Goal: Task Accomplishment & Management: Complete application form

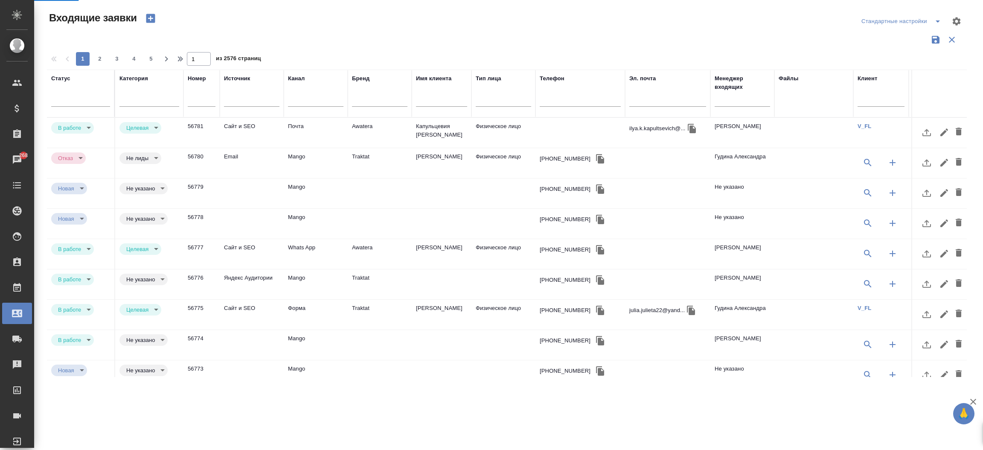
select select "RU"
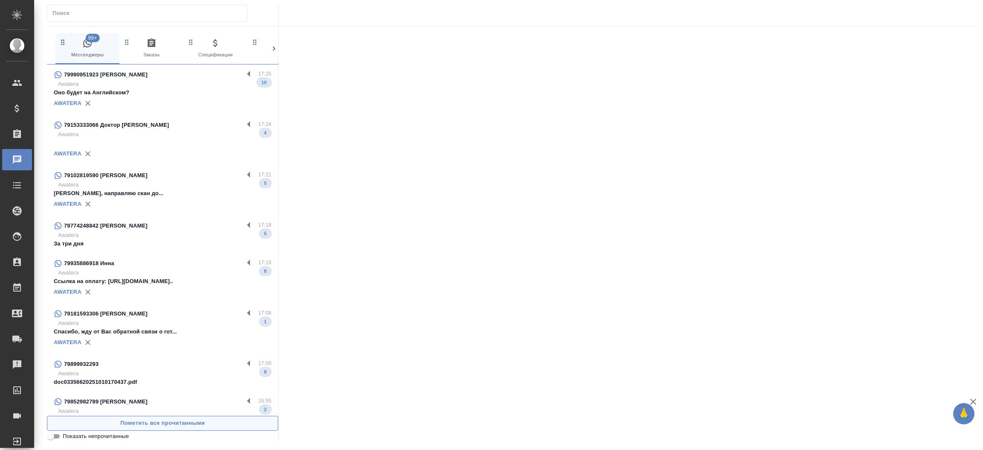
click at [194, 424] on span "Пометить все прочитанными" at bounding box center [163, 423] width 222 height 10
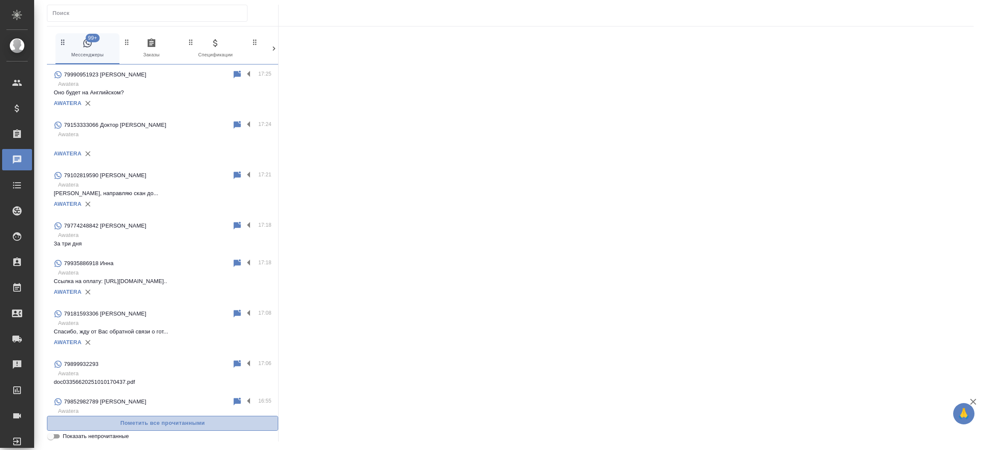
click at [194, 424] on span "Пометить все прочитанными" at bounding box center [163, 423] width 222 height 10
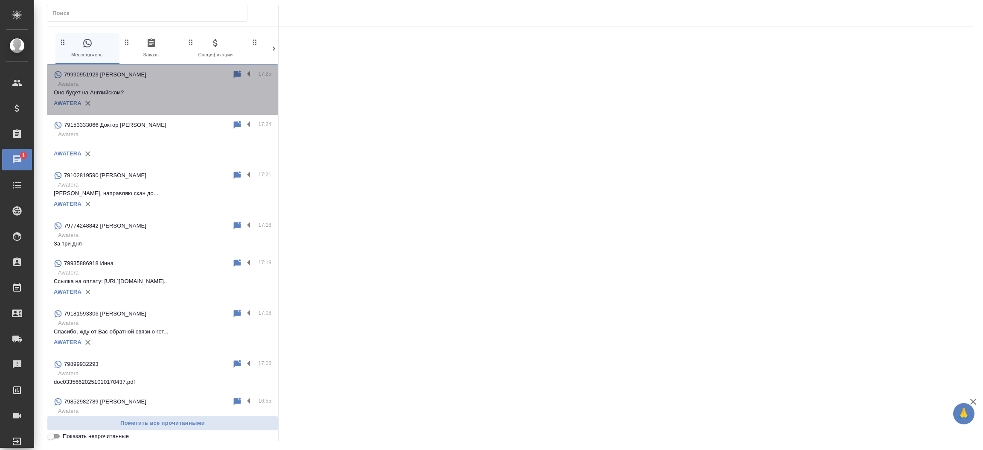
click at [209, 79] on div "79990951923 Витковская Ульяна Владиславовна" at bounding box center [143, 75] width 178 height 10
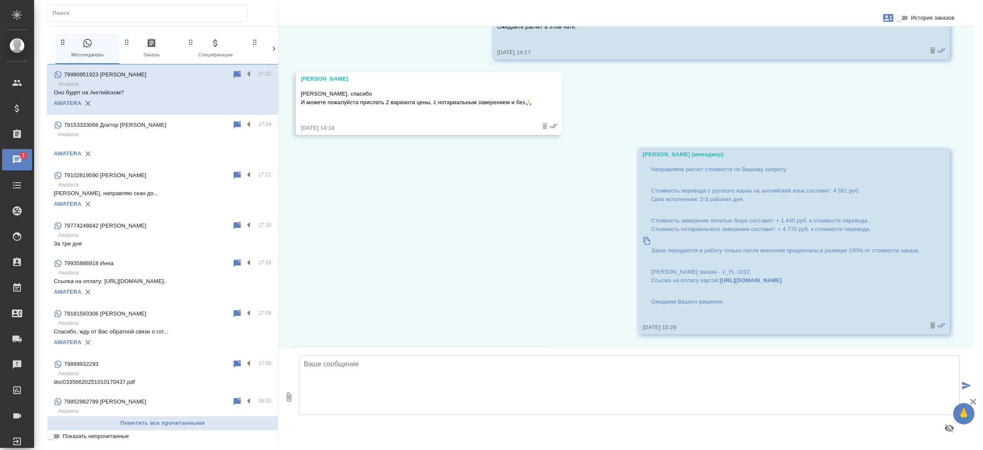
scroll to position [1305, 0]
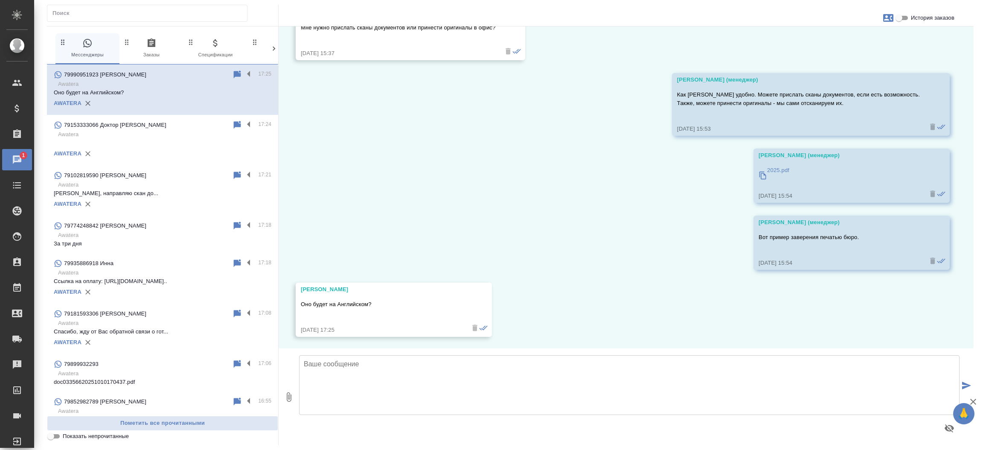
drag, startPoint x: 414, startPoint y: 289, endPoint x: 390, endPoint y: 288, distance: 23.5
click at [390, 288] on div "Витковская Ульяна Владиславовна" at bounding box center [381, 289] width 161 height 9
drag, startPoint x: 305, startPoint y: 287, endPoint x: 413, endPoint y: 293, distance: 108.5
click at [413, 293] on div "Витковская Ульяна Владиславовна Оно будет на Английском? 10.10.25, 17:25" at bounding box center [381, 309] width 161 height 49
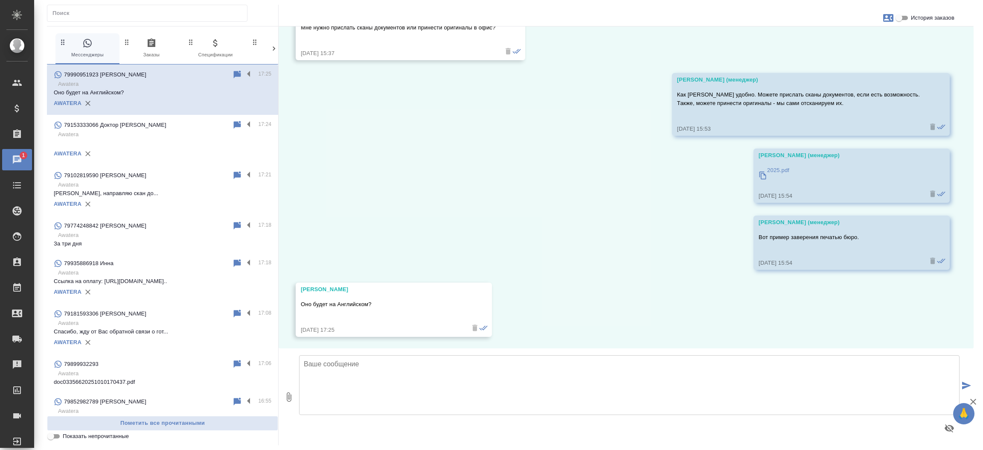
click at [413, 293] on div "Витковская Ульяна Владиславовна Оно будет на Английском? 10.10.25, 17:25" at bounding box center [381, 309] width 161 height 49
drag, startPoint x: 300, startPoint y: 287, endPoint x: 429, endPoint y: 279, distance: 129.1
click at [429, 279] on div "10.10, пятница Гудина Александра (менеджер) Ульяна, добрый день! Направьте, пож…" at bounding box center [626, 187] width 695 height 322
copy div "Витковская Ульяна Владиславовна"
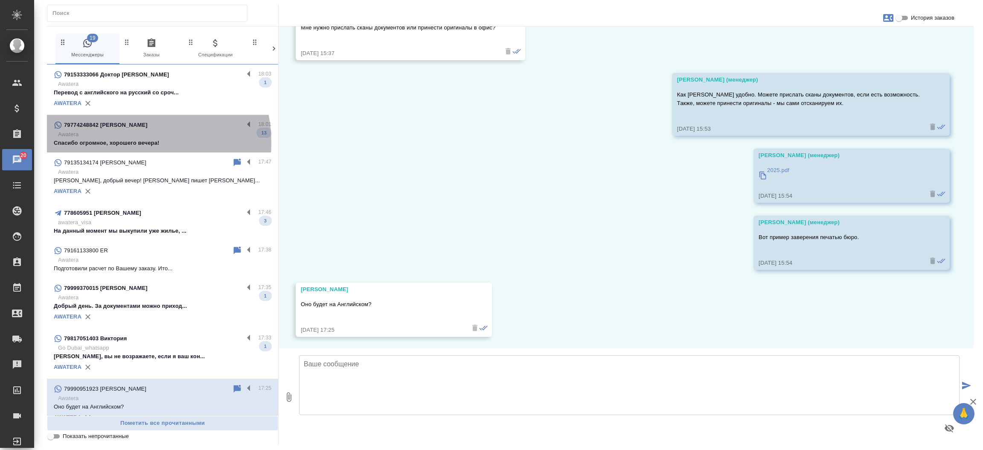
click at [121, 143] on p "Спасибо огромное, хорошего вечера!" at bounding box center [163, 143] width 218 height 9
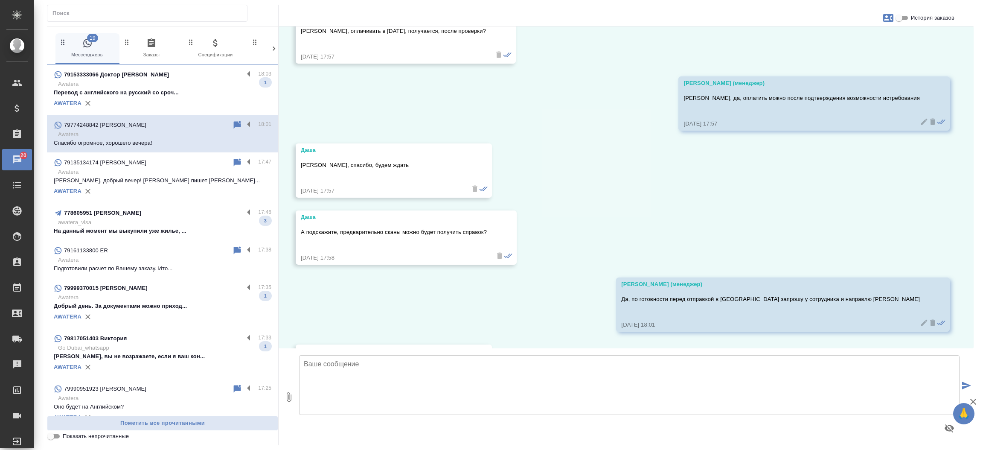
scroll to position [1832, 0]
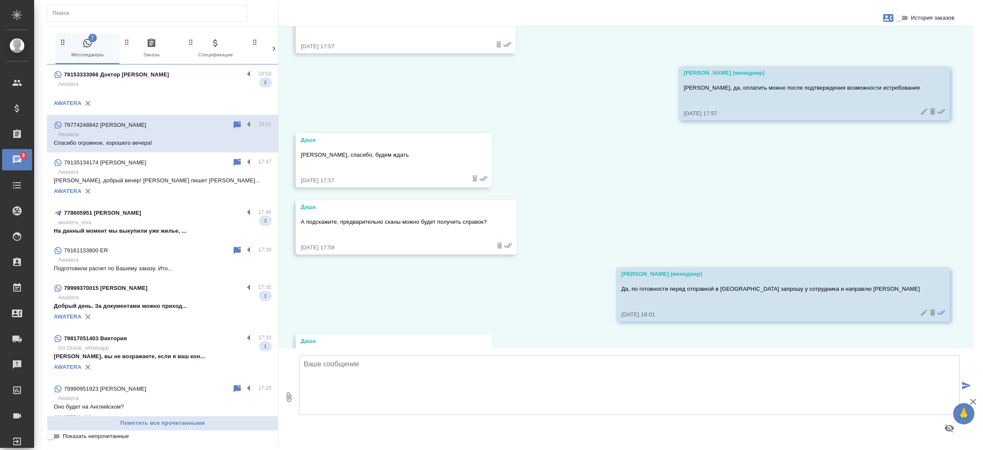
scroll to position [1951, 0]
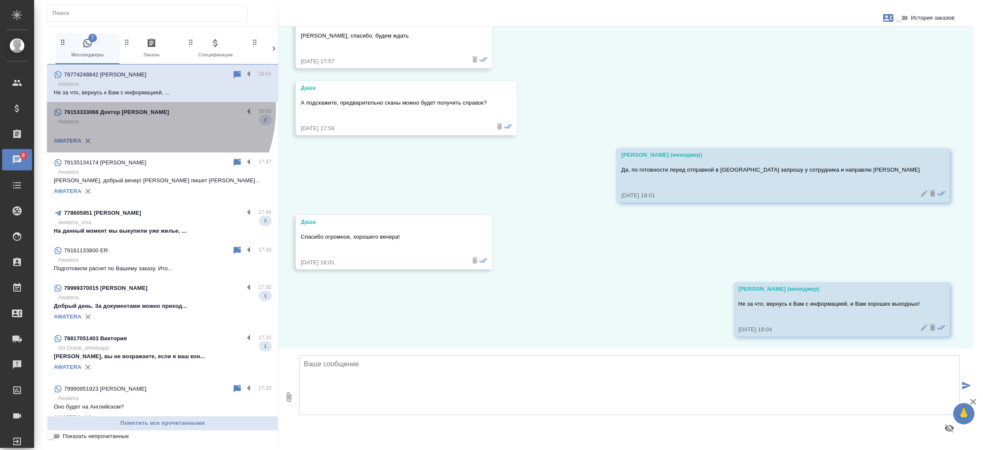
click at [134, 108] on p "79153333066 Доктор [PERSON_NAME]" at bounding box center [116, 112] width 105 height 9
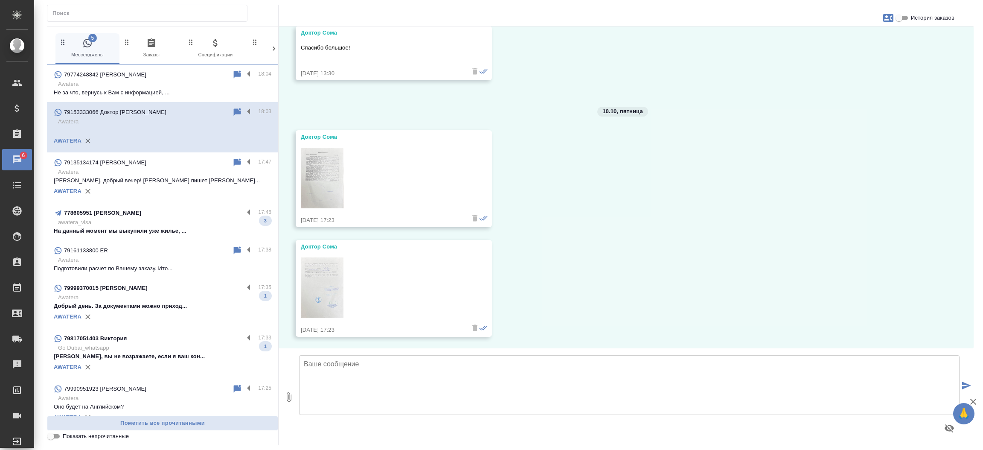
scroll to position [2912, 0]
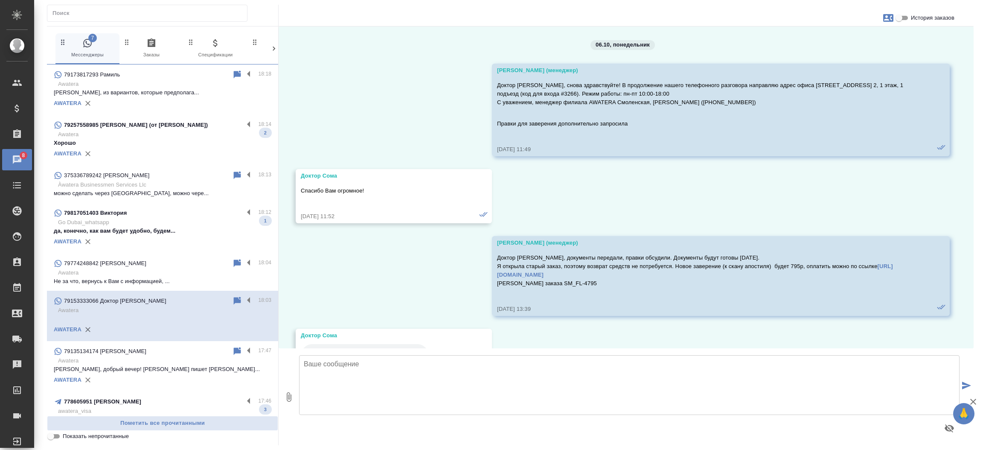
scroll to position [2912, 0]
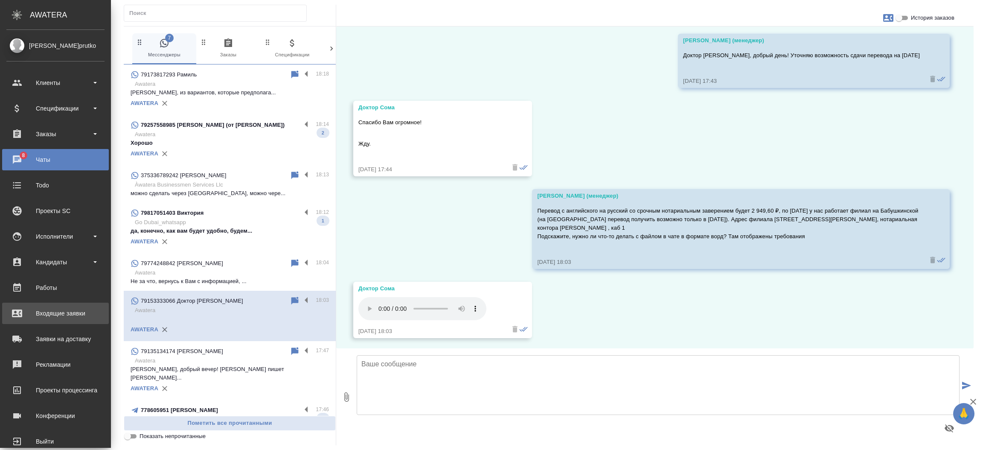
click at [60, 310] on div "Входящие заявки" at bounding box center [55, 313] width 98 height 13
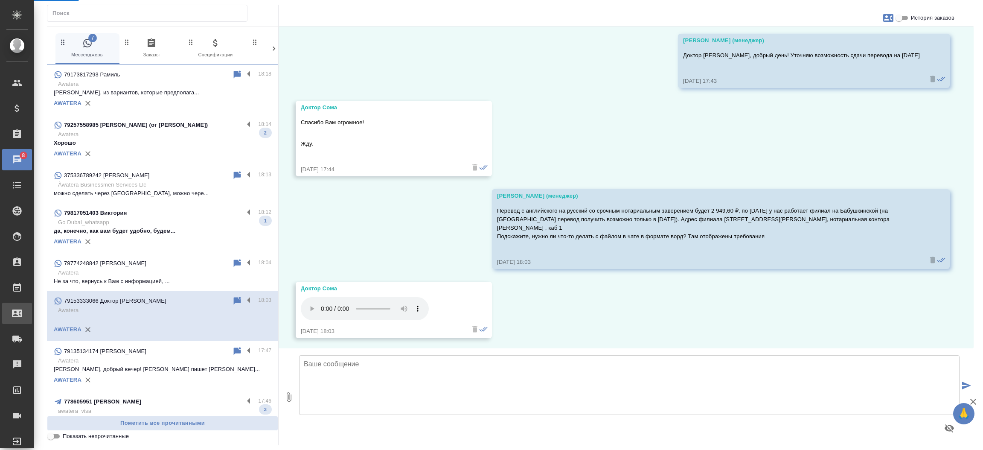
click at [60, 310] on div ".cls-1 fill:#fff; AWATERA Прутько Ирина i.prutko Клиенты Спецификации Заказы 8 …" at bounding box center [491, 225] width 983 height 450
select select "RU"
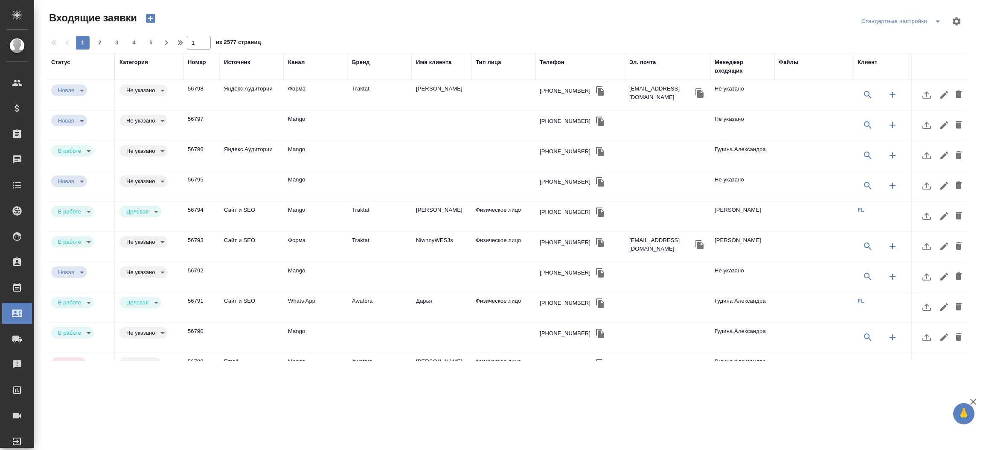
click at [552, 64] on div "Телефон" at bounding box center [552, 62] width 25 height 9
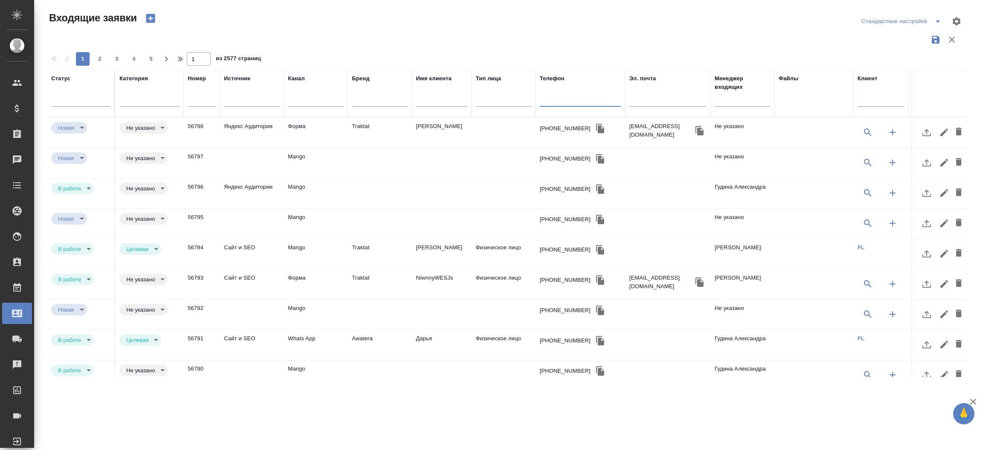
click at [552, 99] on input "text" at bounding box center [580, 101] width 81 height 11
paste input "+89854390138"
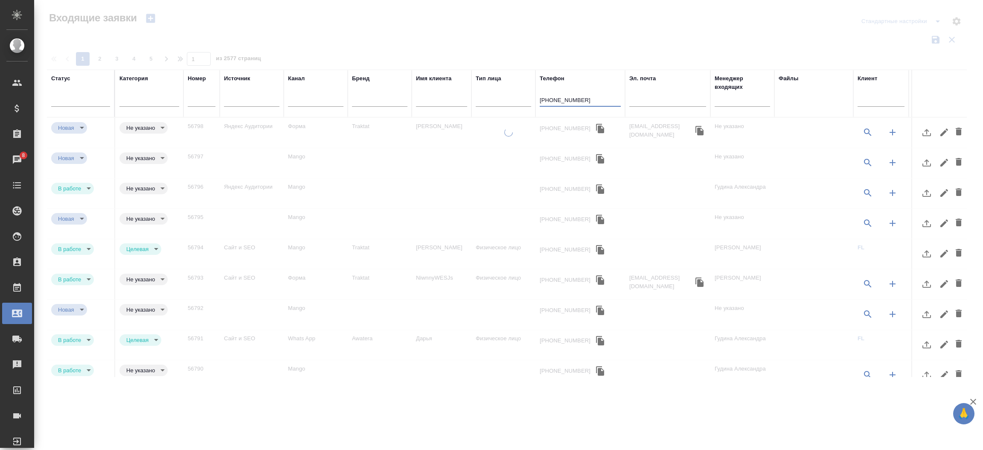
click at [543, 104] on input "+89854390138" at bounding box center [580, 101] width 81 height 11
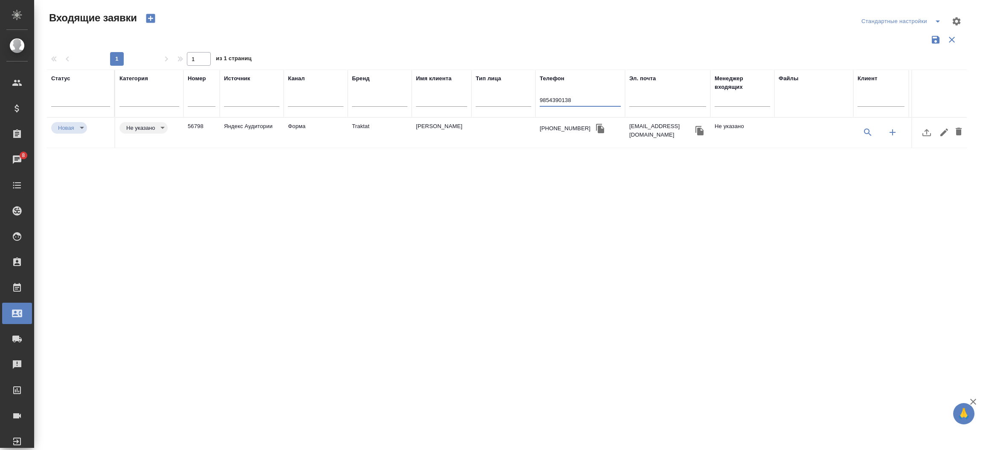
type input "9854390138"
click at [454, 127] on td "Зуев дмитрий" at bounding box center [442, 133] width 60 height 30
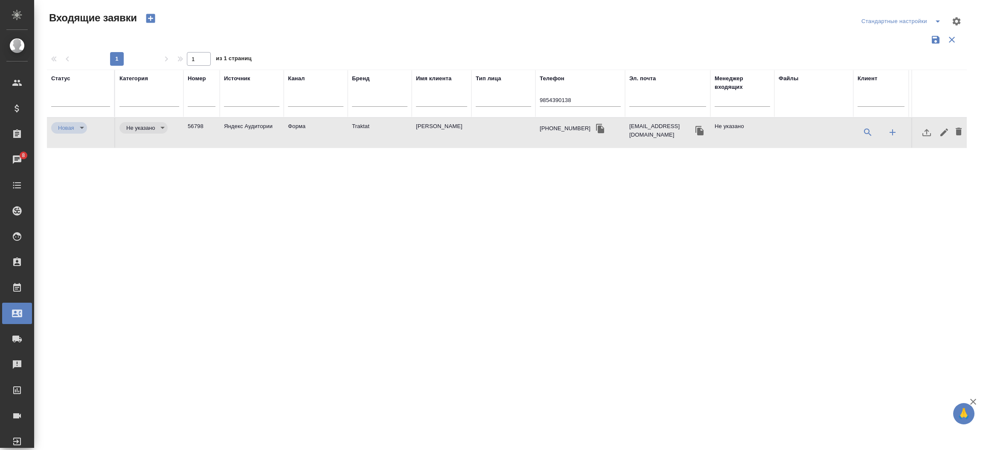
click at [454, 127] on td "Зуев дмитрий" at bounding box center [442, 133] width 60 height 30
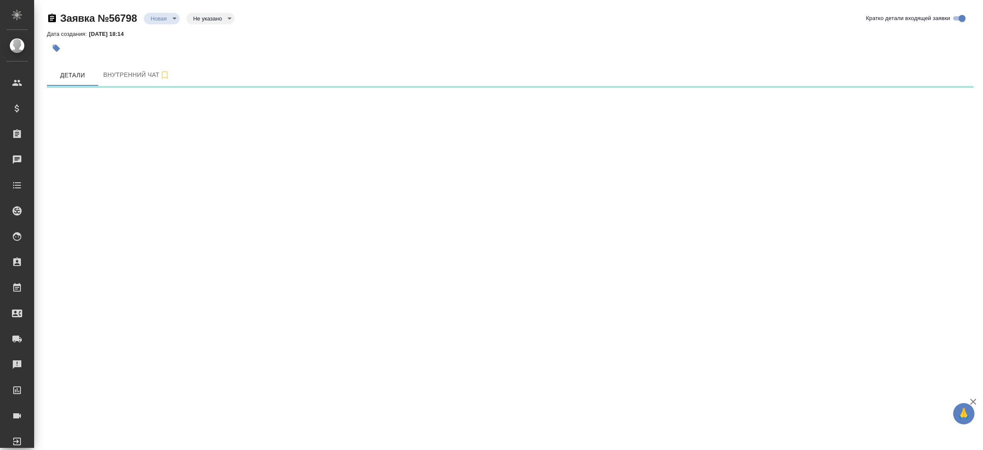
select select "RU"
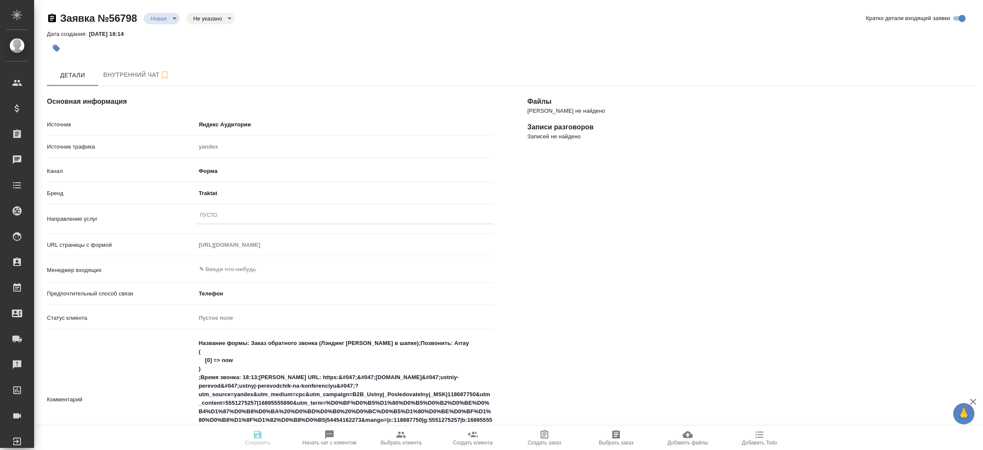
click at [583, 296] on div "Файлы Файлов не найдено Записи разговоров Записей не найдено" at bounding box center [750, 397] width 480 height 656
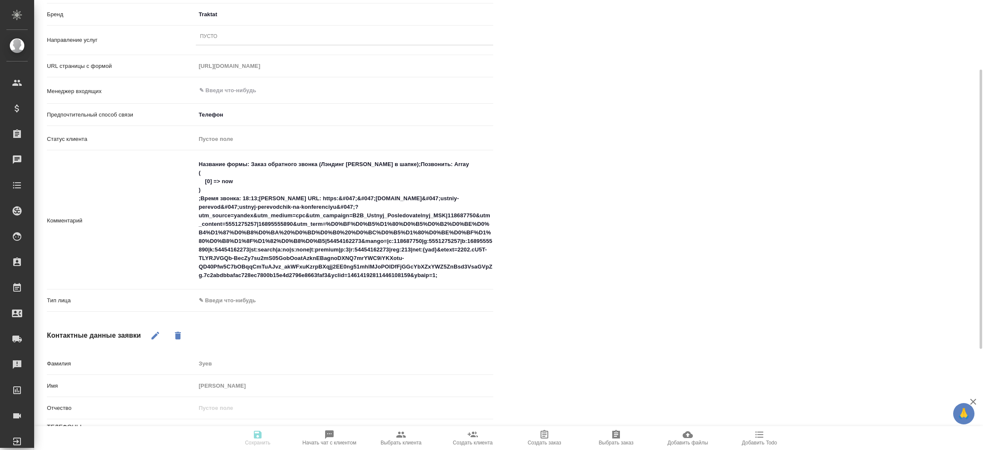
scroll to position [204, 0]
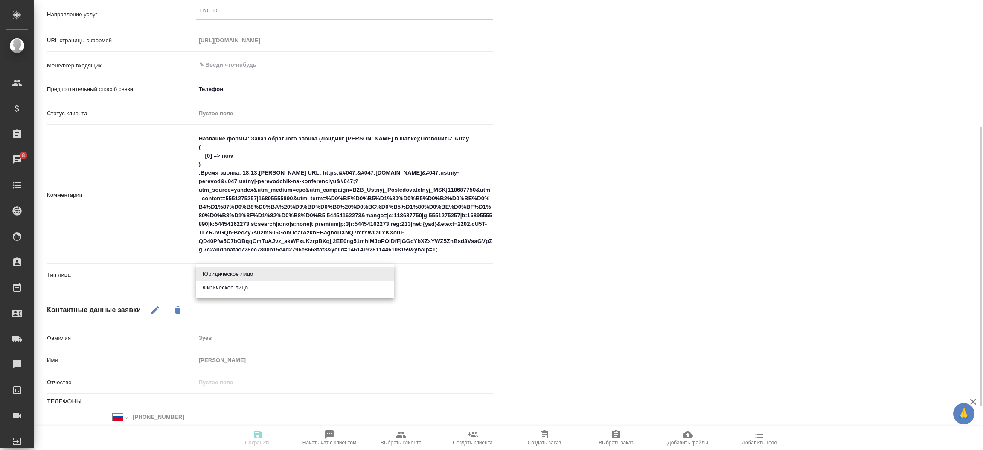
click at [232, 276] on body "🙏 .cls-1 fill:#fff; AWATERA Прутько Ирина i.prutko Клиенты Спецификации Заказы …" at bounding box center [491, 225] width 983 height 450
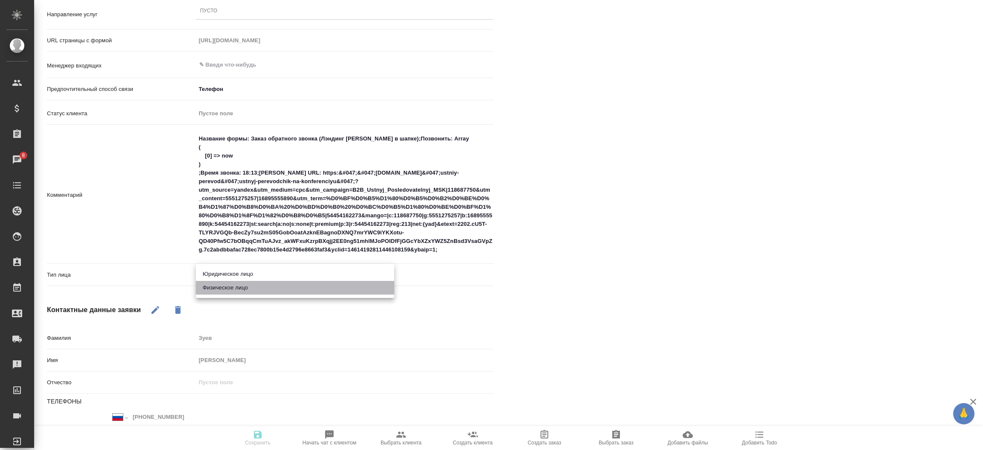
click at [225, 290] on li "Физическое лицо" at bounding box center [295, 288] width 198 height 14
type textarea "x"
type input "private"
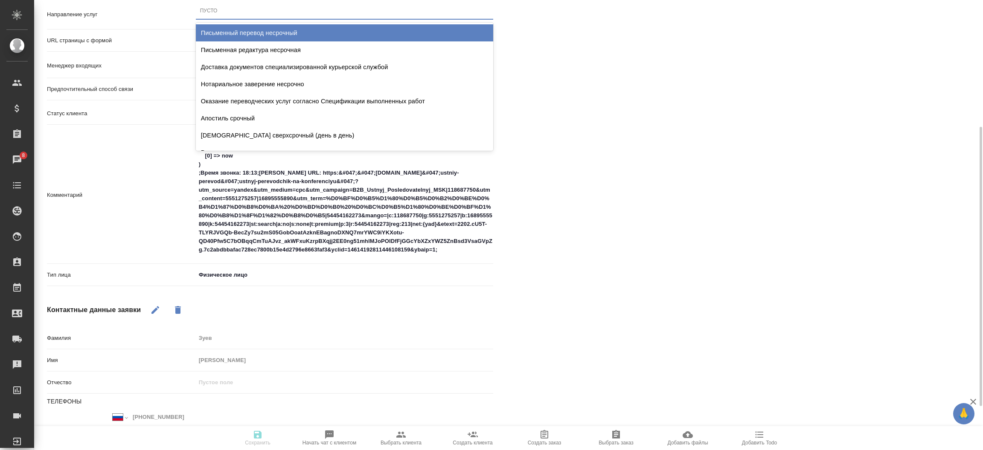
click at [223, 12] on div "Пусто" at bounding box center [344, 11] width 297 height 12
type input "посл"
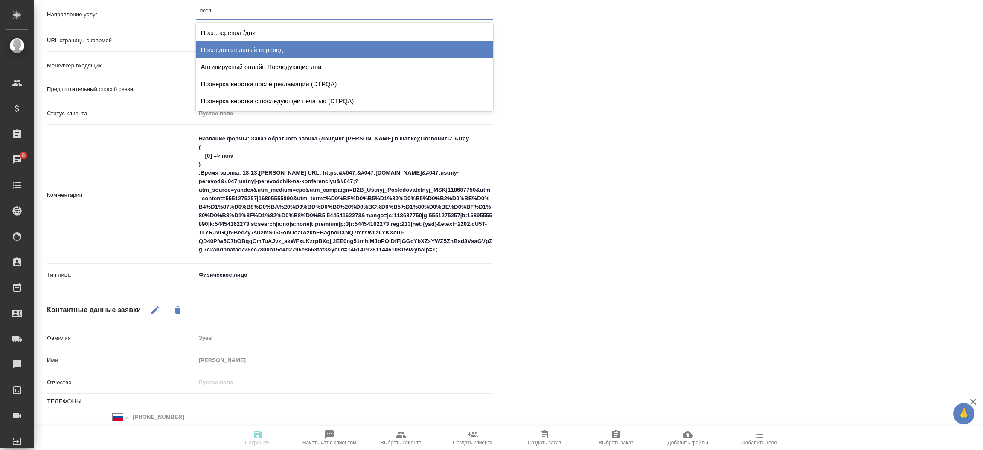
click at [236, 49] on div "Последовательный перевод" at bounding box center [344, 49] width 297 height 17
type textarea "x"
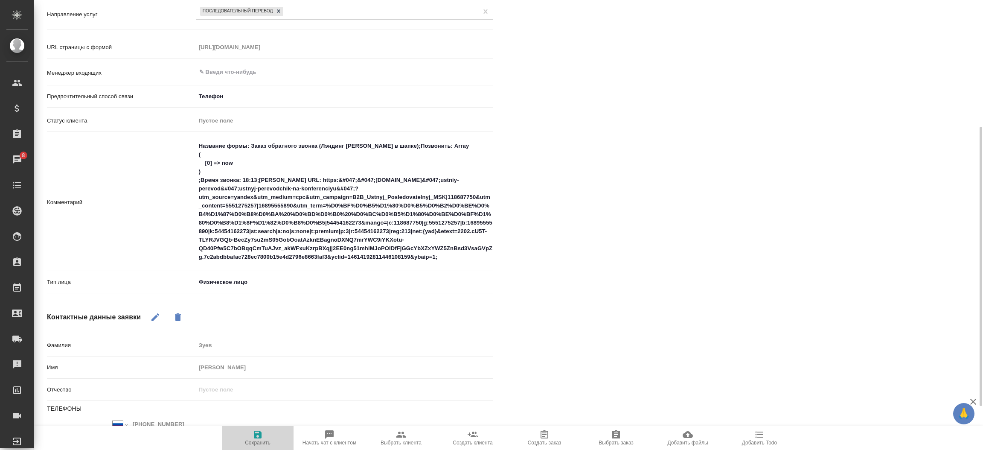
click at [254, 431] on icon "button" at bounding box center [258, 434] width 10 height 10
select select "RU"
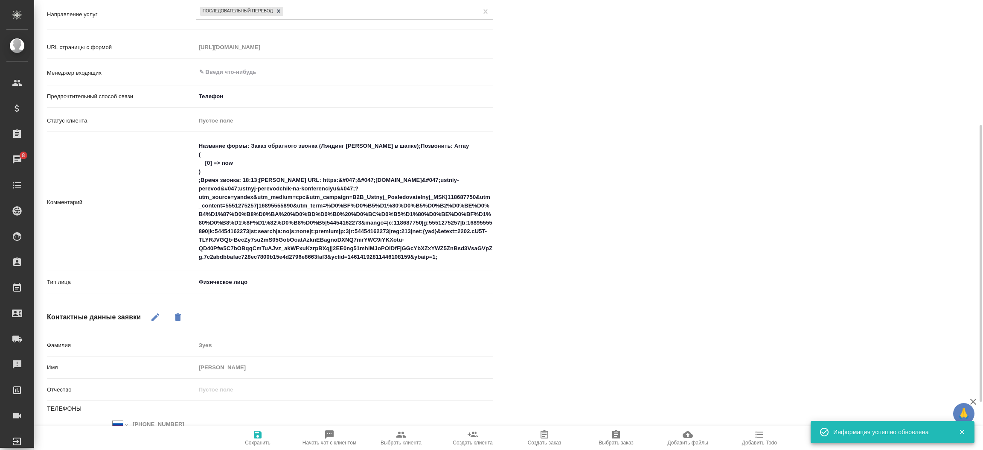
scroll to position [204, 0]
click at [391, 429] on button "Выбрать клиента" at bounding box center [401, 438] width 72 height 24
type textarea "x"
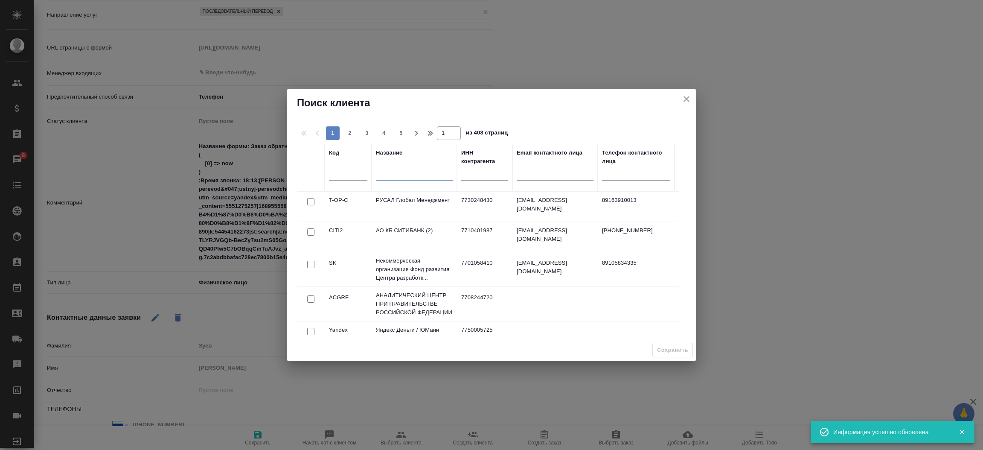
click at [409, 173] on input "text" at bounding box center [414, 175] width 77 height 11
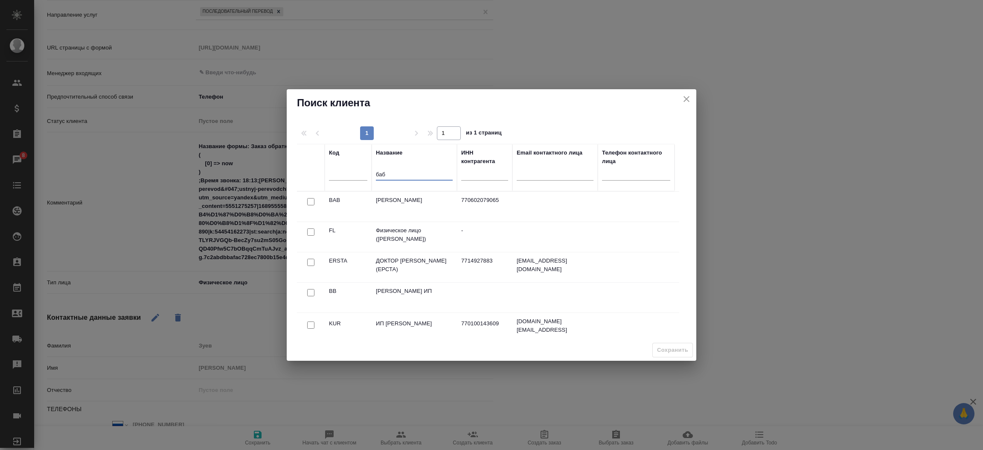
type input "баб"
click at [311, 232] on input "checkbox" at bounding box center [310, 231] width 7 height 7
checkbox input "true"
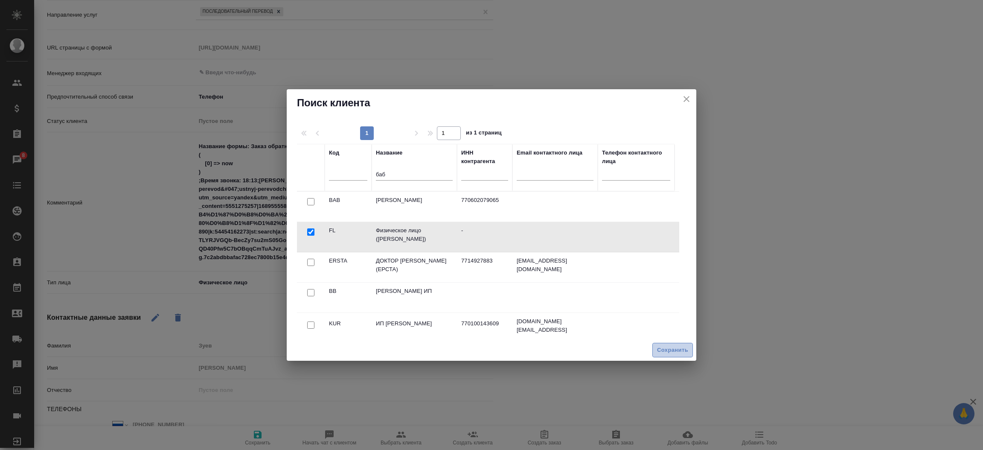
click at [671, 350] on span "Сохранить" at bounding box center [672, 350] width 31 height 10
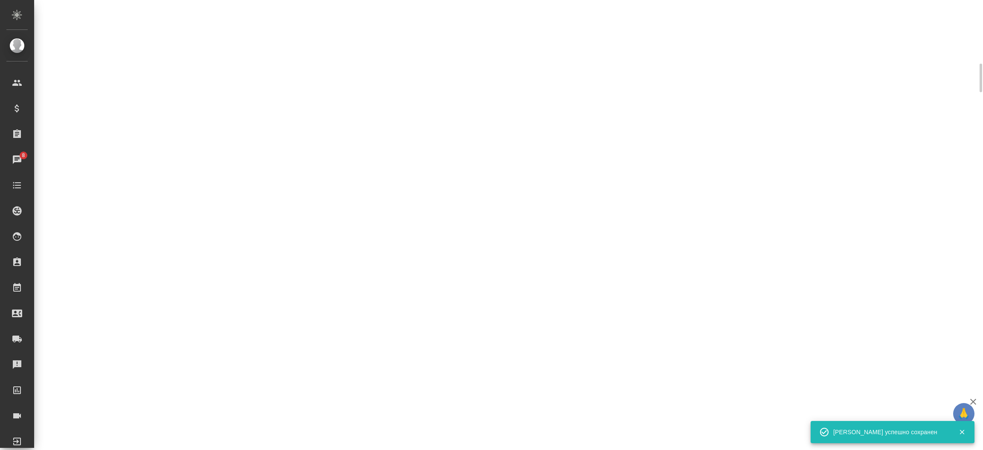
select select "RU"
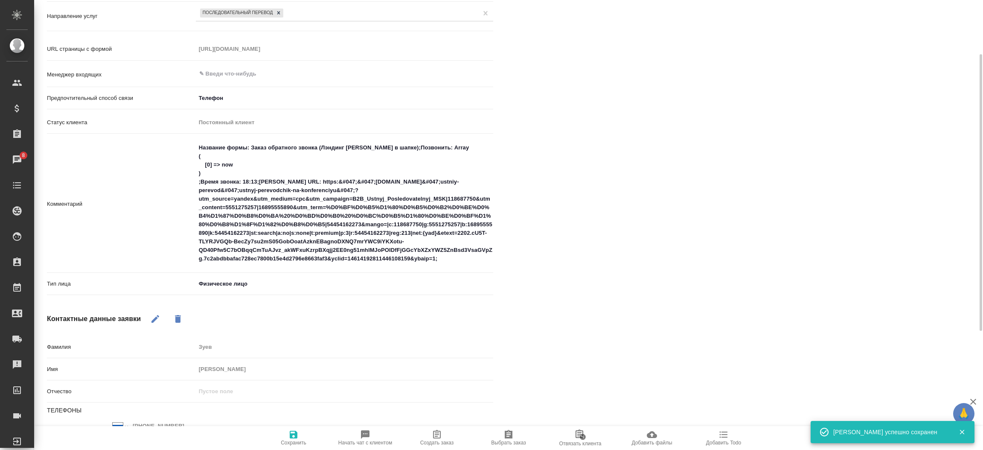
scroll to position [159, 0]
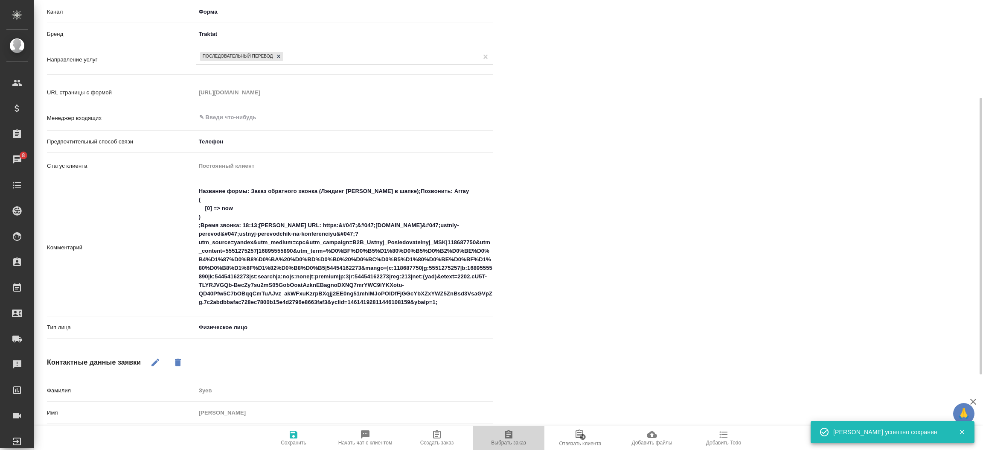
click at [501, 434] on span "Выбрать заказ" at bounding box center [508, 437] width 61 height 16
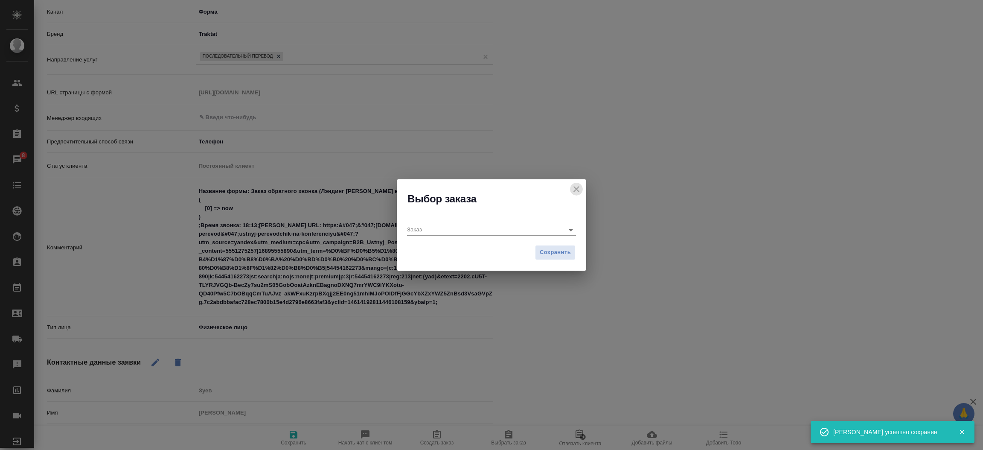
click at [570, 185] on button "close" at bounding box center [576, 189] width 13 height 13
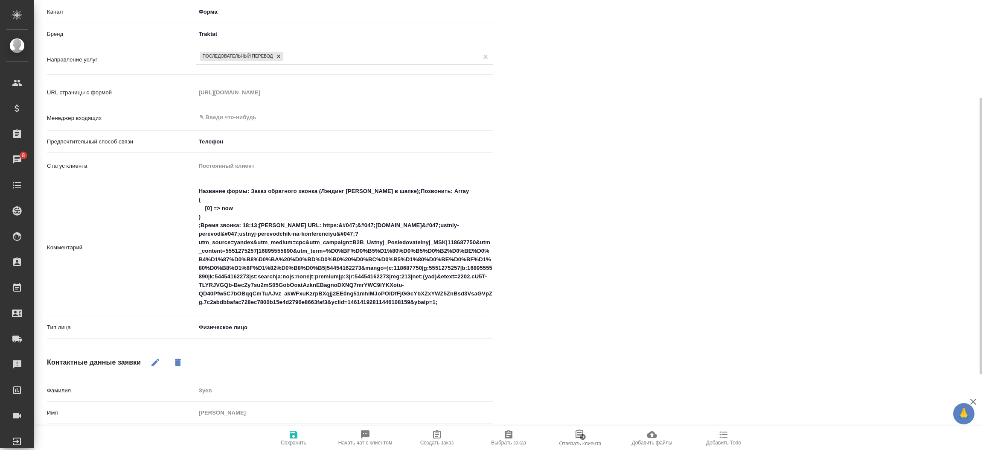
click at [433, 430] on icon "button" at bounding box center [437, 434] width 10 height 10
type textarea "x"
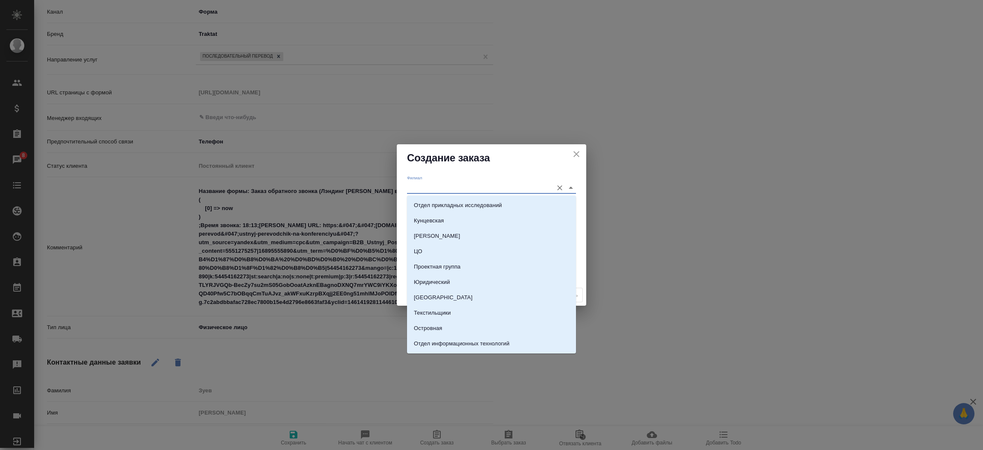
click at [417, 183] on input "Филиал" at bounding box center [478, 188] width 142 height 12
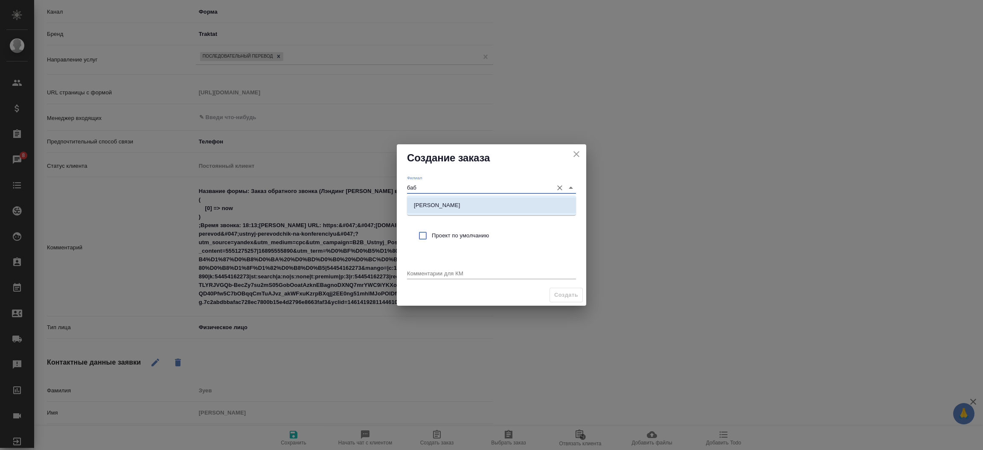
click at [432, 212] on li "Бабушкинская" at bounding box center [491, 205] width 169 height 15
type input "Бабушкинская"
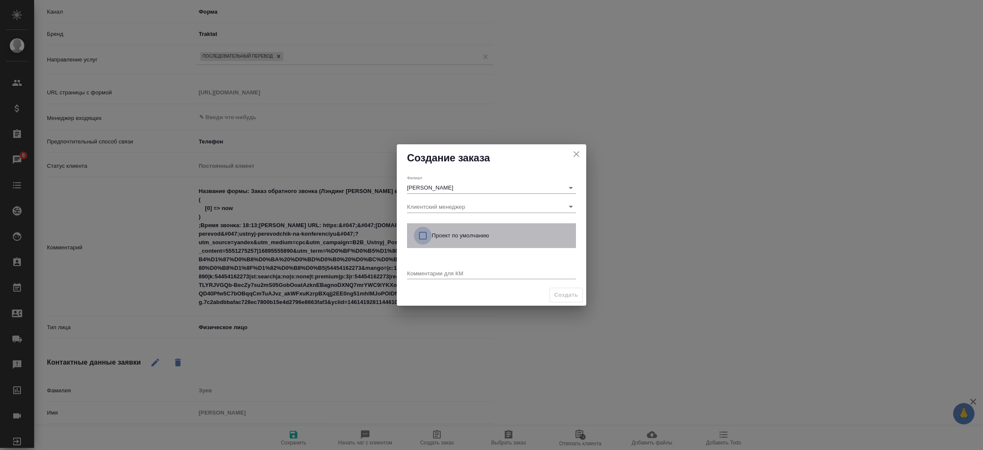
click at [423, 232] on input "checkbox" at bounding box center [423, 236] width 18 height 18
checkbox input "true"
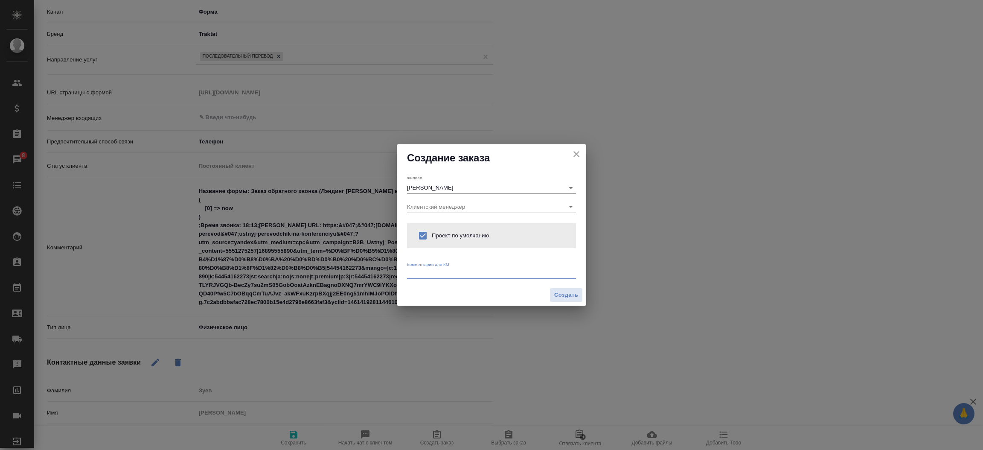
click at [421, 275] on textarea at bounding box center [491, 273] width 169 height 6
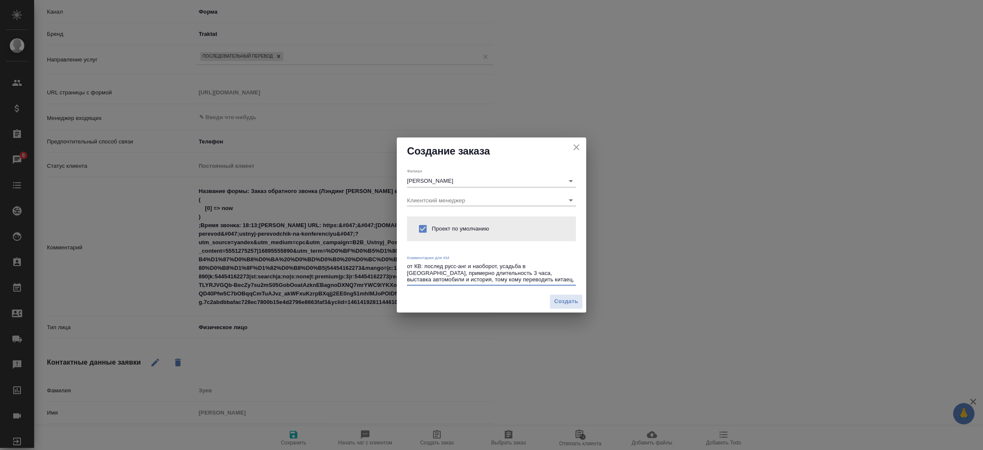
click at [475, 270] on textarea "от КВ: послед русс-анг и наоборот, усадьба в Монино, примерно длительность 3 ча…" at bounding box center [491, 273] width 169 height 20
click at [552, 283] on div "от КВ: послед русс-анг и наоборот, усадьба в Монино, примерно длительность 4 ча…" at bounding box center [491, 273] width 169 height 24
click at [552, 281] on textarea "от КВ: послед русс-анг и наоборот, усадьба в Монино, примерно длительность 4 ча…" at bounding box center [491, 273] width 169 height 20
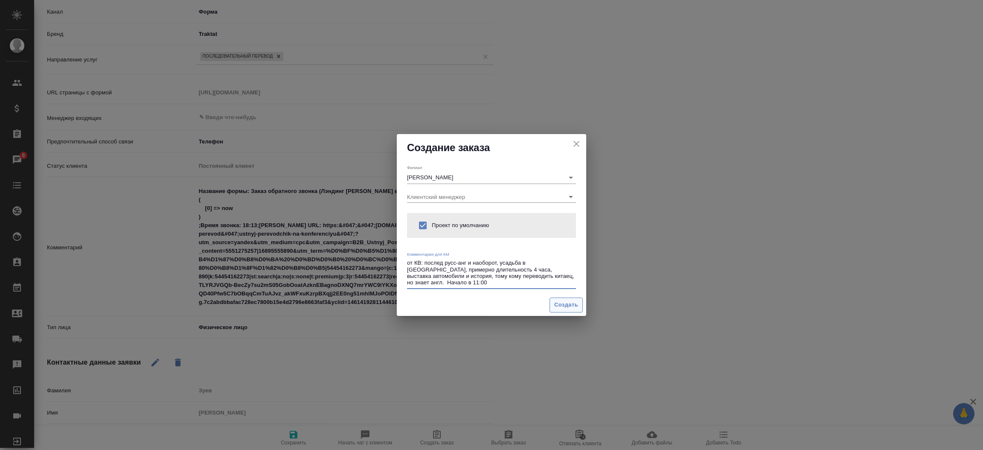
type textarea "от КВ: послед русс-анг и наоборот, усадьба в Монино, примерно длительность 4 ча…"
click at [574, 309] on span "Создать" at bounding box center [566, 305] width 24 height 10
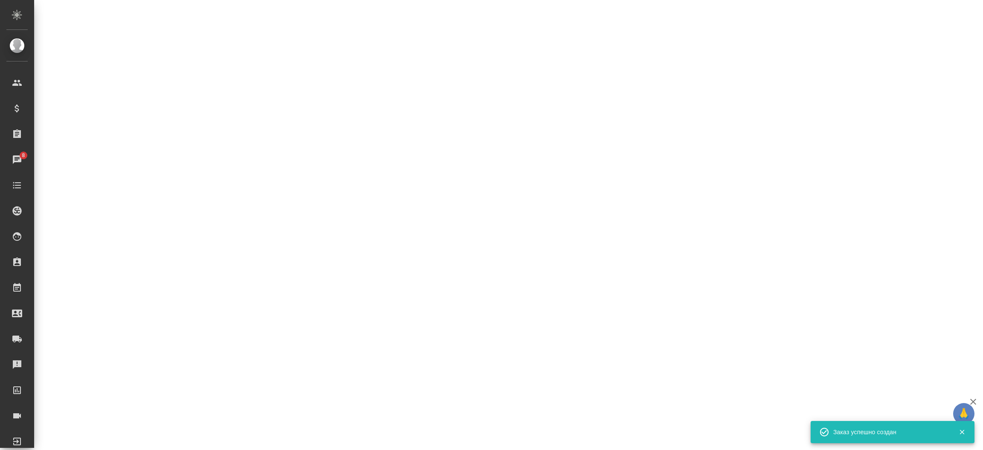
select select "RU"
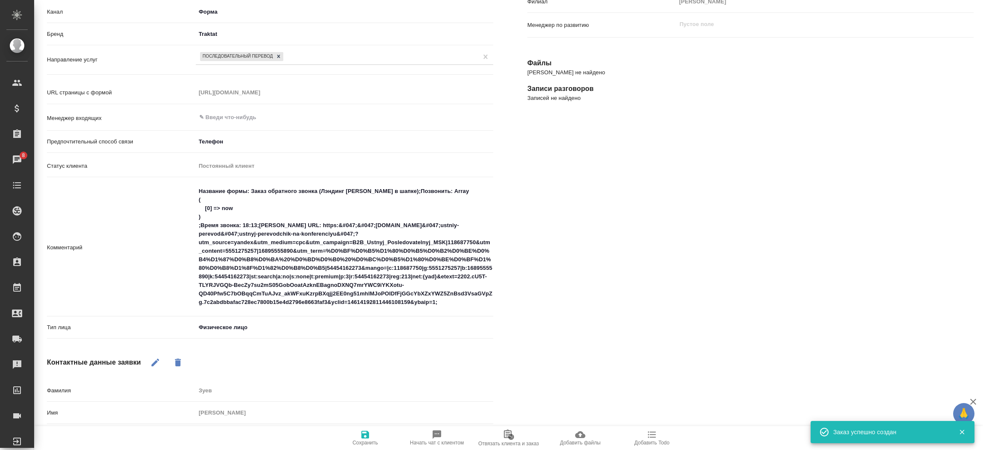
type textarea "x"
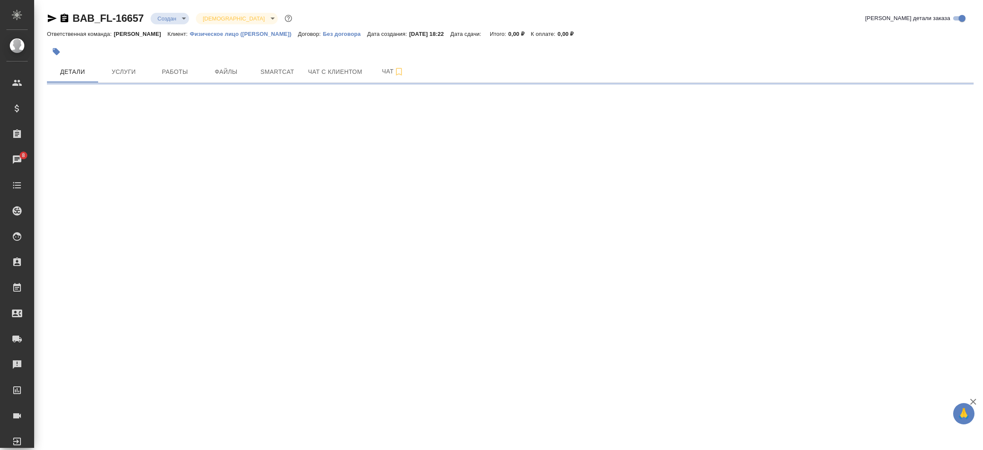
select select "RU"
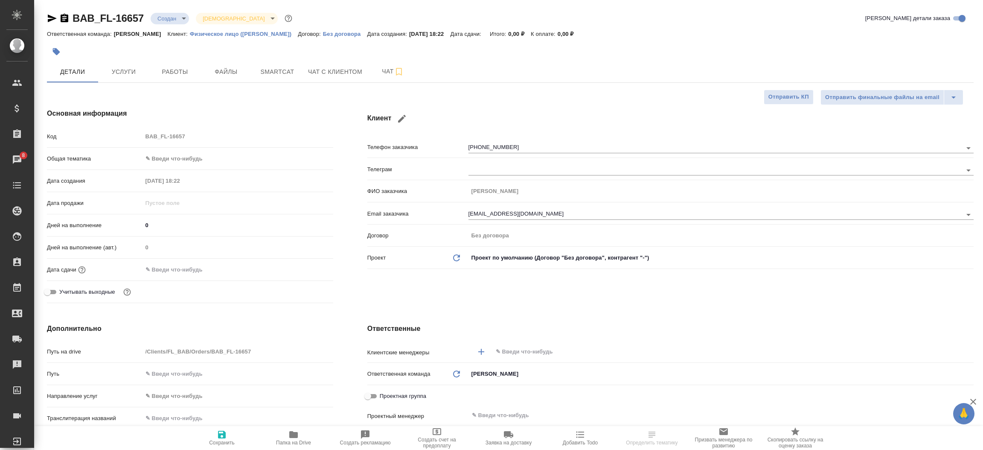
type textarea "x"
click at [52, 15] on icon "button" at bounding box center [52, 18] width 10 height 10
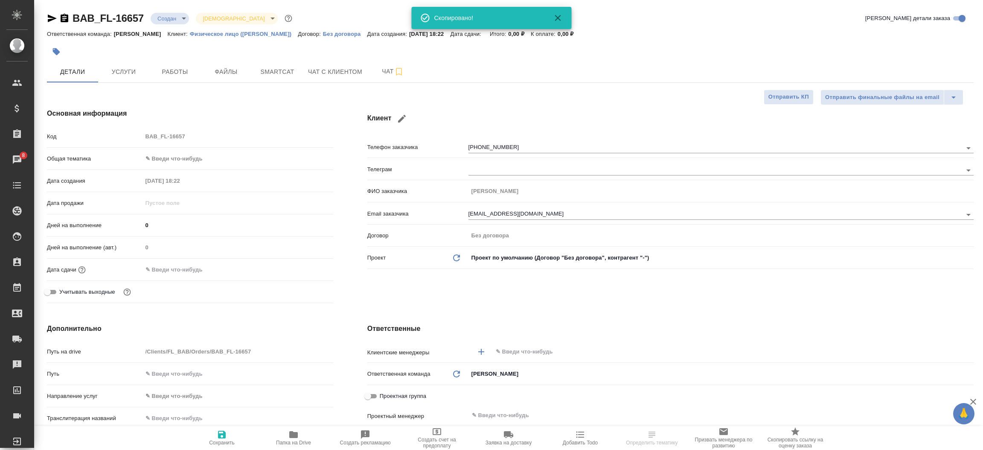
type textarea "x"
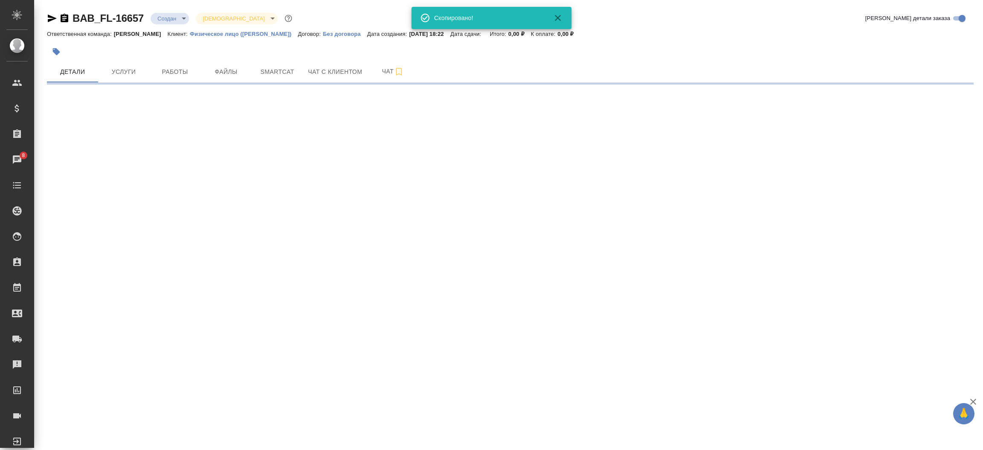
select select "RU"
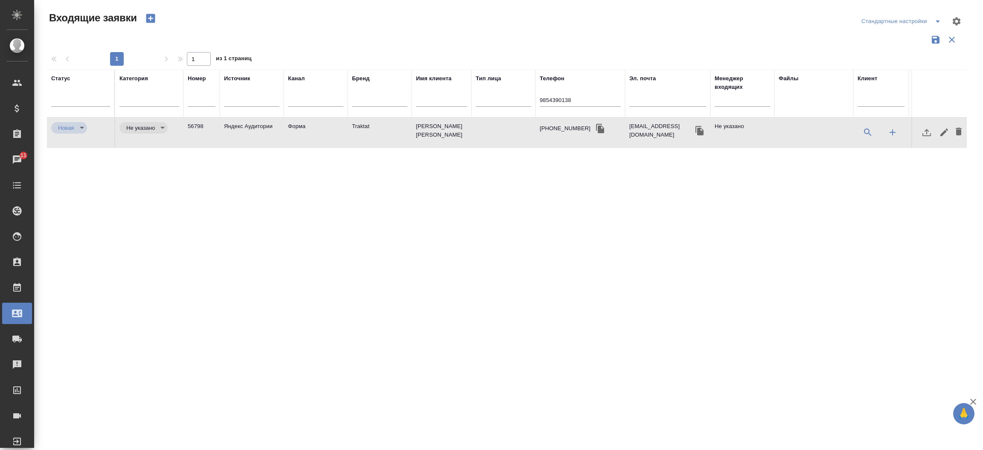
select select "RU"
click at [548, 96] on input "9854390138" at bounding box center [580, 101] width 81 height 11
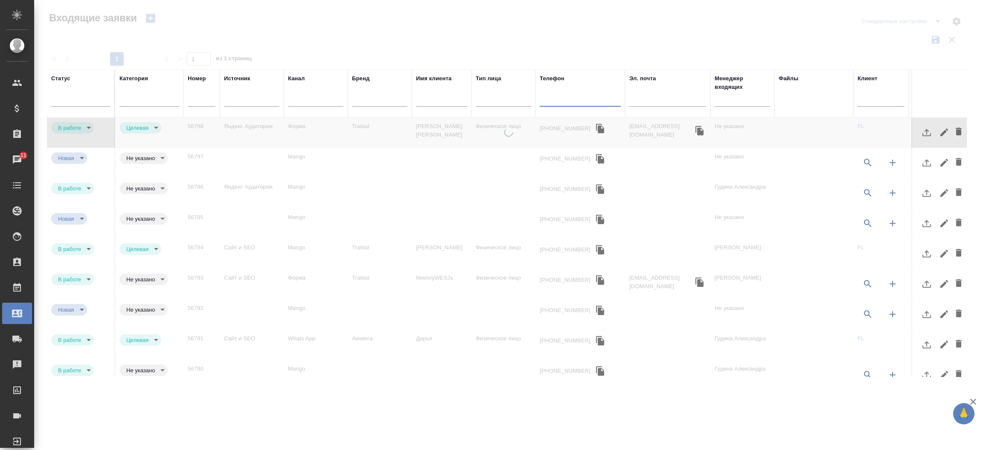
type input "inProcess"
type input "target"
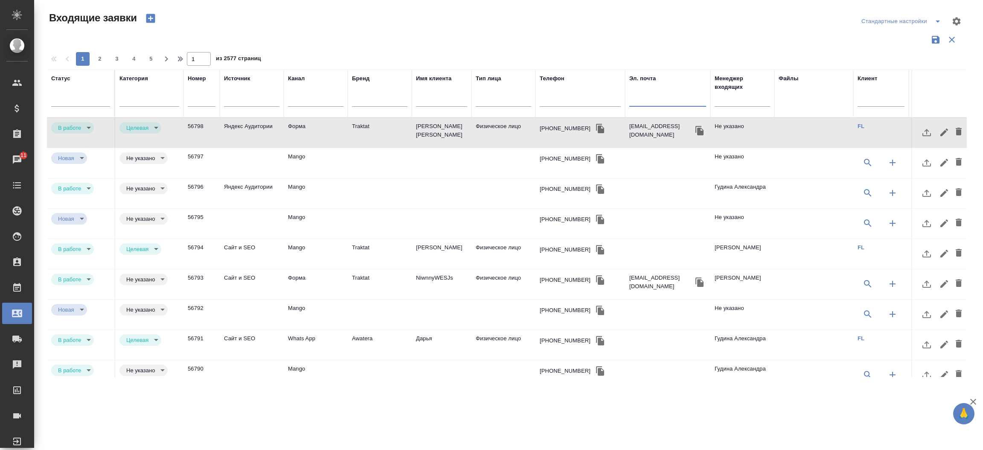
click at [639, 101] on input "text" at bounding box center [667, 101] width 77 height 11
paste input "fadeeva.o@bk.ru"
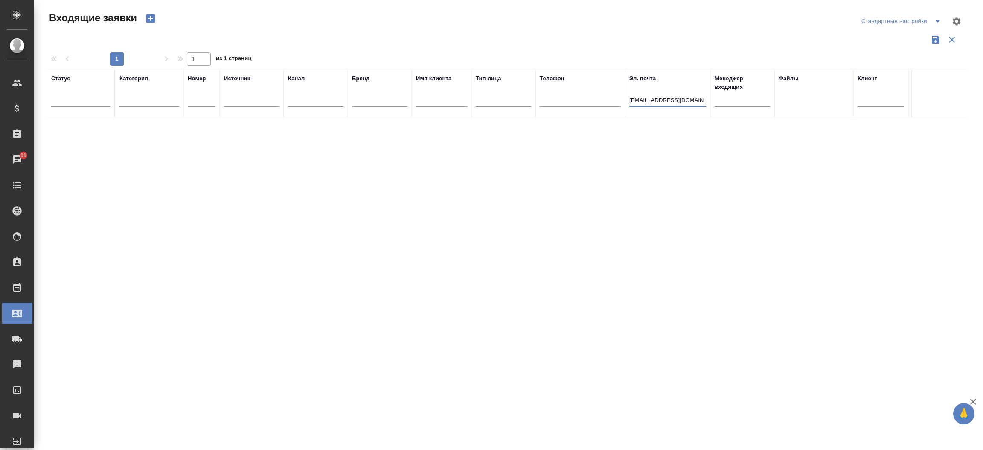
type input "fadeeva.o@bk.ru"
click at [676, 104] on input "fadeeva.o@bk.ru" at bounding box center [667, 101] width 77 height 11
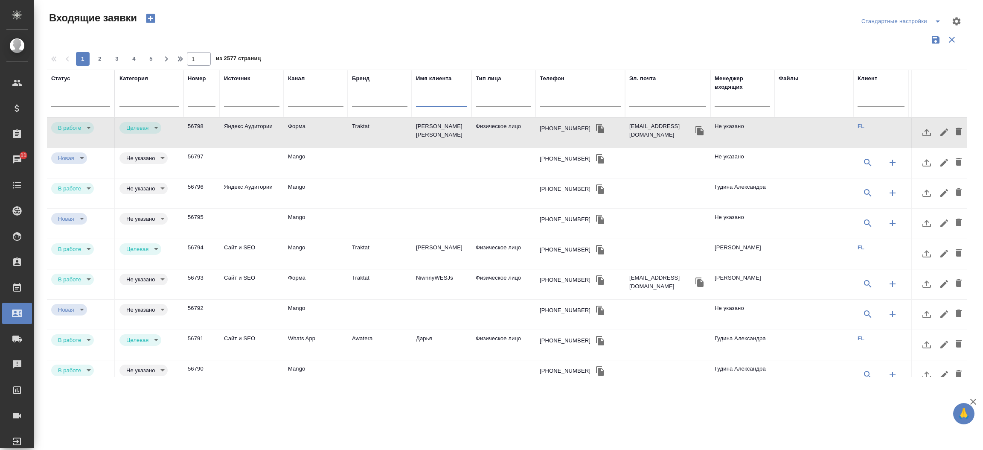
click at [444, 102] on input "text" at bounding box center [441, 101] width 51 height 11
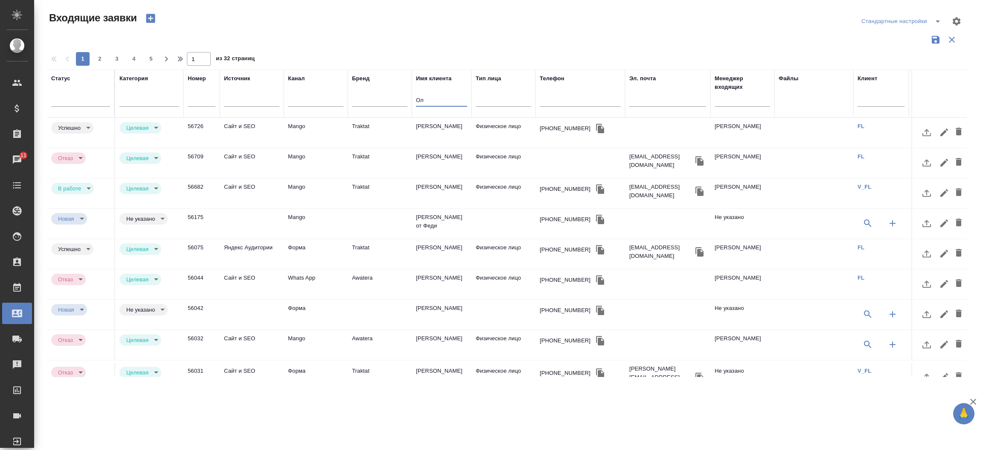
type input "О"
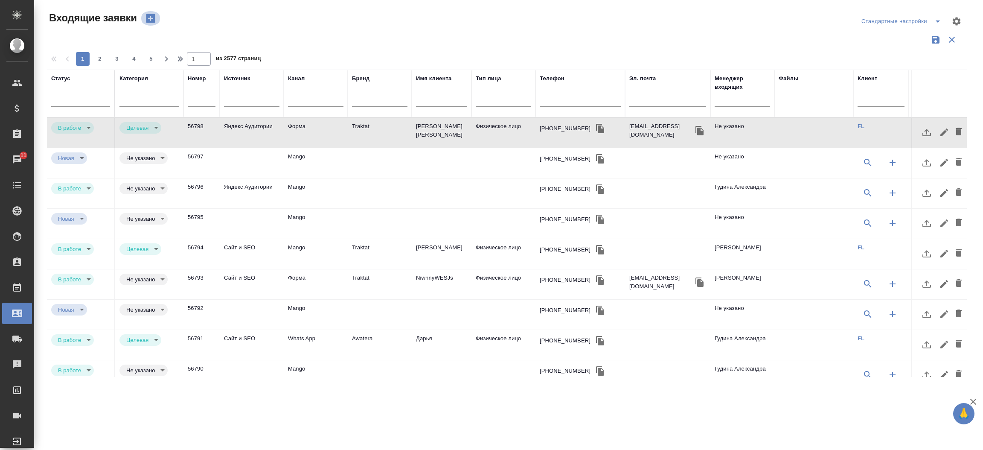
click at [147, 18] on icon "button" at bounding box center [150, 18] width 9 height 9
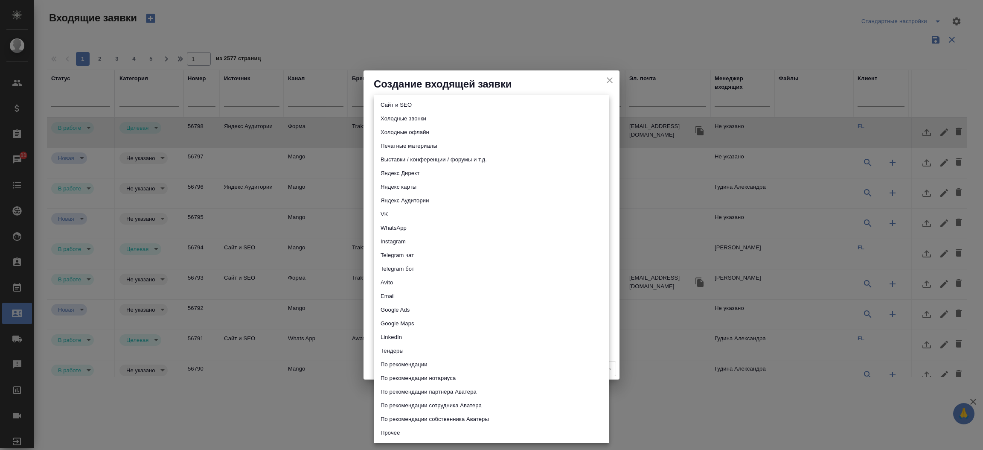
click at [410, 119] on body "🙏 .cls-1 fill:#fff; AWATERA Прутько Ирина i.prutko Клиенты Спецификации Заказы …" at bounding box center [491, 225] width 983 height 450
click at [403, 103] on li "Сайт и SEO" at bounding box center [491, 105] width 235 height 14
type input "seo"
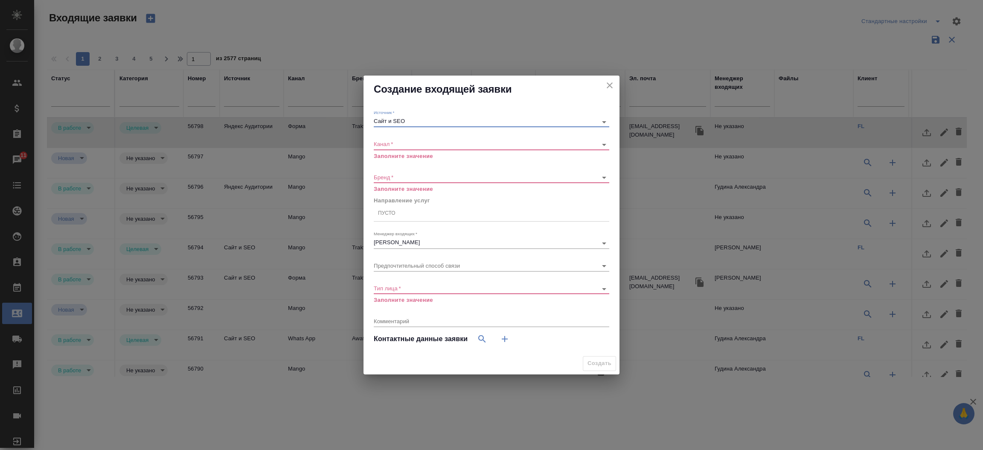
click at [390, 140] on body "🙏 .cls-1 fill:#fff; AWATERA Прутько Ирина i.prutko Клиенты Спецификации Заказы …" at bounding box center [491, 225] width 983 height 450
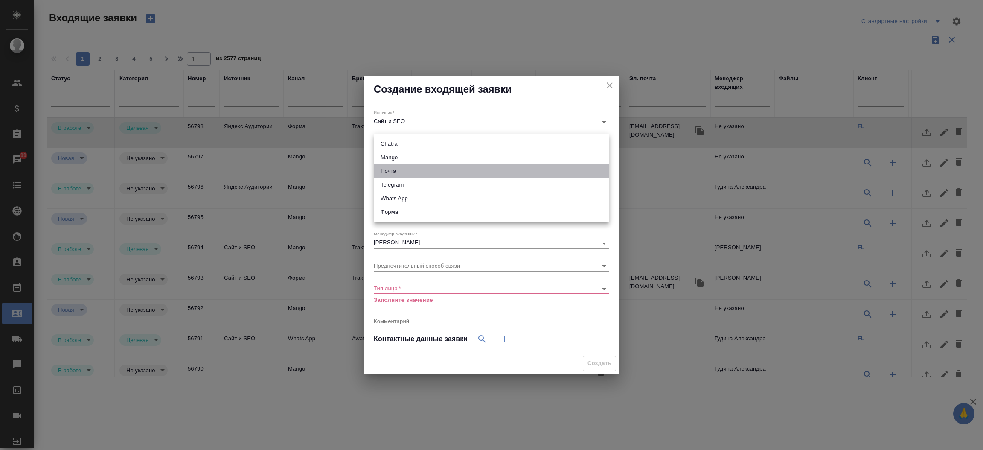
click at [390, 166] on li "Почта" at bounding box center [491, 171] width 235 height 14
type input "640a088c6aae0874b0a8d791"
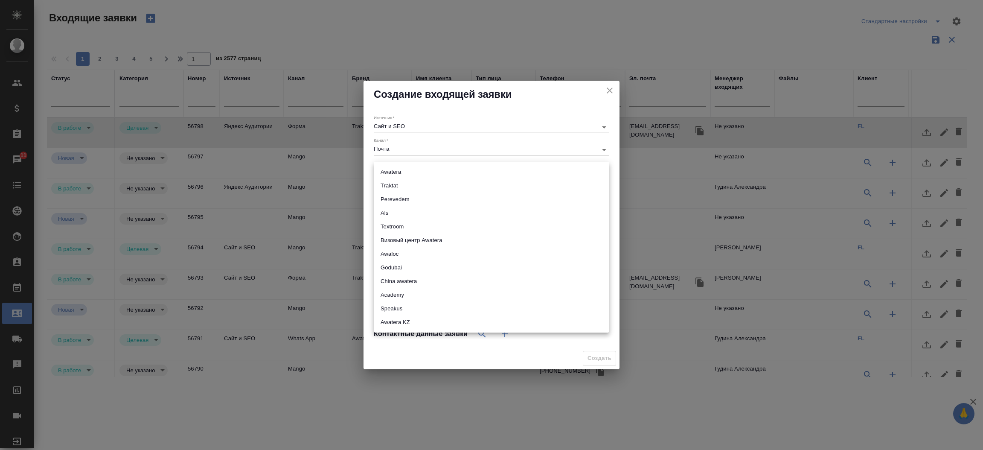
click at [385, 171] on body "🙏 .cls-1 fill:#fff; AWATERA Прутько Ирина i.prutko Клиенты Спецификации Заказы …" at bounding box center [491, 225] width 983 height 450
drag, startPoint x: 418, startPoint y: 177, endPoint x: 416, endPoint y: 181, distance: 4.4
click at [416, 181] on ul "Awatera Traktat Perevedem Als Textroom Визовый центр Awatera Awaloc Godubai Chi…" at bounding box center [491, 247] width 235 height 171
click at [416, 181] on li "Traktat" at bounding box center [491, 186] width 235 height 14
type input "traktat"
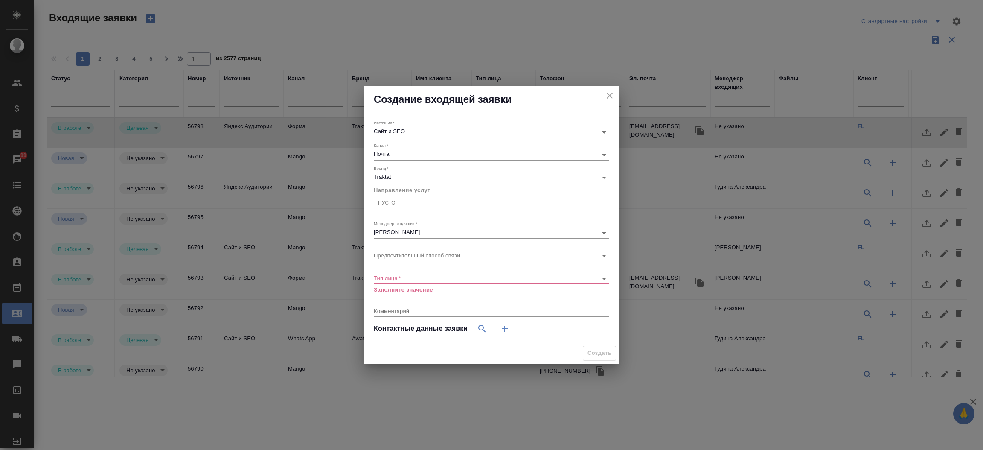
click at [450, 281] on div "​" at bounding box center [491, 278] width 235 height 11
click at [442, 279] on body "🙏 .cls-1 fill:#fff; AWATERA Прутько Ирина i.prutko Клиенты Спецификации Заказы …" at bounding box center [491, 225] width 983 height 450
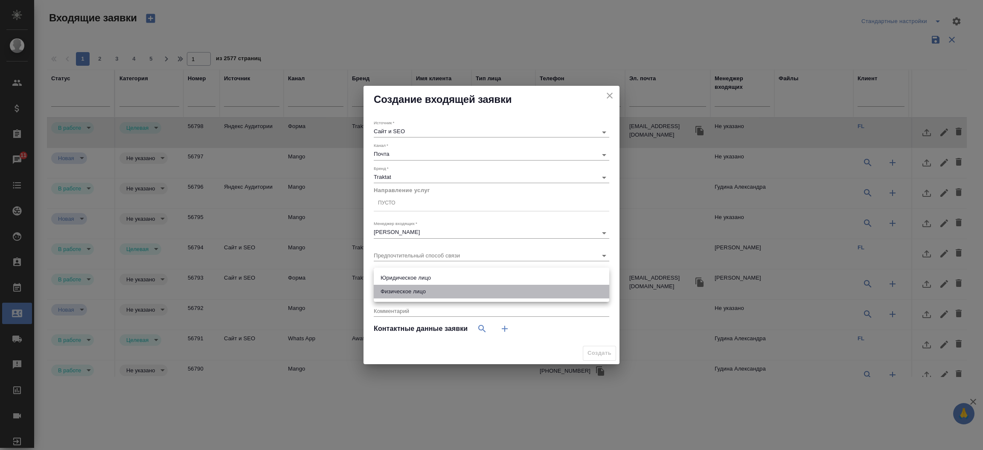
click at [430, 290] on li "Физическое лицо" at bounding box center [491, 292] width 235 height 14
type input "private"
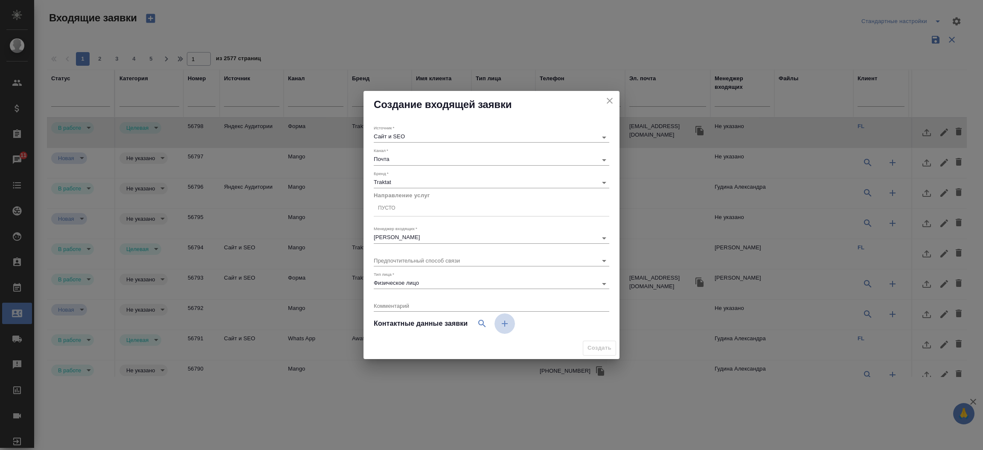
click at [508, 322] on icon "button" at bounding box center [505, 323] width 10 height 10
select select "RU"
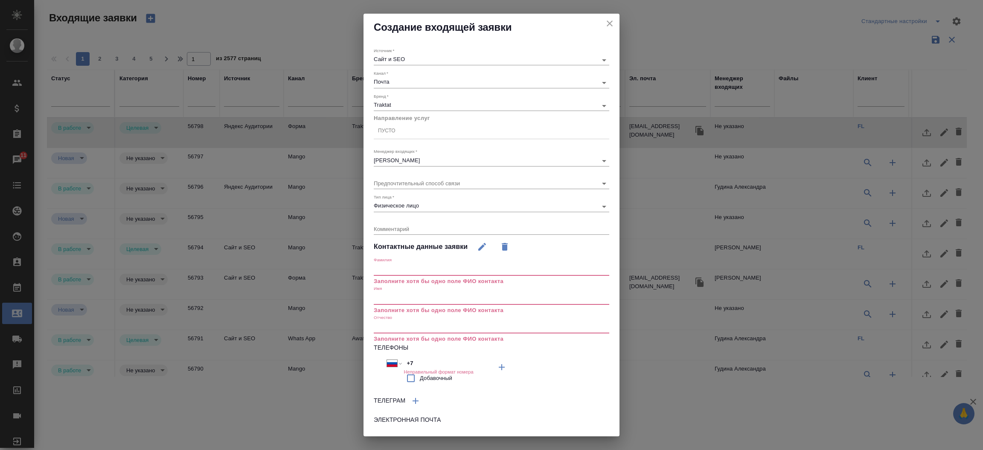
click at [430, 299] on input "text" at bounding box center [491, 298] width 235 height 12
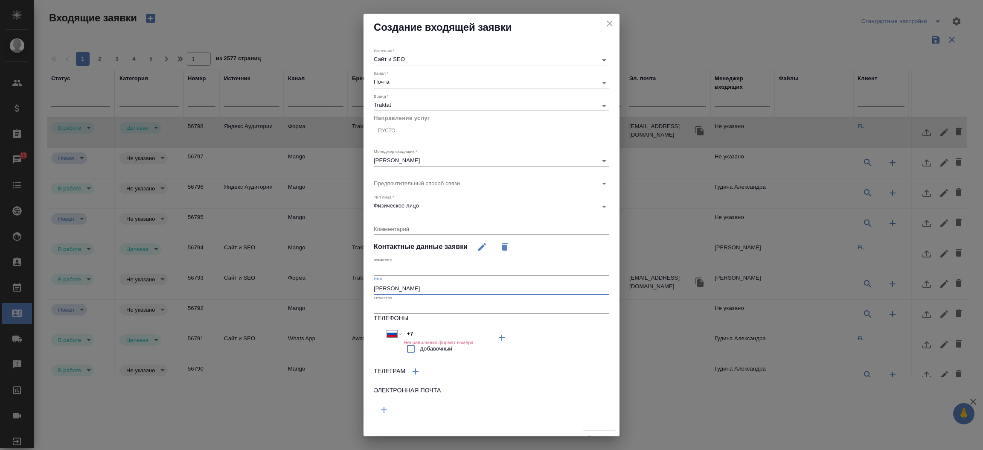
type input "Ольга"
click at [401, 264] on input "text" at bounding box center [491, 270] width 235 height 12
type input "Фадеева"
click at [380, 412] on icon "button" at bounding box center [384, 409] width 10 height 10
click at [382, 412] on input "text" at bounding box center [433, 408] width 118 height 11
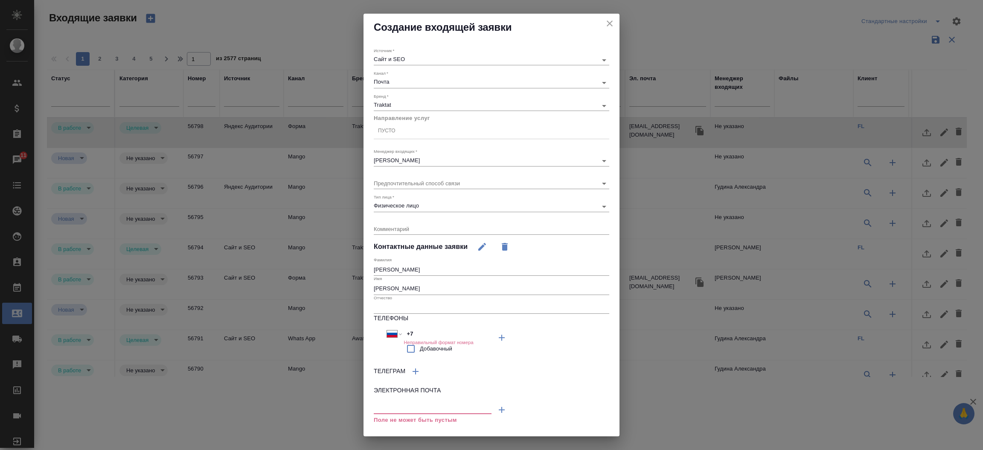
paste input "[EMAIL_ADDRESS][DOMAIN_NAME]"
type input "[EMAIL_ADDRESS][DOMAIN_NAME]"
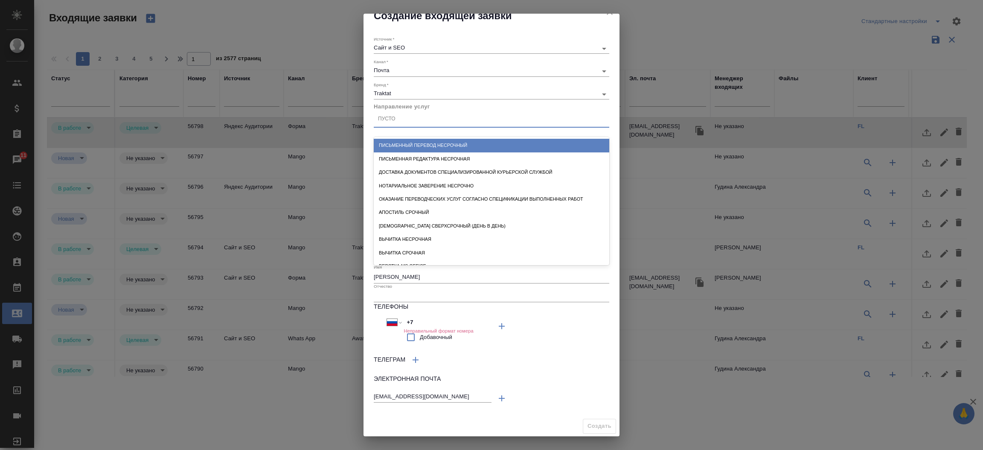
click at [457, 119] on div "Пусто" at bounding box center [491, 119] width 235 height 12
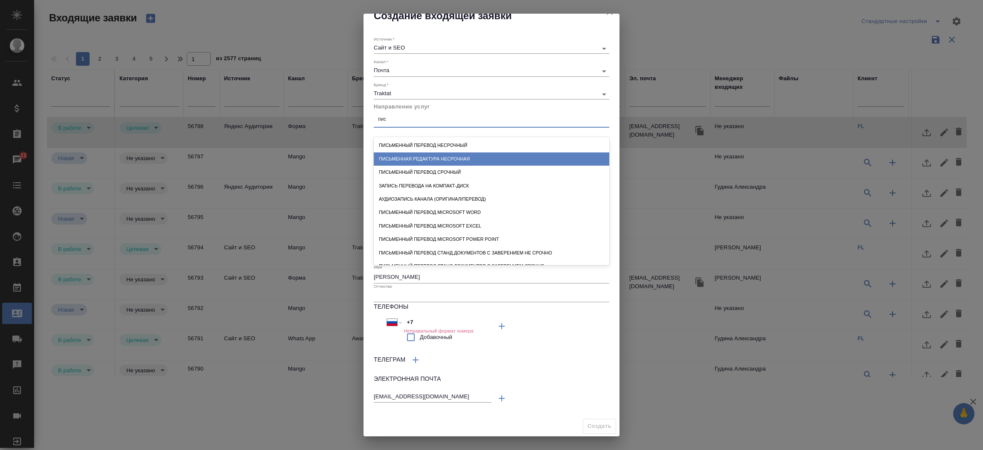
type input "пись"
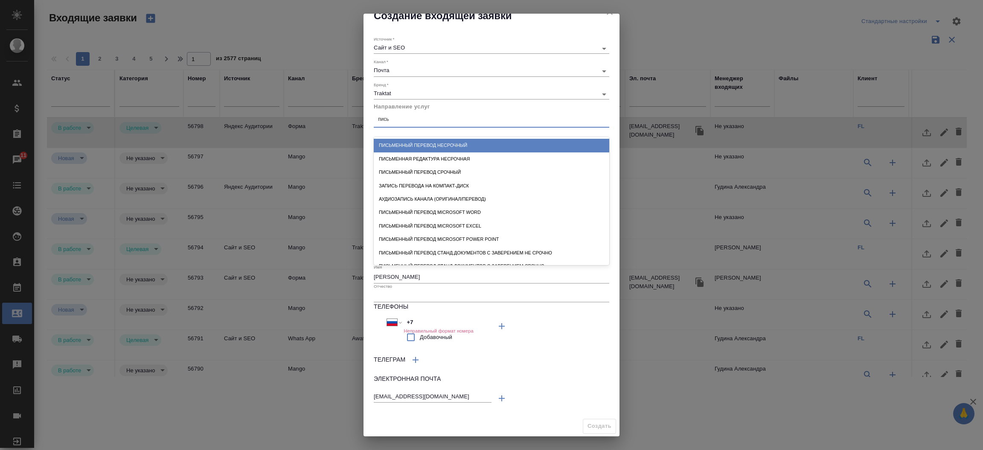
click at [534, 142] on div "Письменный перевод несрочный" at bounding box center [491, 145] width 235 height 13
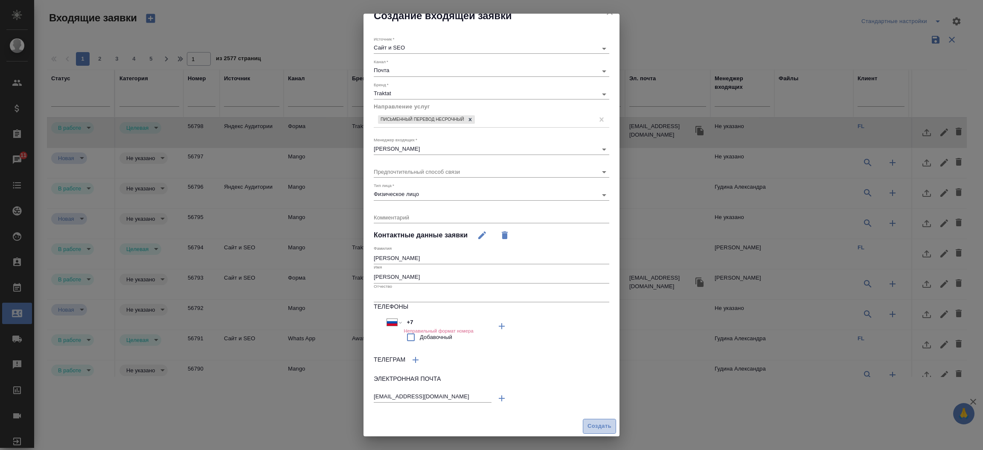
click at [597, 422] on span "Создать" at bounding box center [599, 426] width 24 height 10
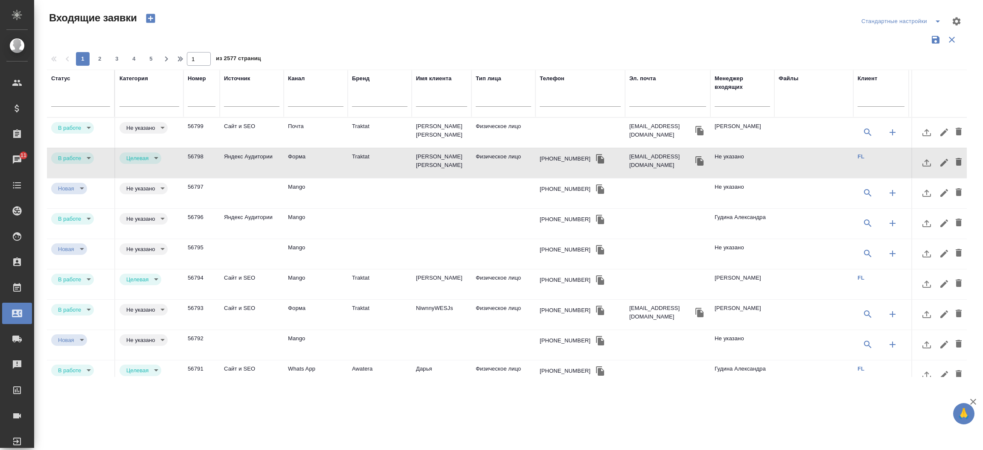
click at [410, 120] on td "Traktat" at bounding box center [380, 133] width 64 height 30
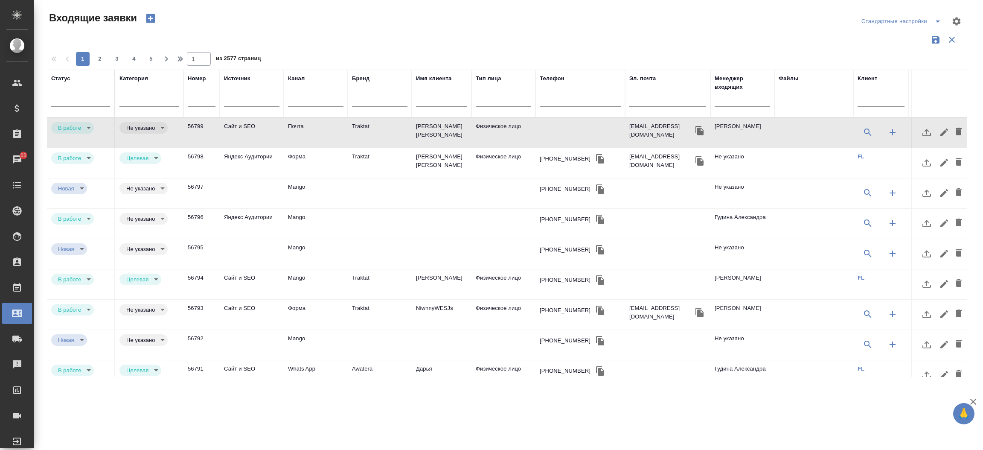
click at [410, 120] on td "Traktat" at bounding box center [380, 133] width 64 height 30
click at [17, 164] on div "Чаты" at bounding box center [6, 159] width 21 height 13
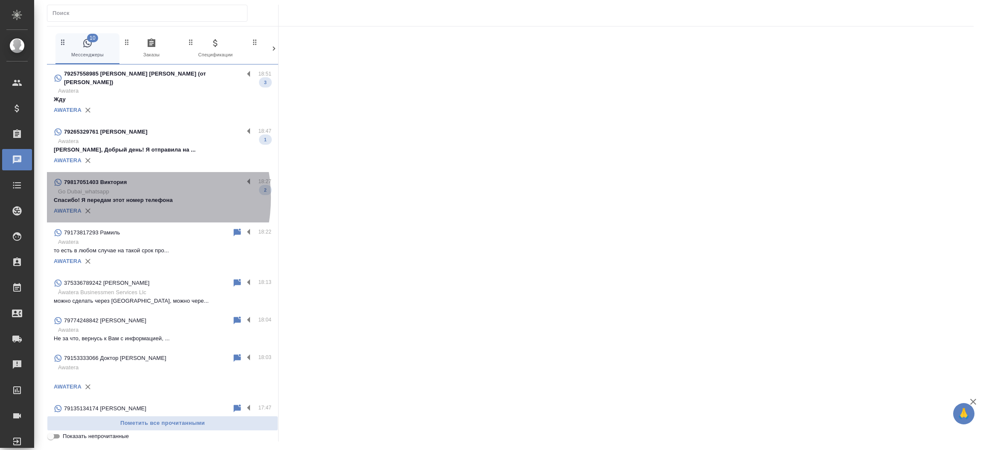
click at [113, 196] on p "Спасибо! Я передам этот номер телефона" at bounding box center [163, 200] width 218 height 9
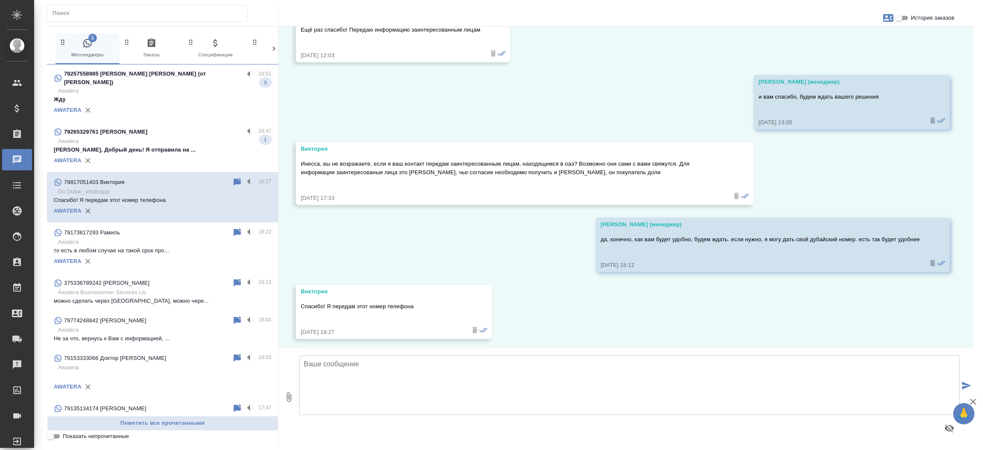
scroll to position [2350, 0]
click at [167, 104] on div "AWATERA" at bounding box center [163, 110] width 218 height 13
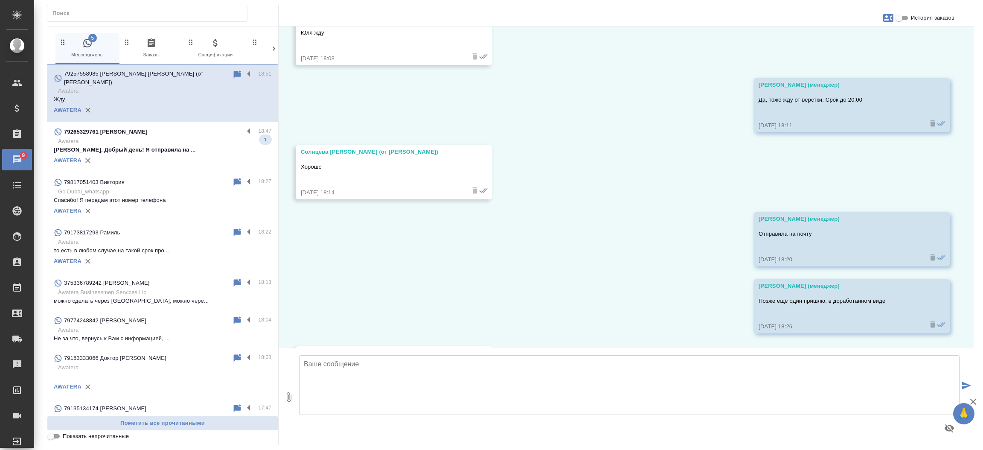
scroll to position [22358, 0]
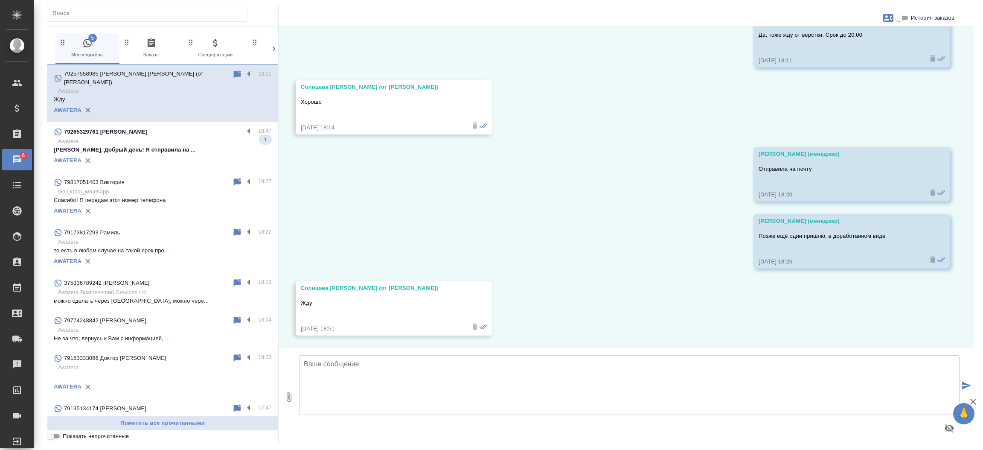
click at [195, 154] on div "AWATERA" at bounding box center [163, 160] width 218 height 13
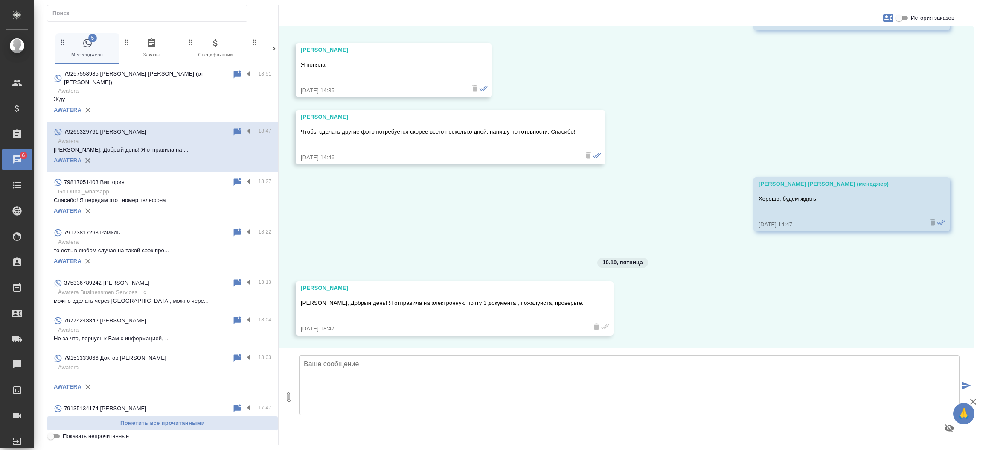
scroll to position [1071, 0]
click at [889, 19] on icon "button" at bounding box center [888, 18] width 10 height 8
click at [864, 64] on link "Заявка №56682" at bounding box center [851, 60] width 42 height 12
click at [58, 437] on div at bounding box center [491, 225] width 983 height 450
click at [58, 437] on input "Показать непрочитанные" at bounding box center [50, 436] width 31 height 10
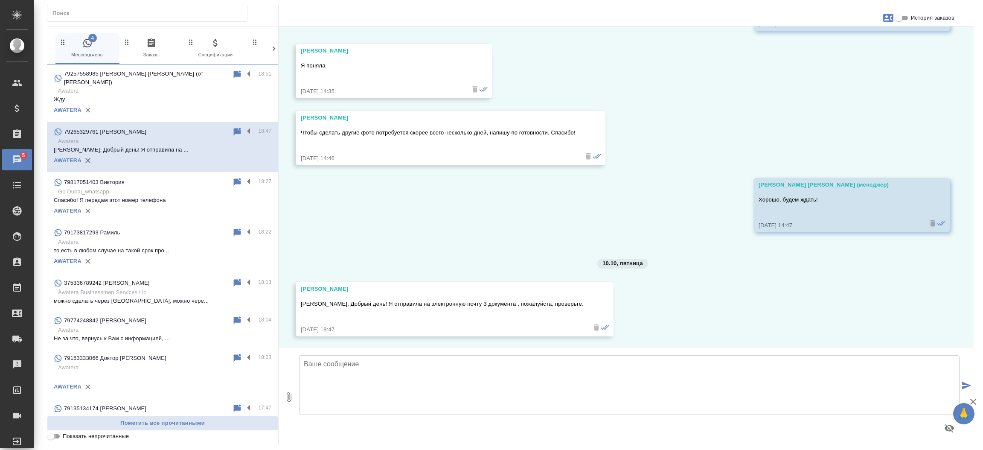
checkbox input "true"
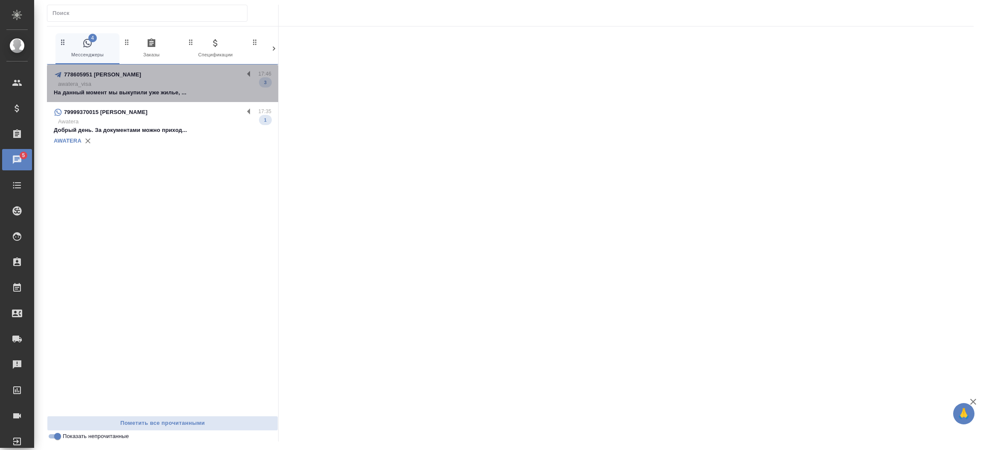
click at [134, 91] on p "На данный момент мы выкупили уже жилье, ..." at bounding box center [163, 92] width 218 height 9
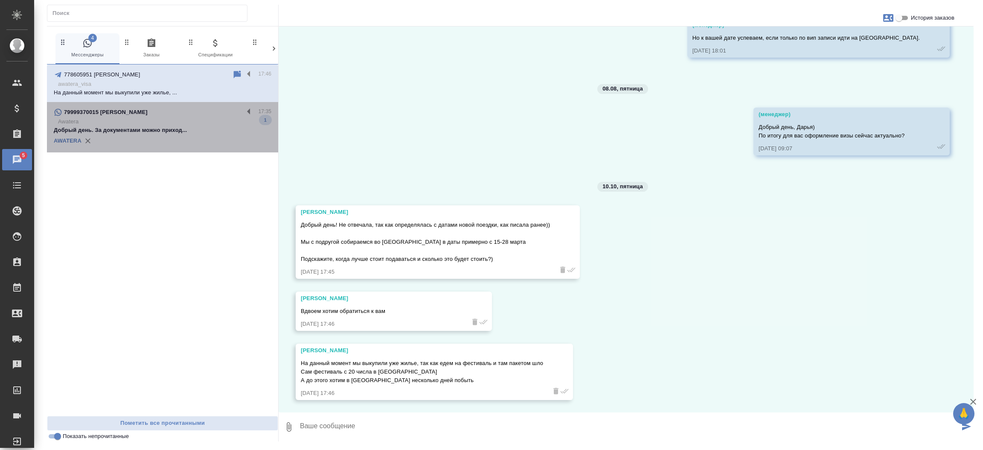
click at [135, 130] on p "Добрый день. За документами можно приход..." at bounding box center [163, 130] width 218 height 9
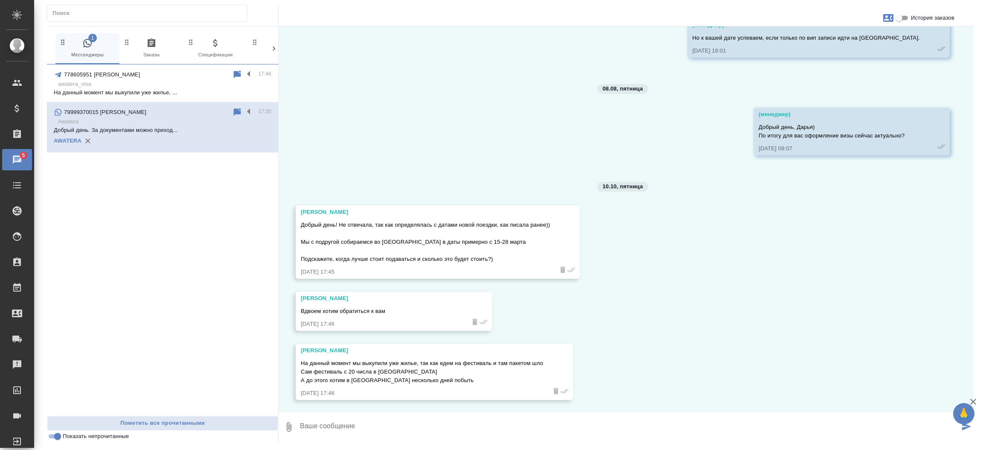
scroll to position [1151, 0]
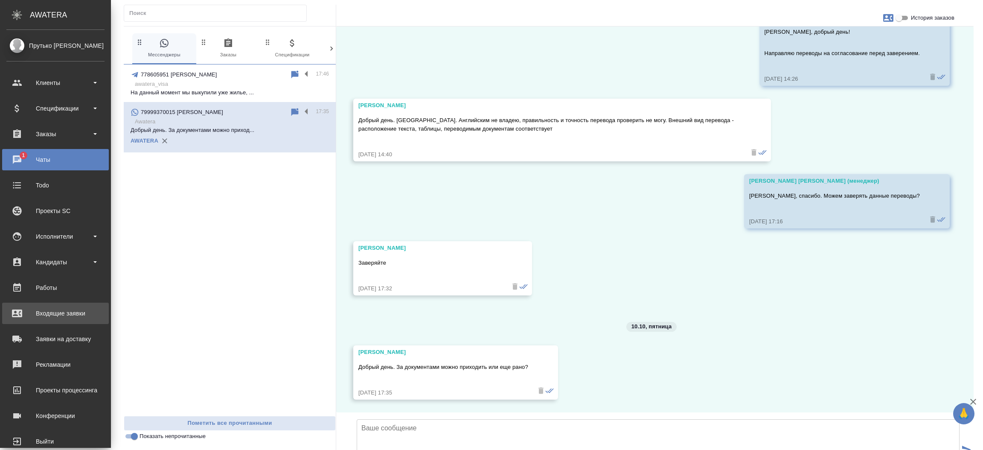
click at [63, 322] on link "Входящие заявки" at bounding box center [55, 312] width 107 height 21
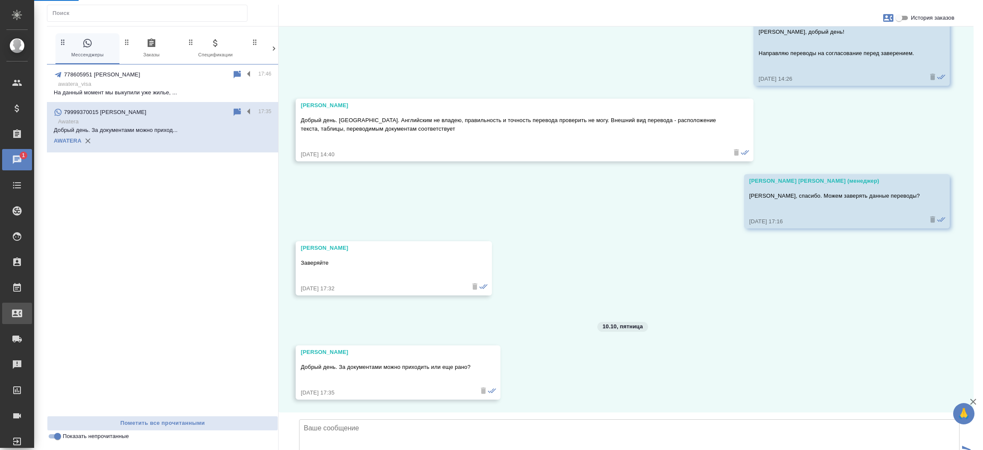
select select "RU"
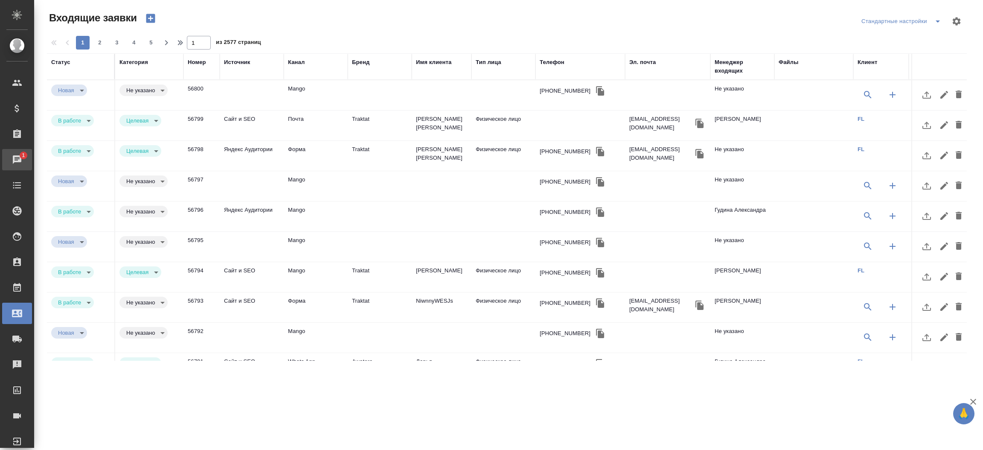
click at [18, 157] on link "1 Чаты" at bounding box center [17, 159] width 30 height 21
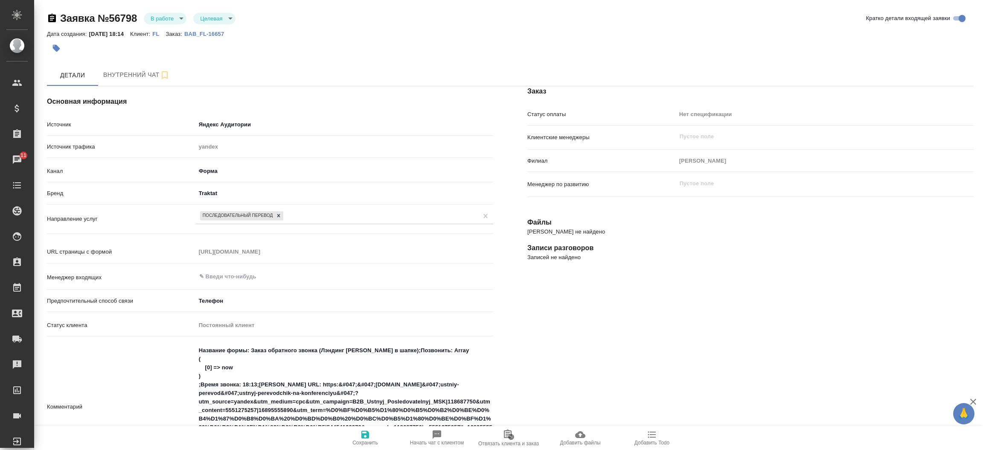
select select "RU"
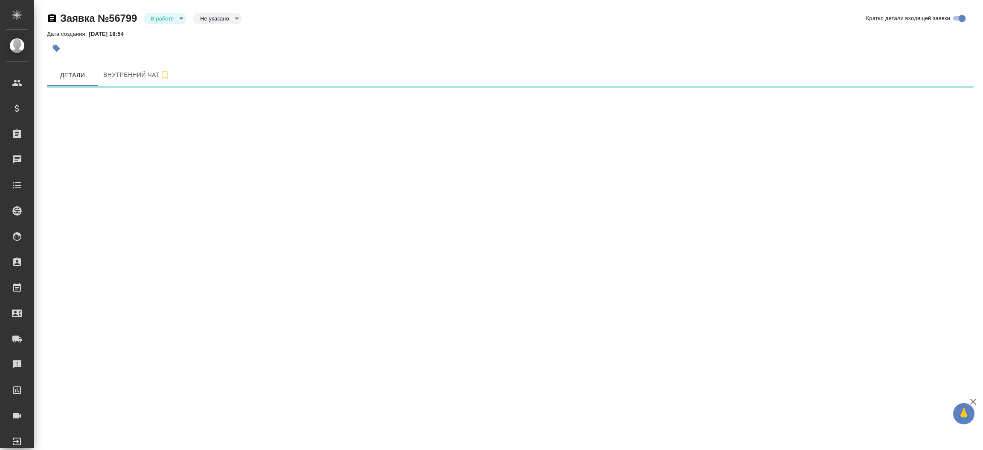
select select "RU"
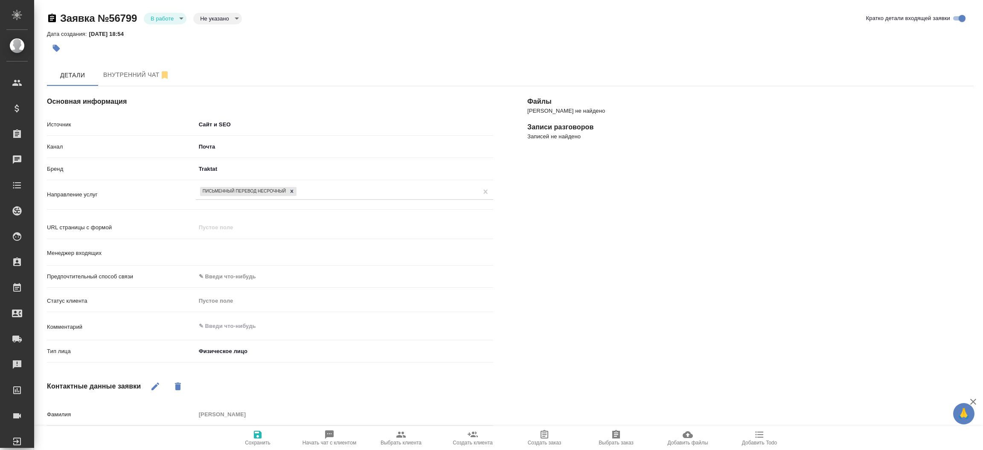
type textarea "x"
type input "[PERSON_NAME]"
click at [396, 428] on button "Выбрать клиента" at bounding box center [401, 438] width 72 height 24
type textarea "x"
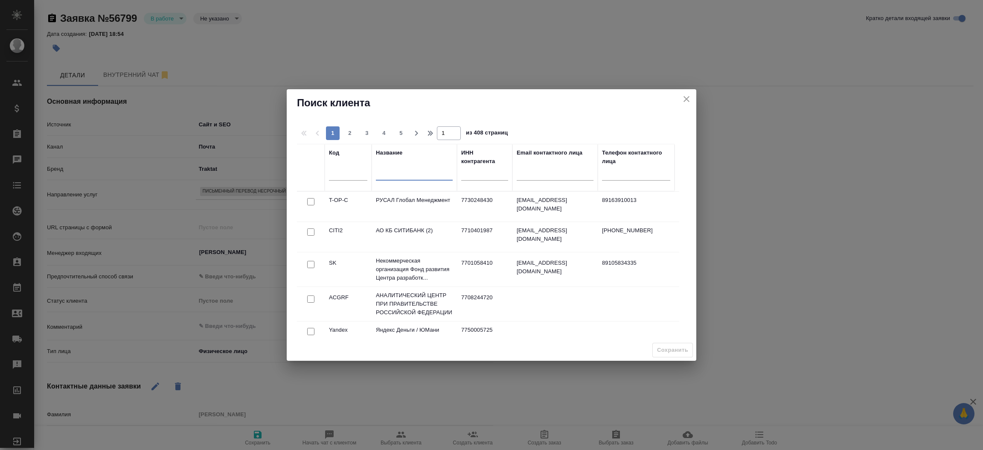
click at [414, 178] on input "text" at bounding box center [414, 175] width 77 height 11
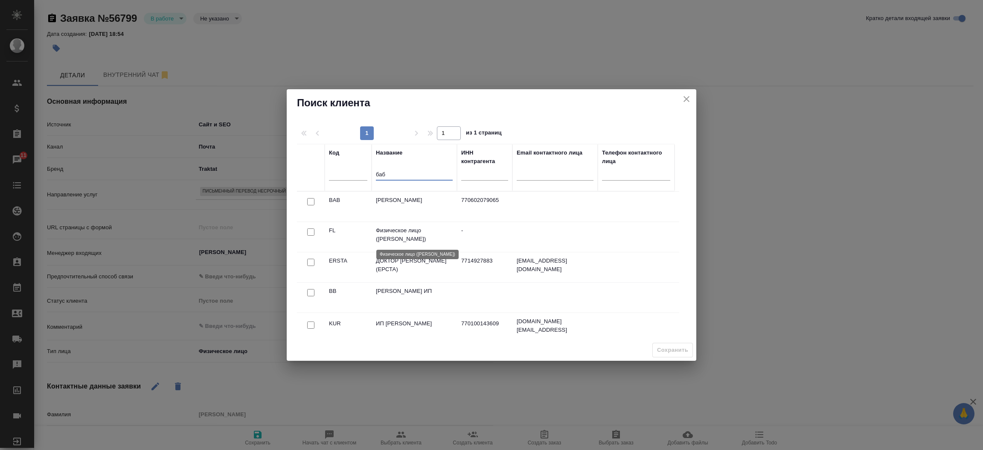
type input "баб"
click at [387, 230] on p "Физическое лицо ([PERSON_NAME])" at bounding box center [414, 234] width 77 height 17
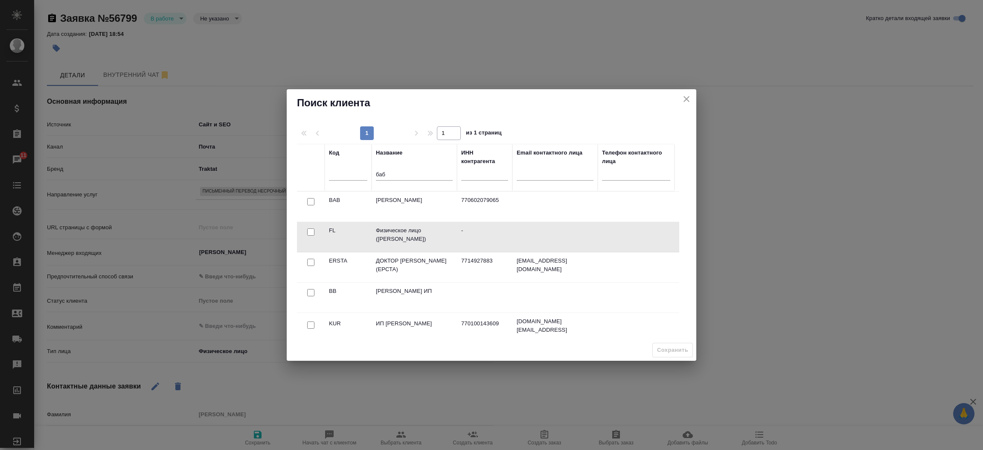
click at [313, 232] on input "checkbox" at bounding box center [310, 231] width 7 height 7
checkbox input "true"
click at [667, 349] on span "Сохранить" at bounding box center [672, 350] width 31 height 10
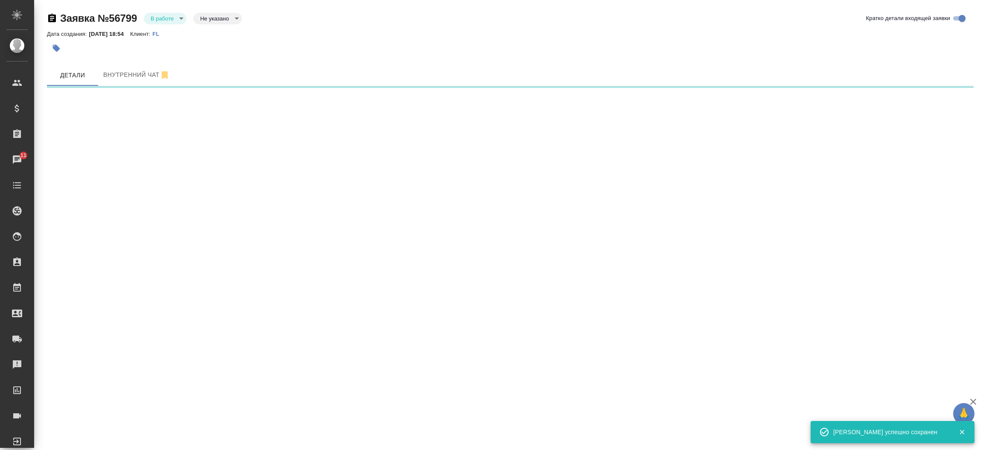
select select "RU"
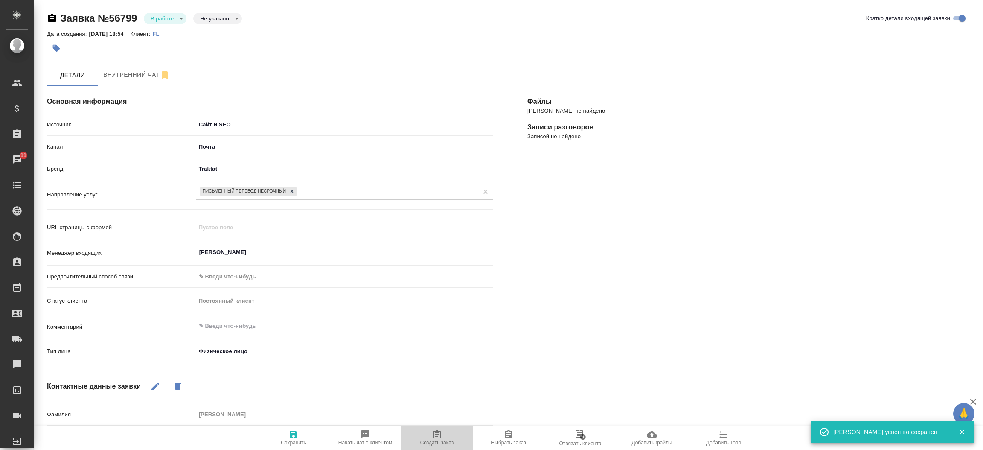
click at [453, 431] on span "Создать заказ" at bounding box center [436, 437] width 61 height 16
type textarea "x"
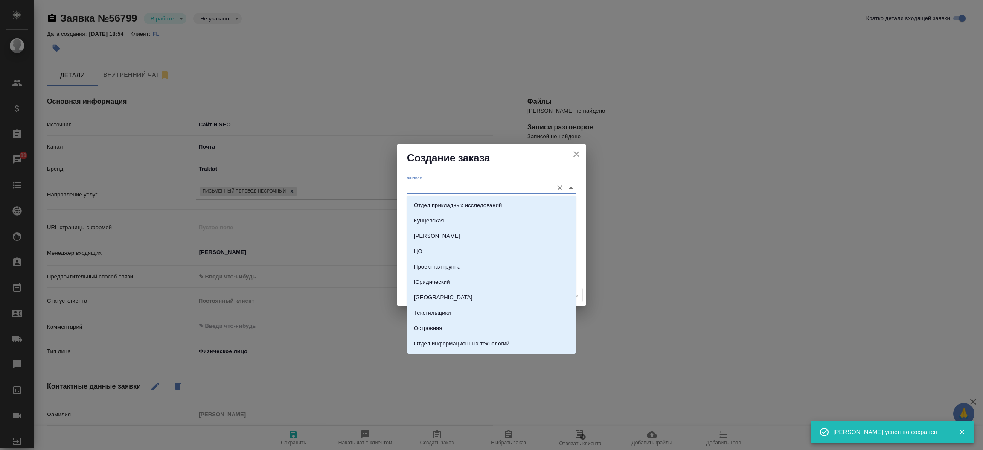
click at [468, 186] on input "Филиал" at bounding box center [478, 188] width 142 height 12
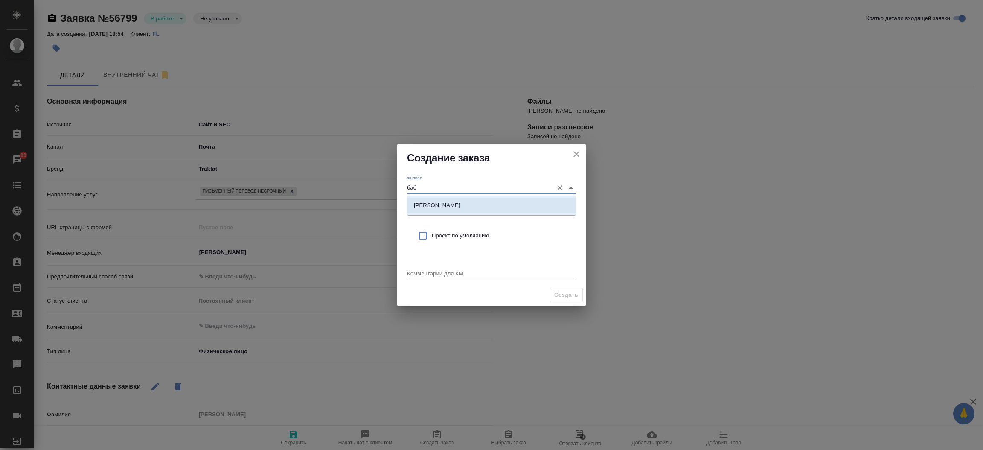
click at [468, 198] on li "Бабушкинская" at bounding box center [491, 205] width 169 height 15
type input "Бабушкинская"
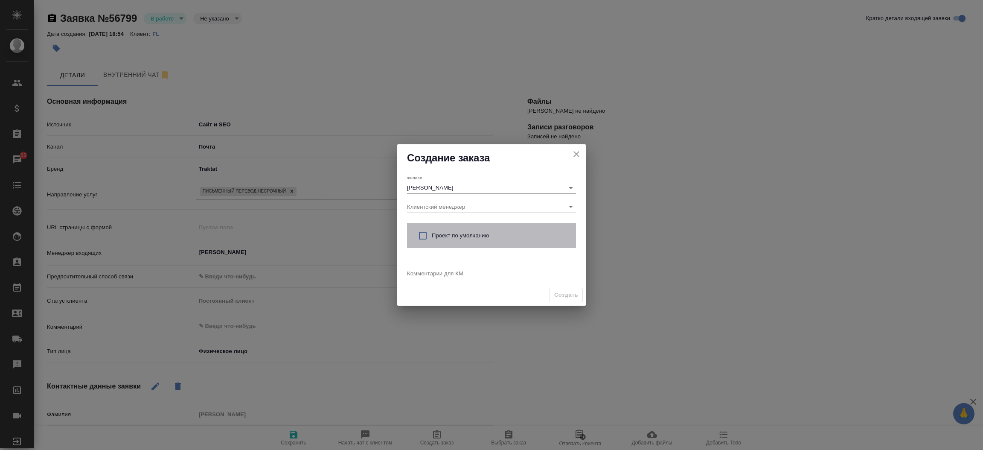
click at [444, 228] on div "Проект по умолчанию" at bounding box center [491, 235] width 169 height 25
checkbox input "true"
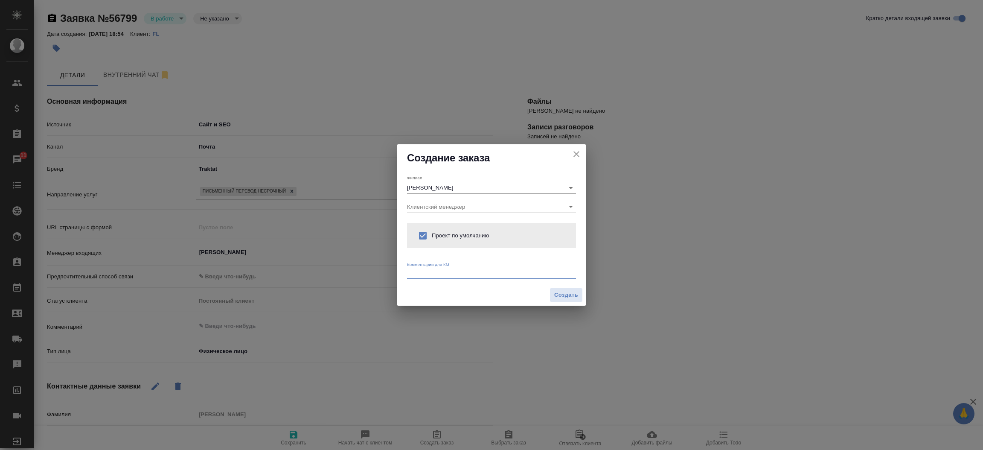
click at [423, 273] on textarea at bounding box center [491, 273] width 169 height 6
type textarea "от КВ:"
type textarea "x"
type textarea "от КВ: русс-англ"
click at [560, 294] on span "Создать" at bounding box center [566, 295] width 24 height 10
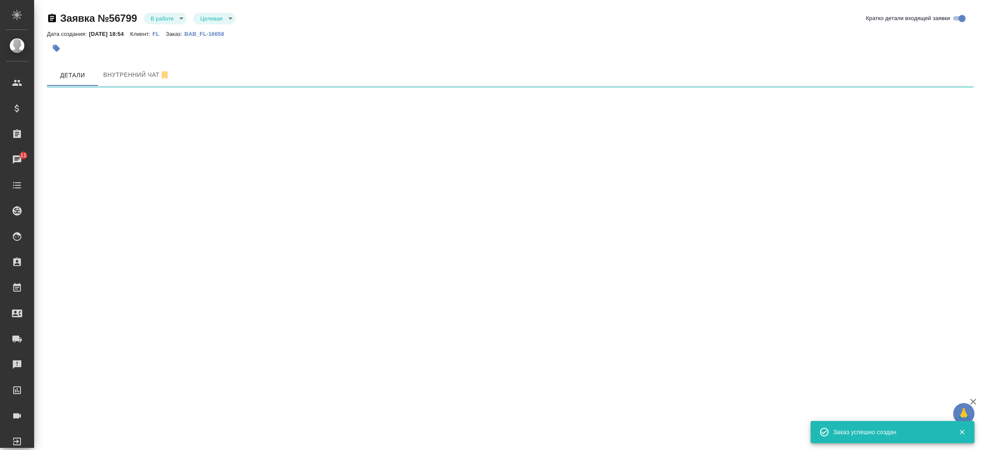
select select "RU"
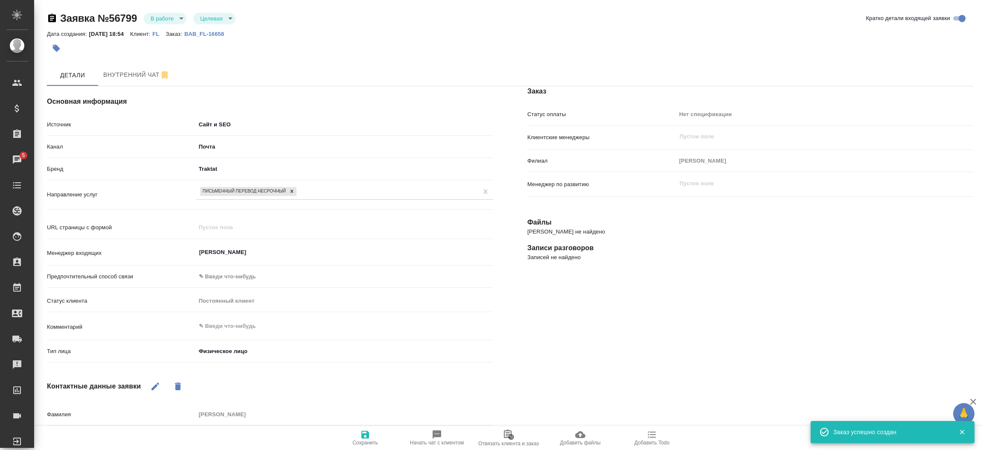
type textarea "x"
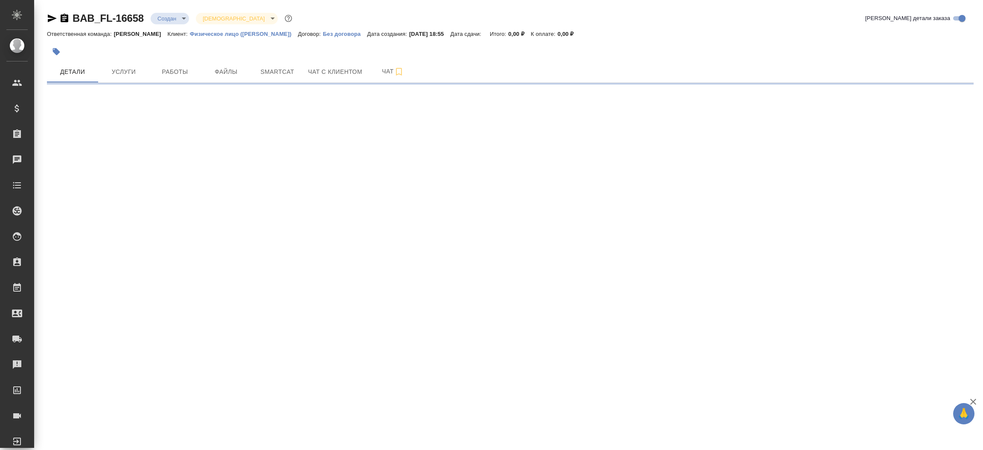
select select "RU"
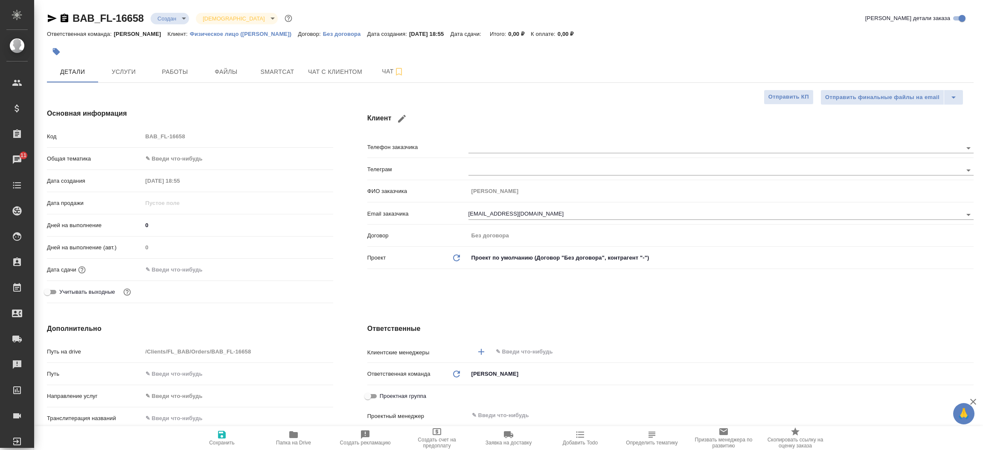
type textarea "x"
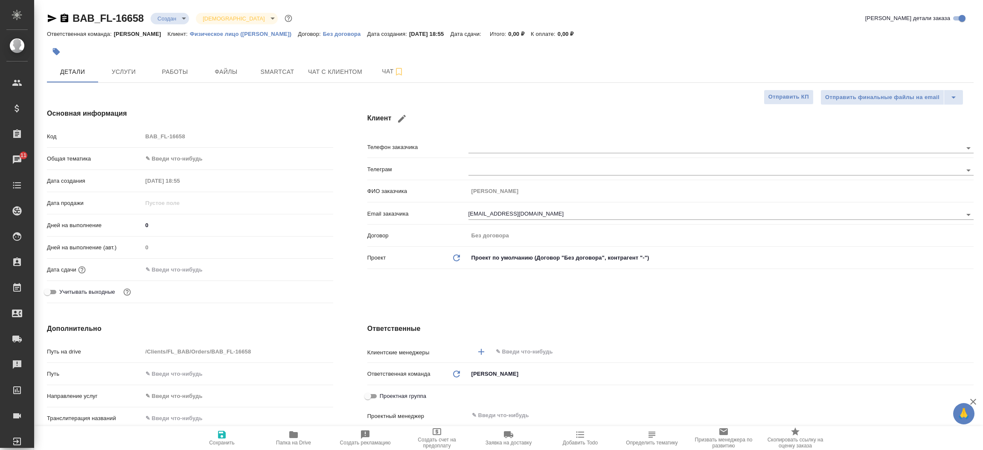
type textarea "x"
click at [239, 71] on span "Файлы" at bounding box center [226, 72] width 41 height 11
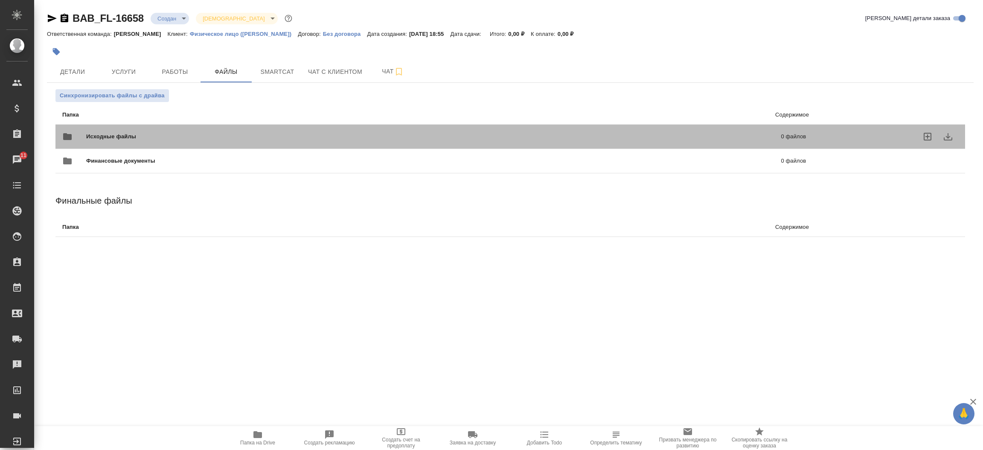
click at [150, 135] on span "Исходные файлы" at bounding box center [272, 136] width 372 height 9
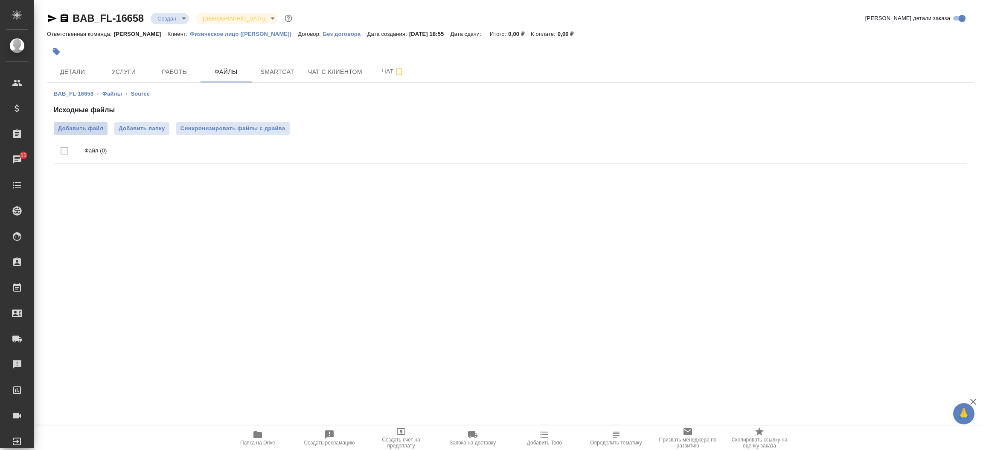
click at [90, 131] on span "Добавить файл" at bounding box center [80, 128] width 45 height 9
click at [0, 0] on input "Добавить файл" at bounding box center [0, 0] width 0 height 0
click at [68, 62] on button "Детали" at bounding box center [72, 71] width 51 height 21
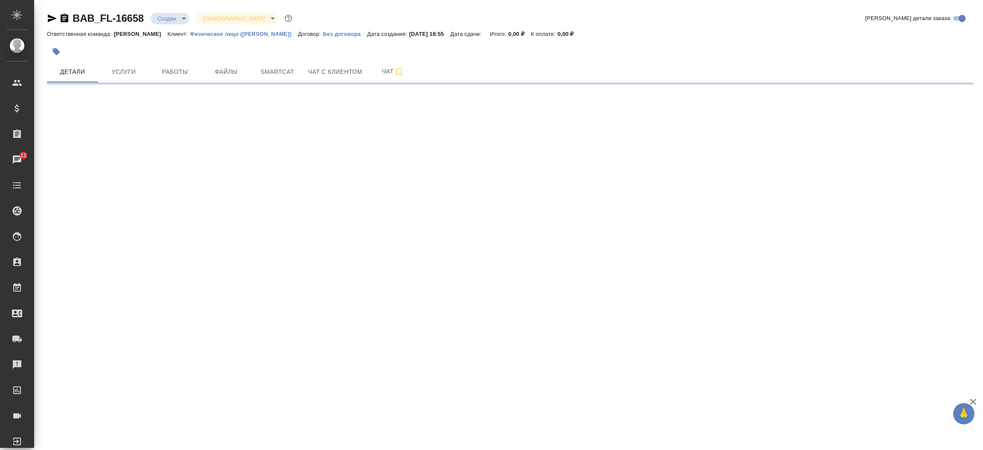
select select "RU"
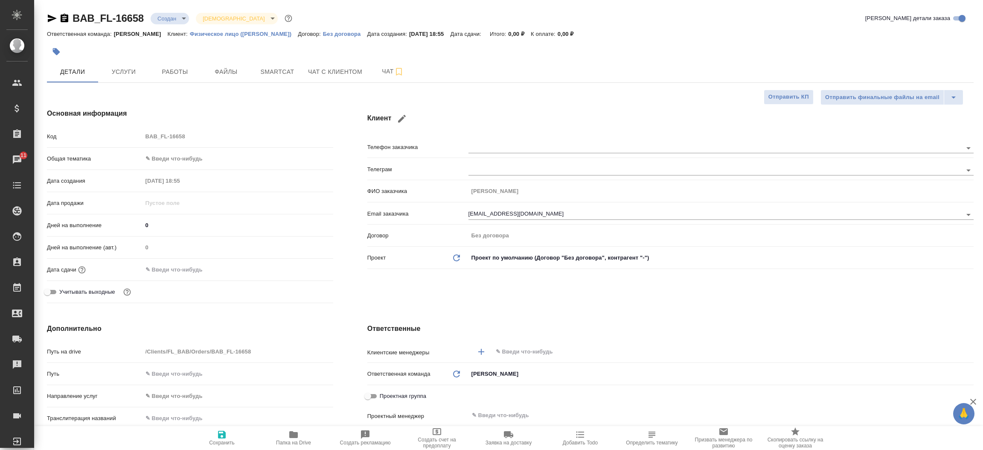
type textarea "x"
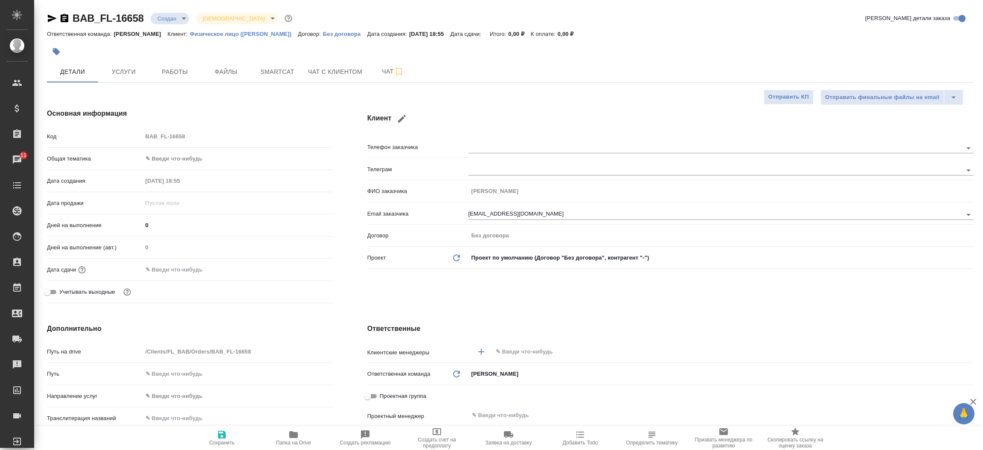
type textarea "x"
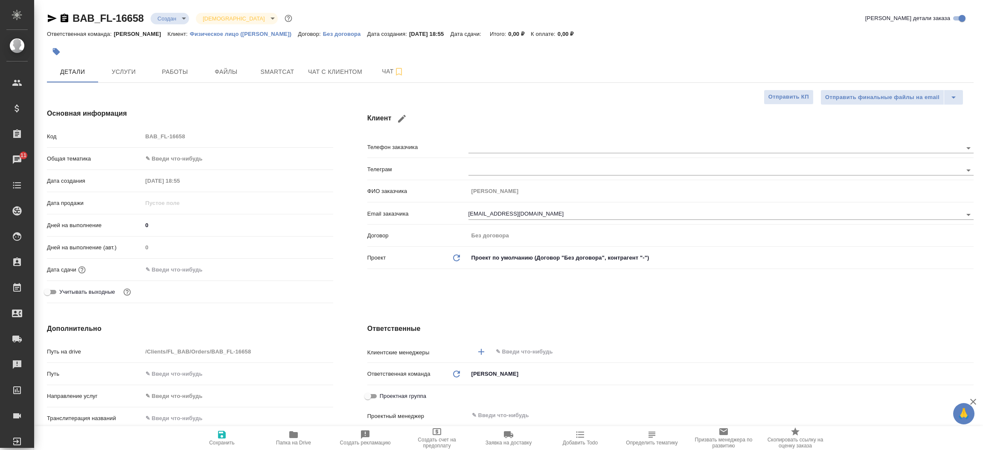
type textarea "x"
click at [358, 209] on div "Клиент Телефон заказчика [PERSON_NAME] заказчика [PERSON_NAME] заказчика [EMAIL…" at bounding box center [670, 207] width 640 height 232
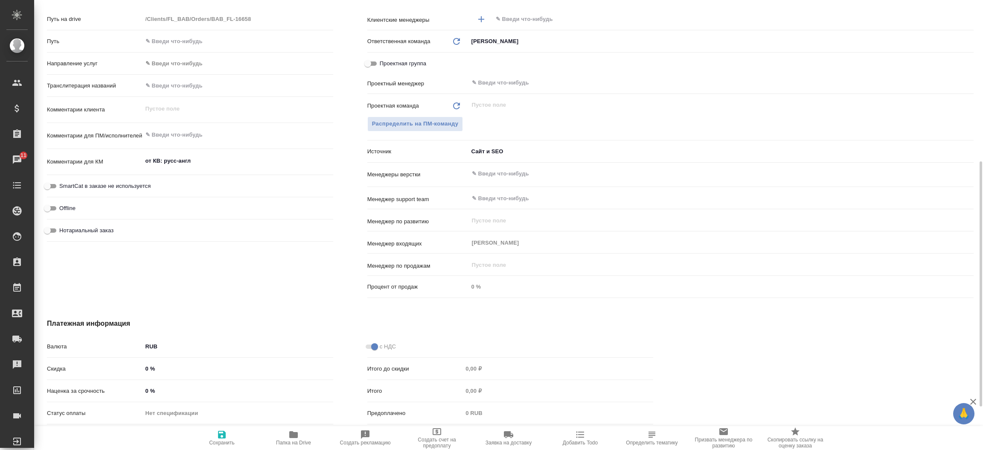
scroll to position [319, 0]
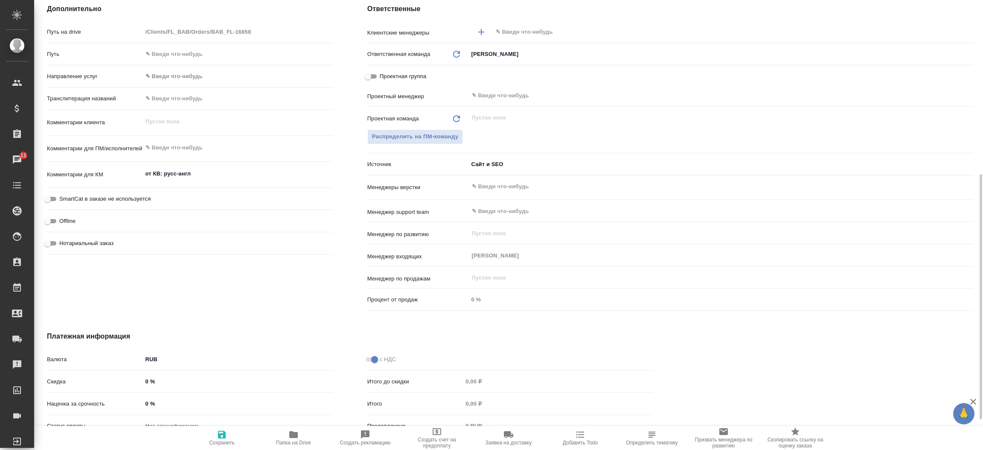
type textarea "x"
click at [235, 176] on textarea "от КВ: русс-англ" at bounding box center [238, 174] width 190 height 15
type textarea "x"
type textarea "от КВ: русс-англ,"
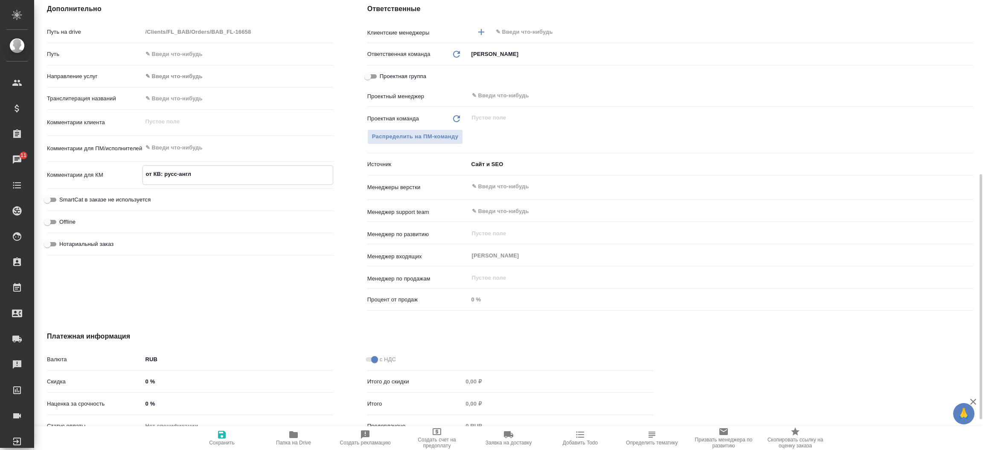
type textarea "x"
type textarea "от КВ: русс-англ,"
type textarea "x"
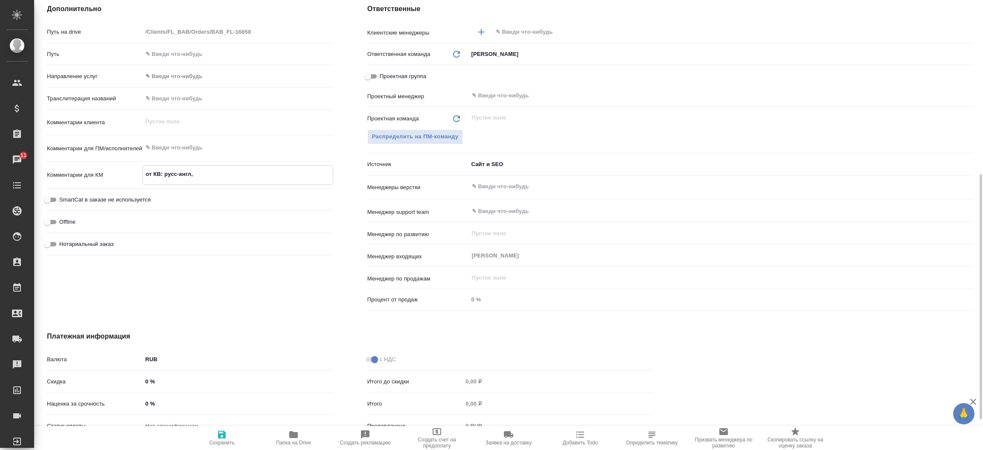
type textarea "x"
type textarea "от КВ: русс-англ, п"
type textarea "x"
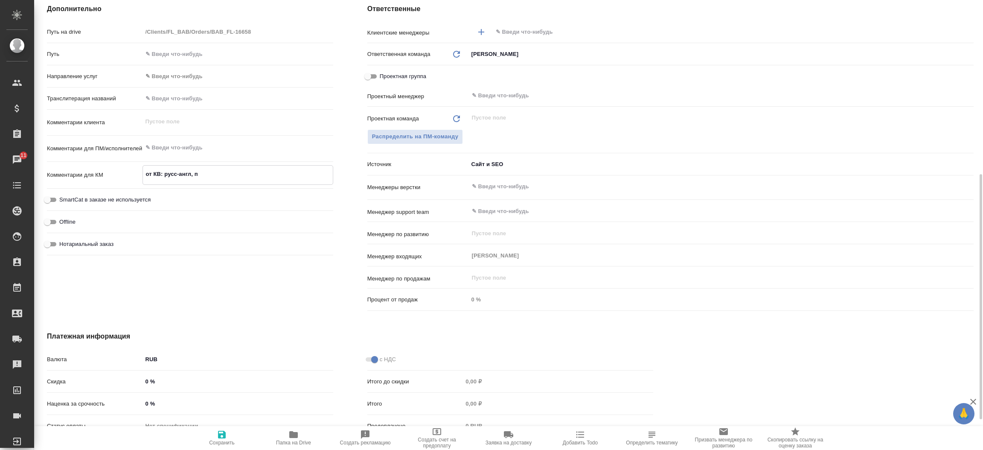
type textarea "x"
type textarea "от КВ: русс-англ, по"
type textarea "x"
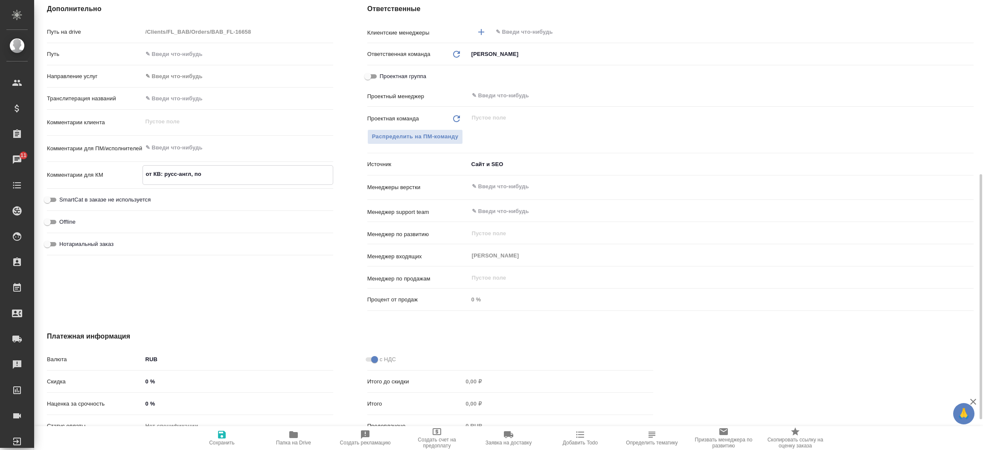
type textarea "от КВ: русс-англ, по"
type textarea "x"
type textarea "от КВ: русс-англ, по з"
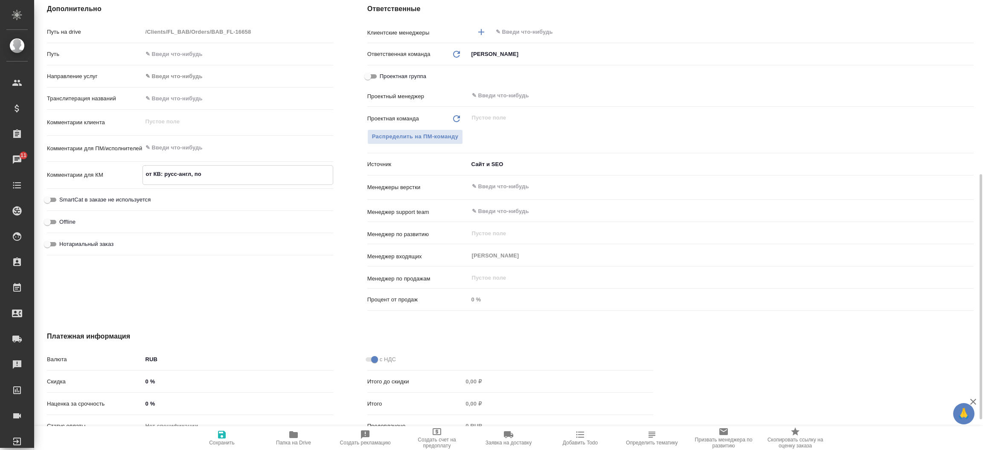
type textarea "x"
type textarea "от КВ: русс-англ, по за"
type textarea "x"
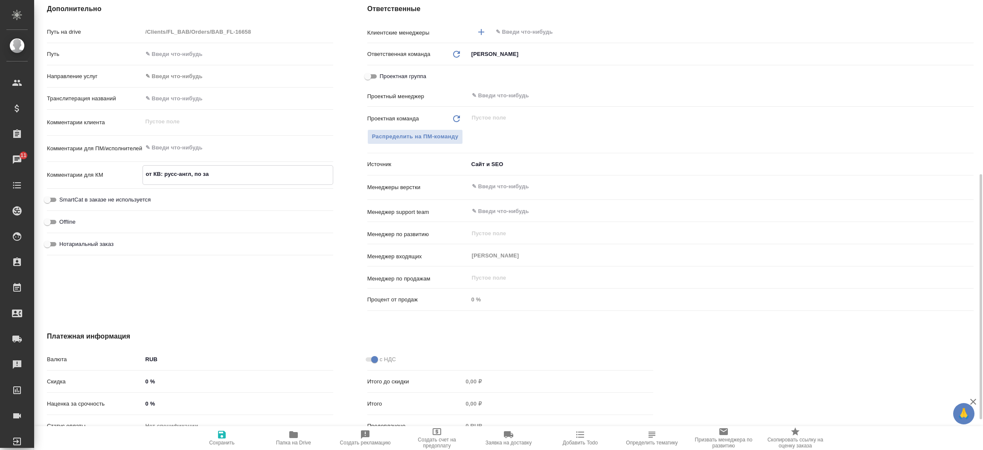
type textarea "x"
type textarea "от КВ: русс-англ, по зав"
type textarea "x"
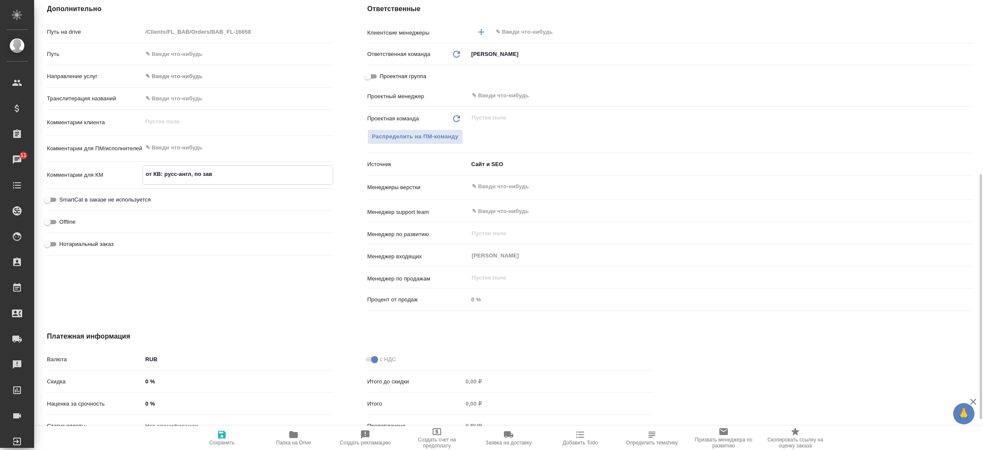
type textarea "x"
type textarea "от КВ: русс-англ, по заве"
type textarea "x"
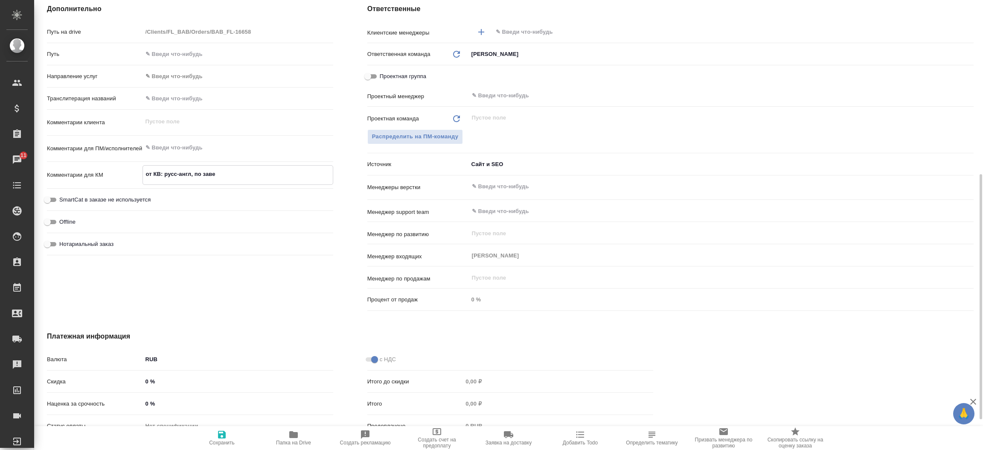
type textarea "от КВ: русс-англ, по завер"
type textarea "x"
type textarea "от КВ: русс-англ, по завере"
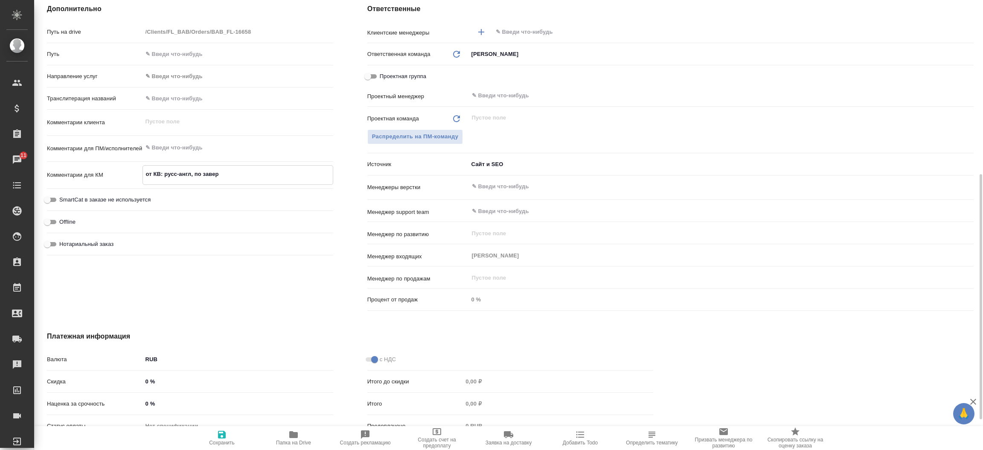
type textarea "x"
type textarea "от КВ: русс-англ, по заверен"
type textarea "x"
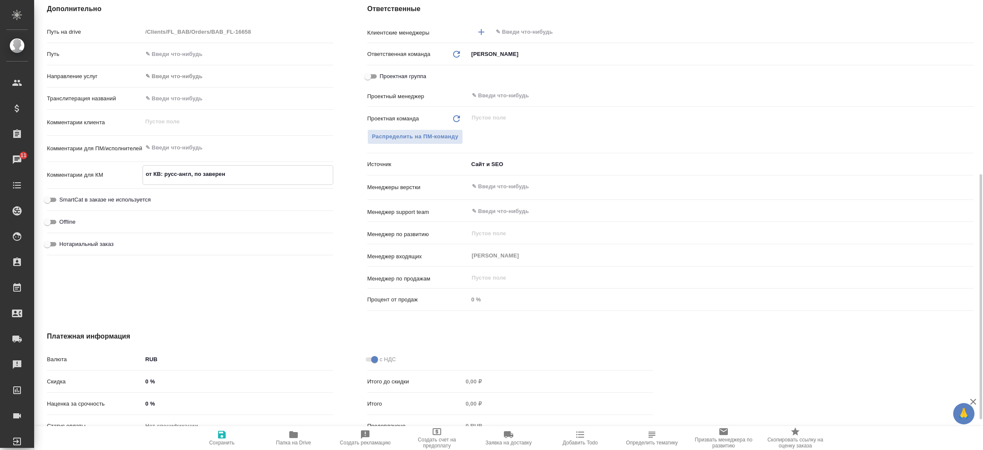
type textarea "x"
type textarea "от КВ: русс-англ, по заверени"
type textarea "x"
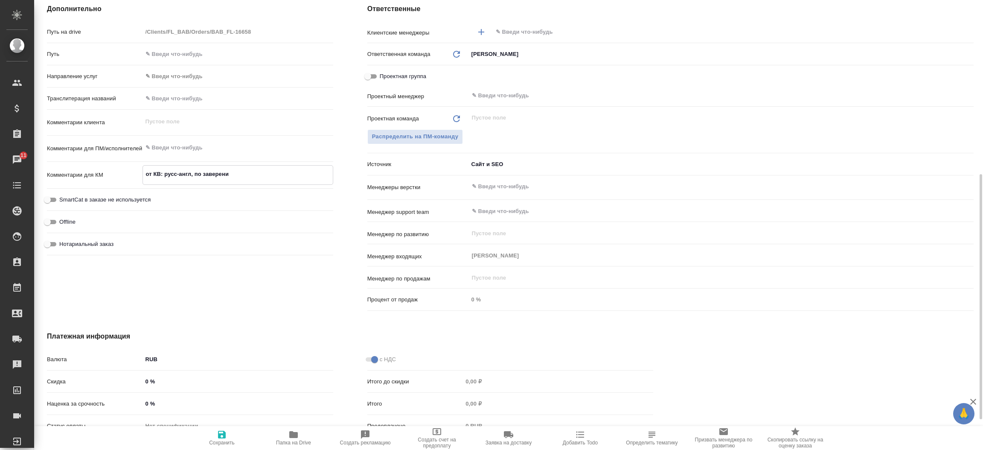
type textarea "x"
type textarea "от КВ: русс-англ, по заверению"
type textarea "x"
type textarea "от КВ: русс-англ, по заверению"
type textarea "x"
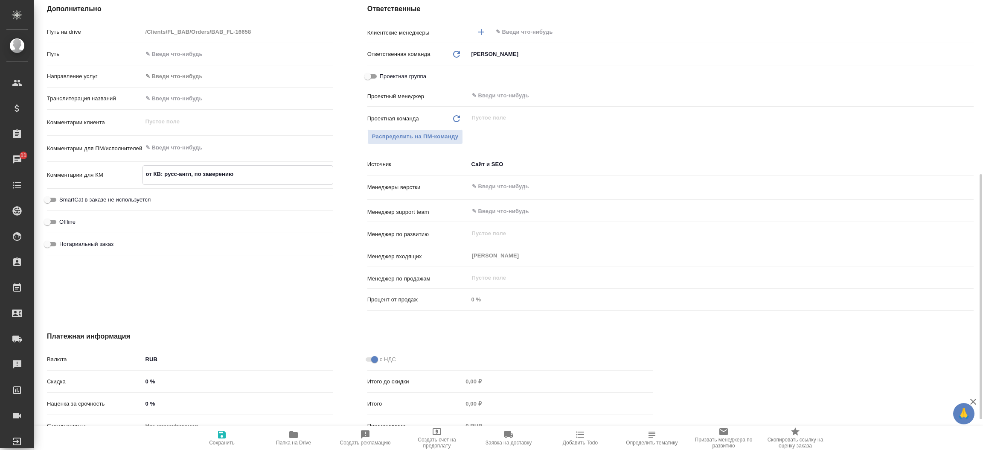
type textarea "x"
type textarea "от КВ: русс-англ, по заверению п"
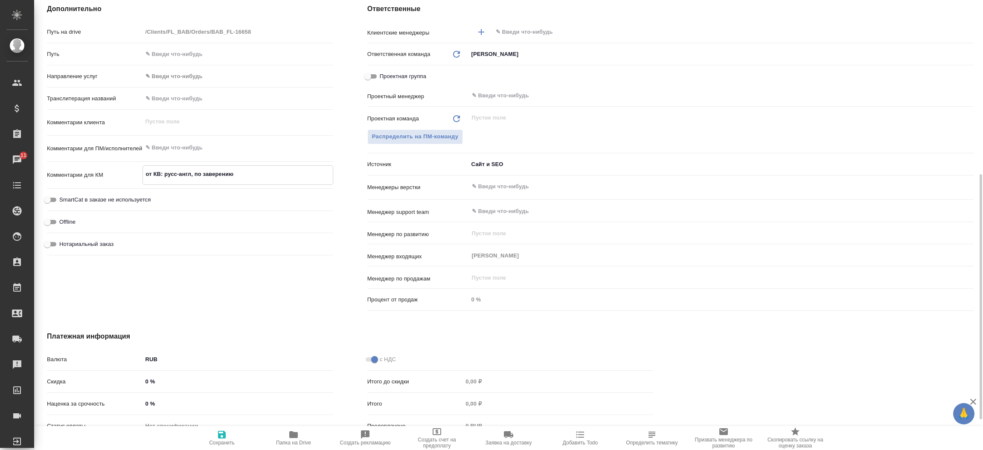
type textarea "x"
type textarea "от КВ: русс-англ, по заверению по"
type textarea "x"
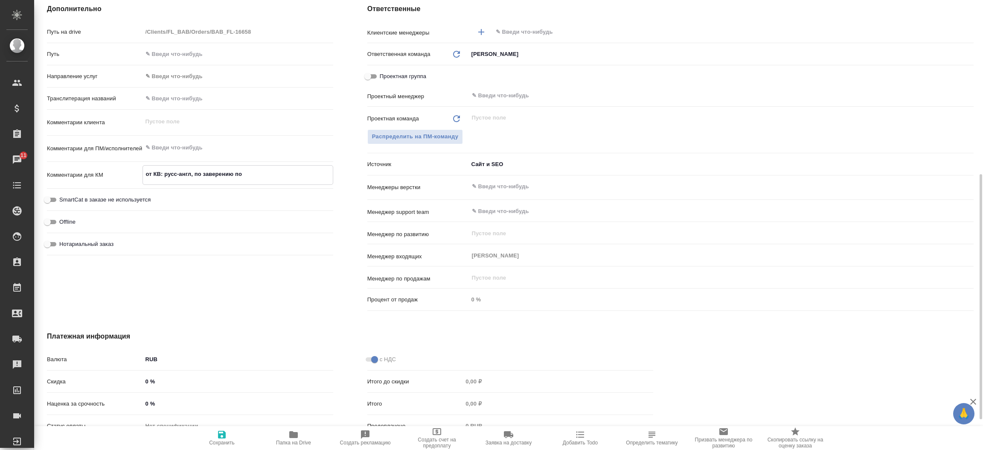
type textarea "x"
type textarea "от КВ: русс-англ, по заверению пок"
type textarea "x"
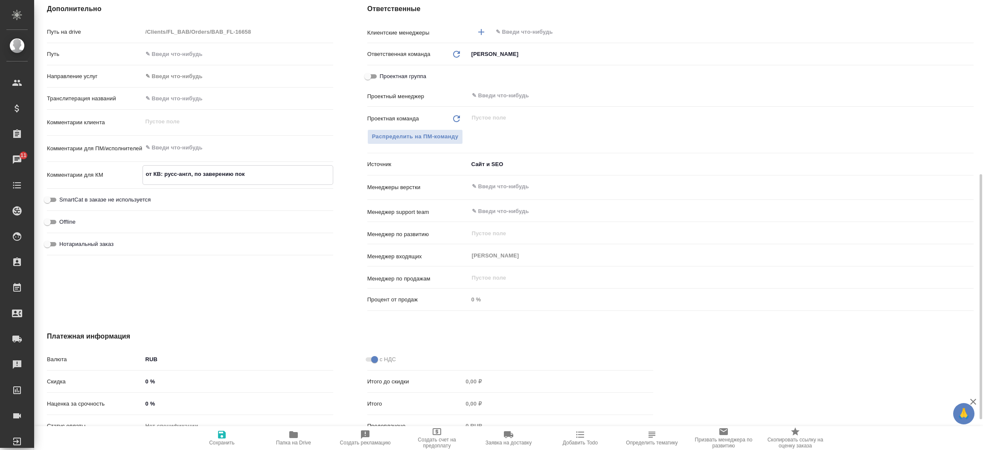
type textarea "x"
type textarea "от КВ: русс-англ, по заверению пока"
type textarea "x"
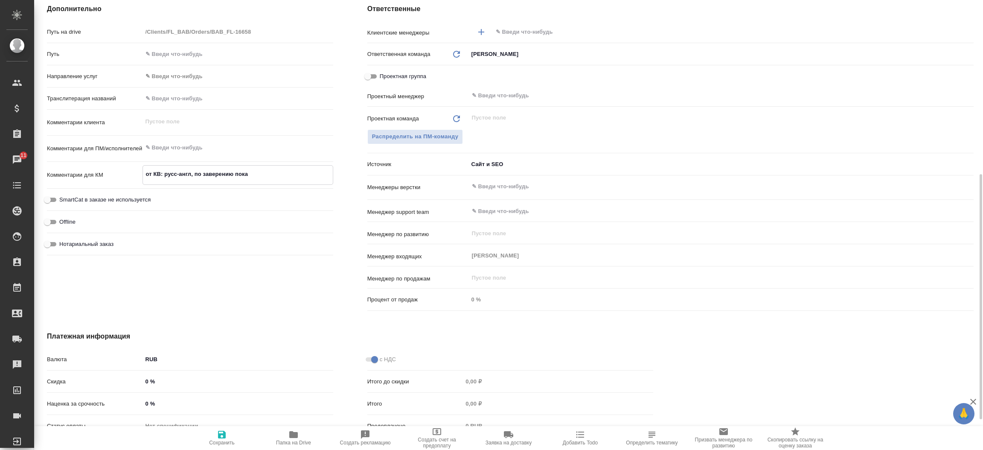
type textarea "от КВ: русс-англ, по заверению пока"
type textarea "x"
type textarea "от КВ: русс-англ, по заверению пока [PERSON_NAME]"
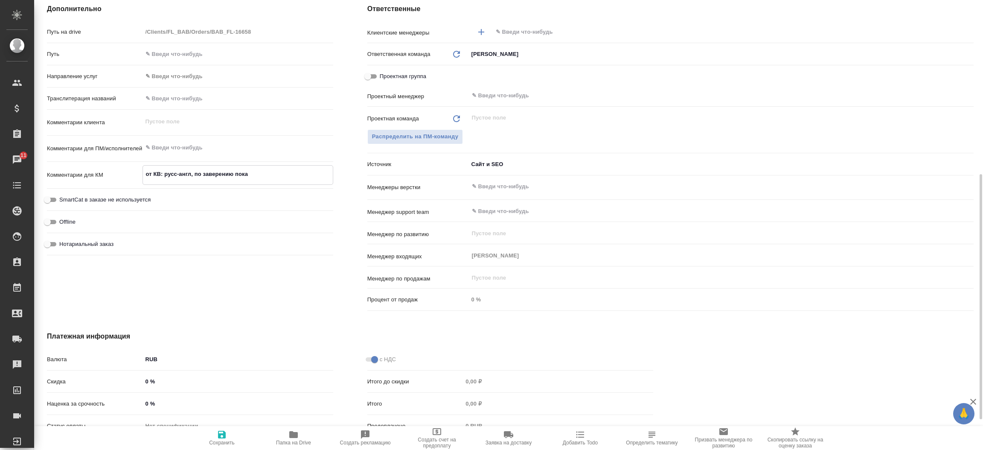
type textarea "x"
type textarea "от КВ: русс-англ, по заверению пока не"
type textarea "x"
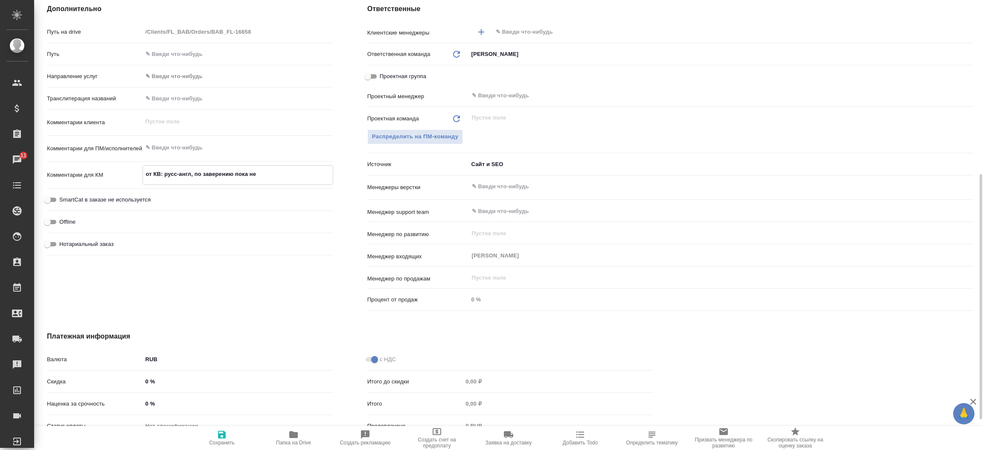
type textarea "x"
type textarea "от КВ: русс-англ, по заверению пока не"
type textarea "x"
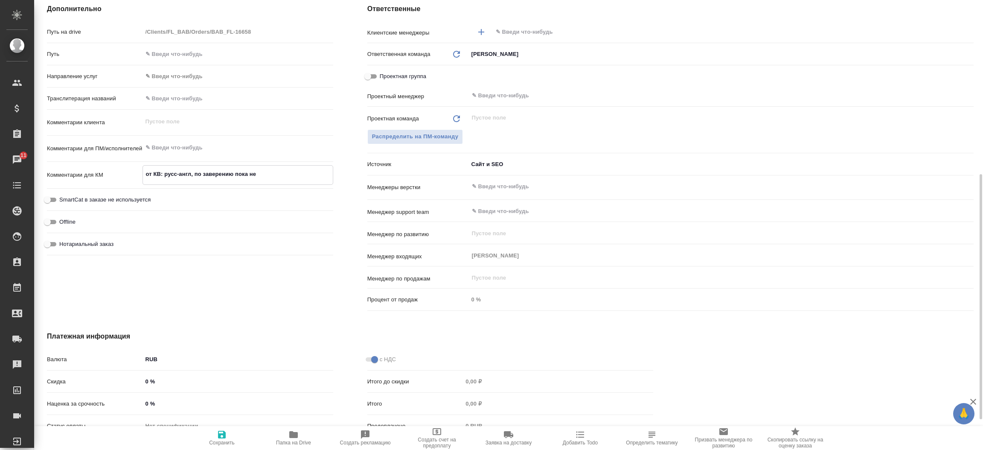
type textarea "x"
type textarea "от КВ: русс-англ, по заверению пока не о"
type textarea "x"
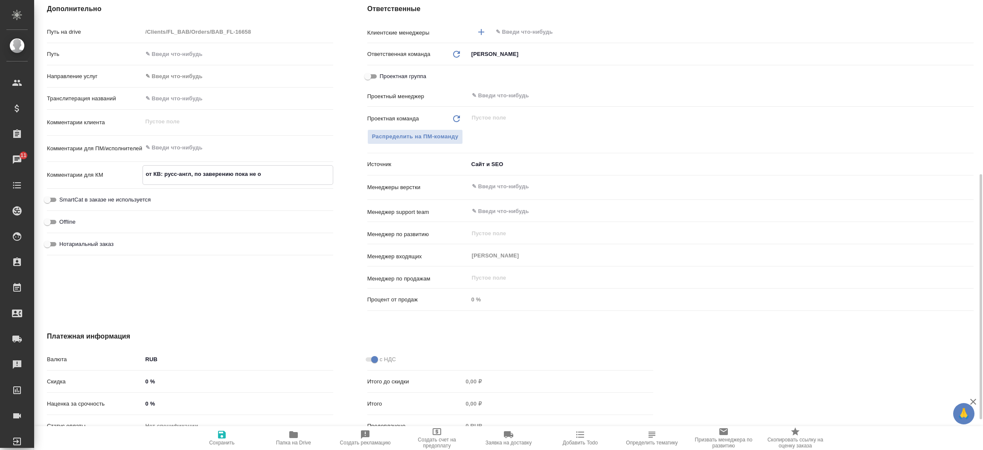
type textarea "от КВ: русс-англ, по заверению пока не от"
type textarea "x"
type textarea "от КВ: русс-англ, по заверению пока не отв"
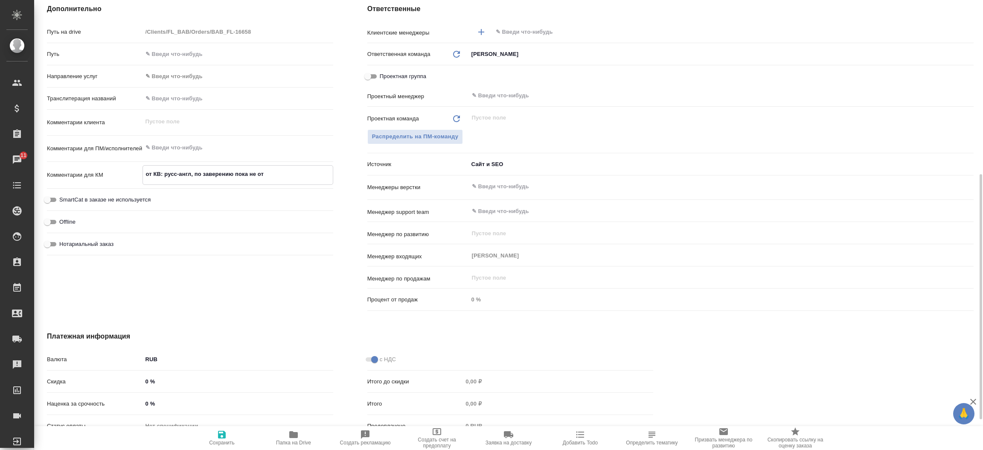
type textarea "x"
type textarea "от КВ: русс-англ, по заверению пока не отве"
type textarea "x"
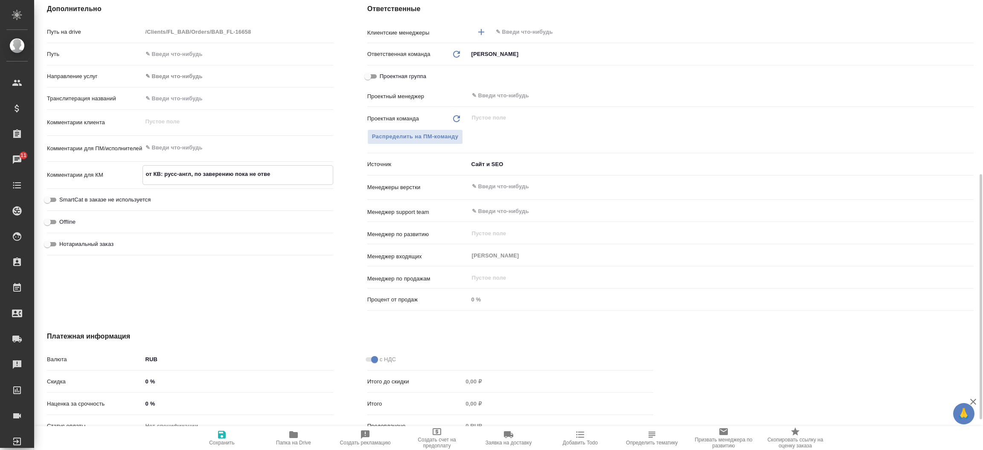
type textarea "x"
type textarea "от КВ: русс-англ, по заверению пока не ответ"
type textarea "x"
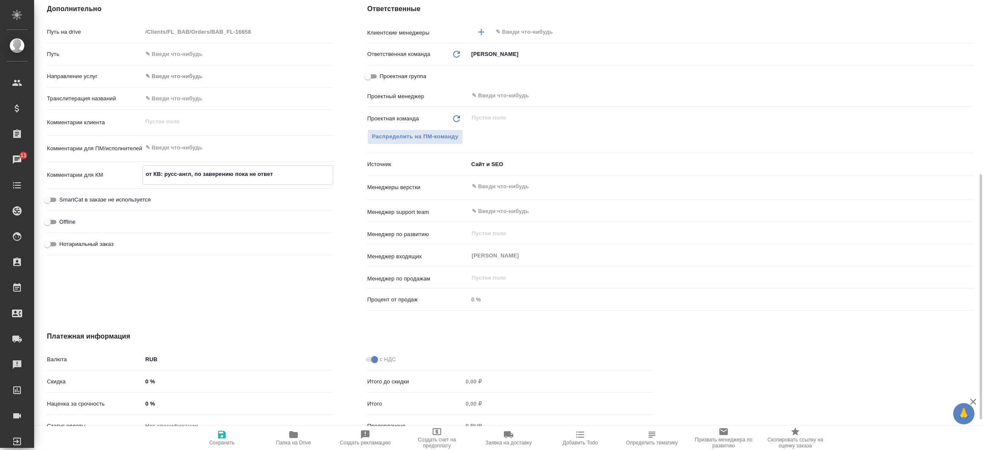
type textarea "x"
type textarea "от КВ: русс-англ, по заверению пока не ответи"
type textarea "x"
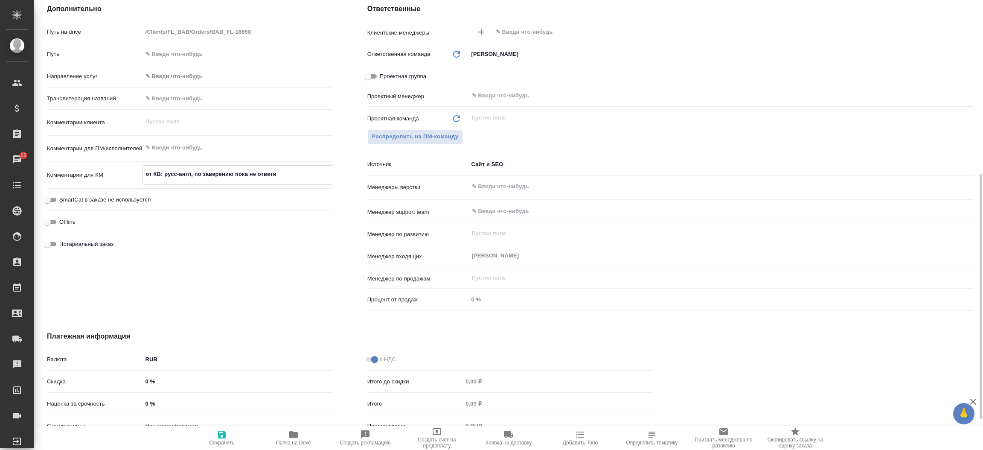
type textarea "от КВ: русс-англ, по заверению пока не ответил"
type textarea "x"
type textarea "от КВ: русс-англ, по заверению пока не ответила"
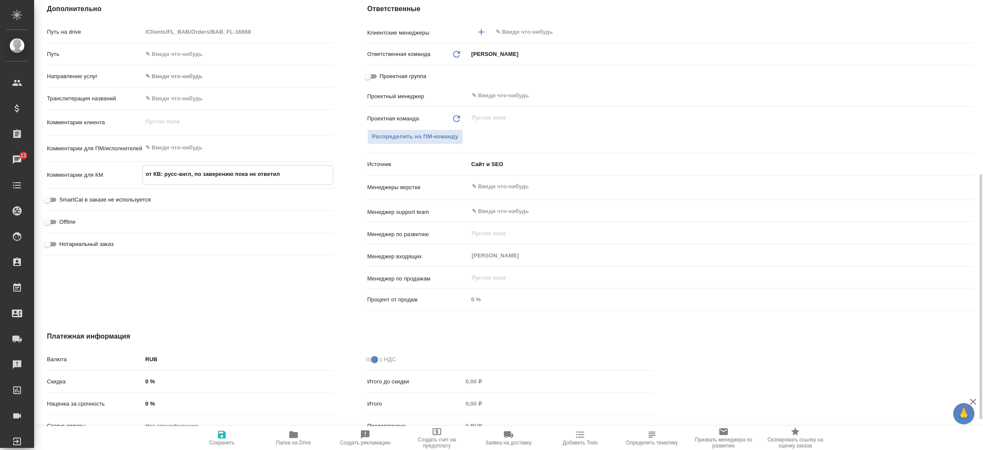
type textarea "x"
type textarea "от КВ: русс-англ, по заверению пока не ответила"
type textarea "x"
click at [220, 441] on span "Сохранить" at bounding box center [222, 442] width 26 height 6
type textarea "x"
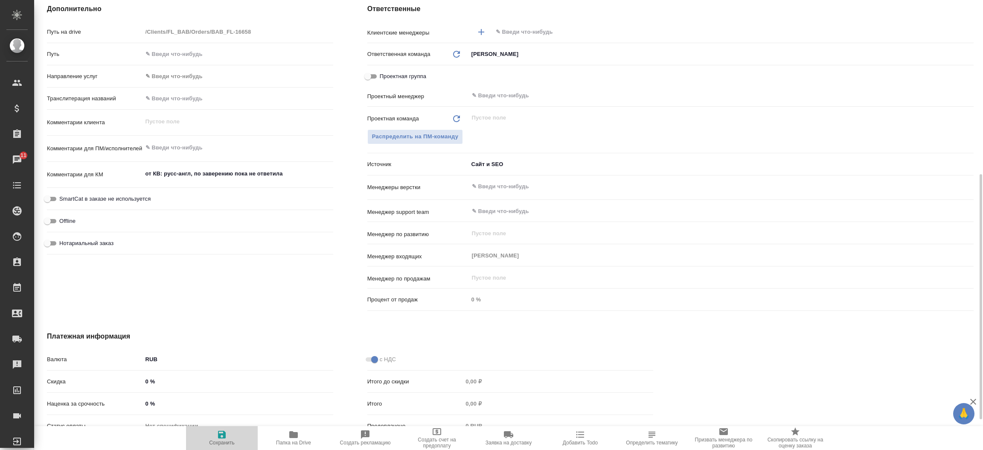
type textarea "x"
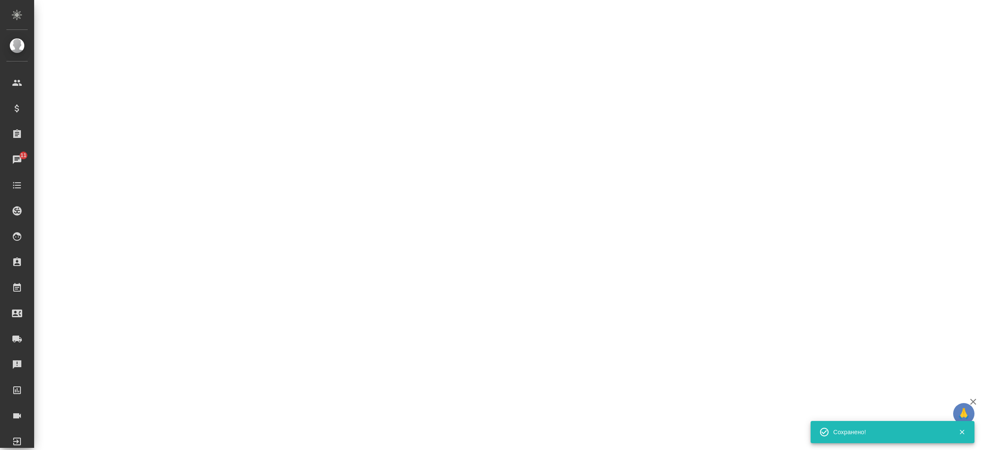
select select "RU"
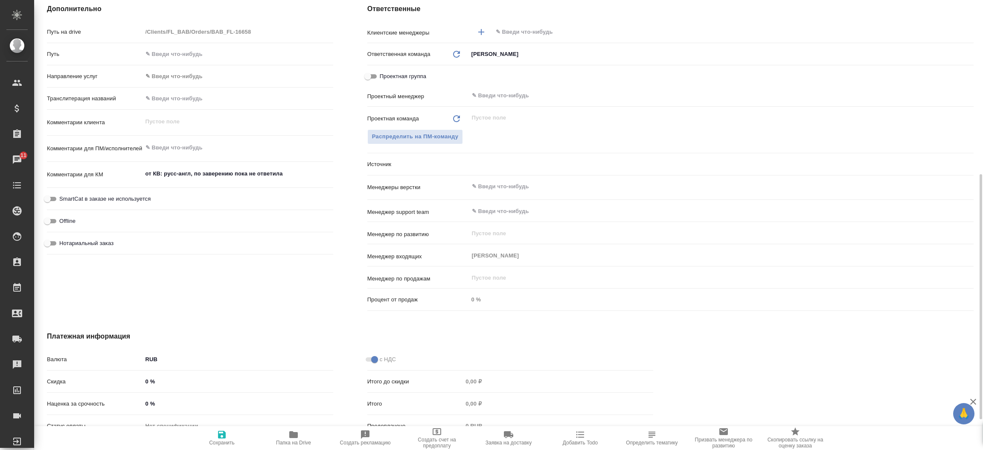
type textarea "x"
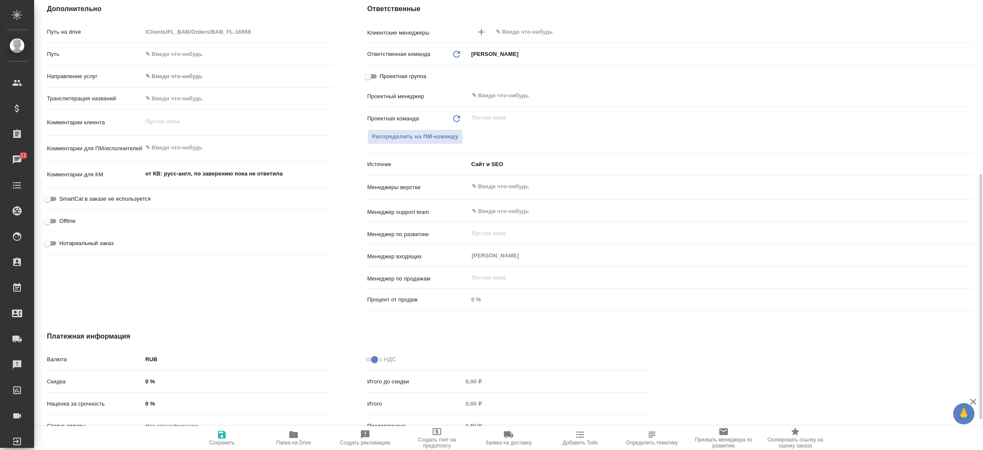
type textarea "x"
click at [342, 166] on div "Дополнительно Путь на drive /Clients/FL_BAB/Orders/BAB_FL-16658 Путь Направлени…" at bounding box center [190, 159] width 320 height 344
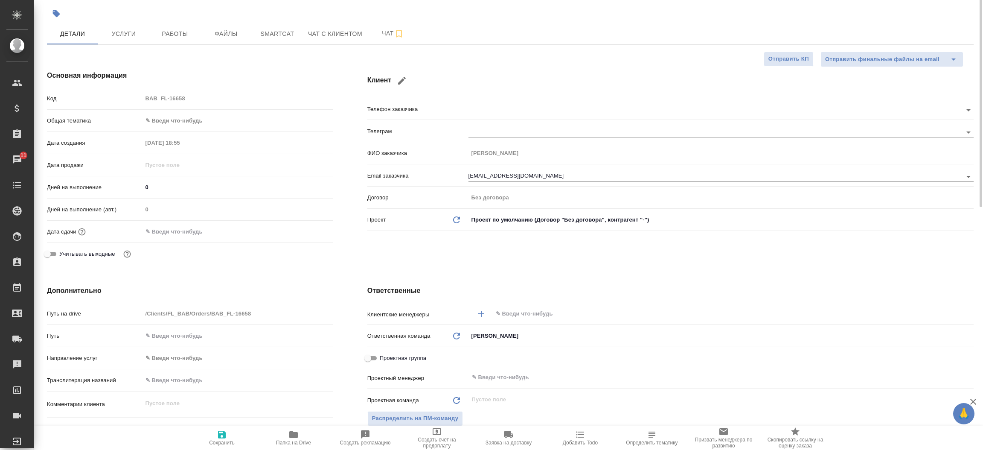
scroll to position [0, 0]
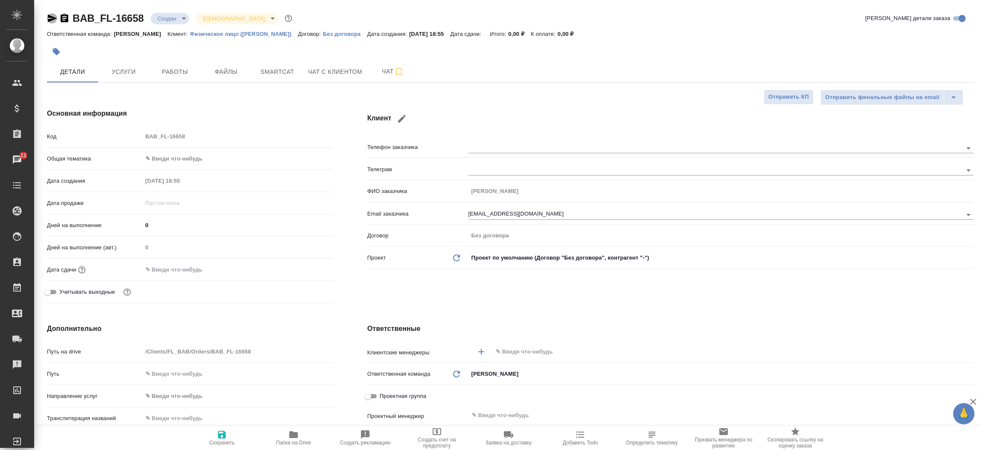
click at [52, 20] on icon "button" at bounding box center [52, 18] width 10 height 10
type textarea "x"
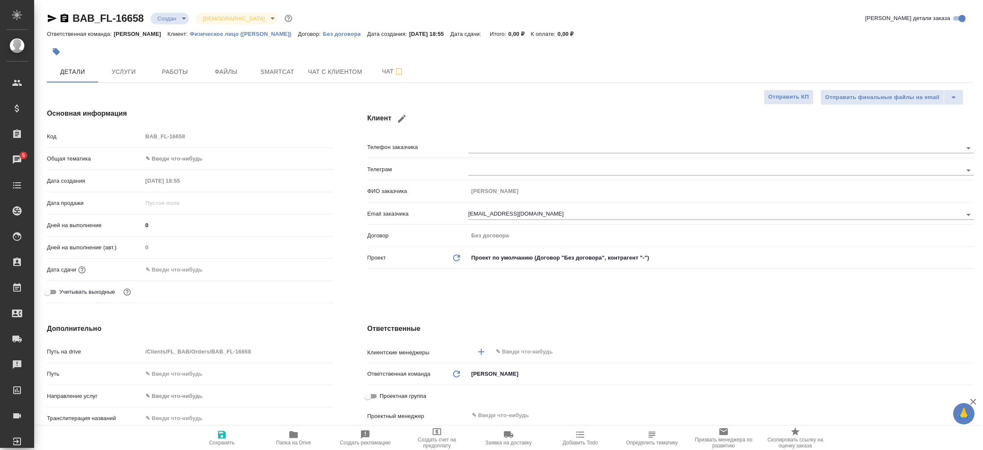
type textarea "x"
click at [344, 294] on div "Основная информация Код BAB_FL-16658 Общая тематика ✎ Введи что-нибудь Дата соз…" at bounding box center [190, 207] width 320 height 232
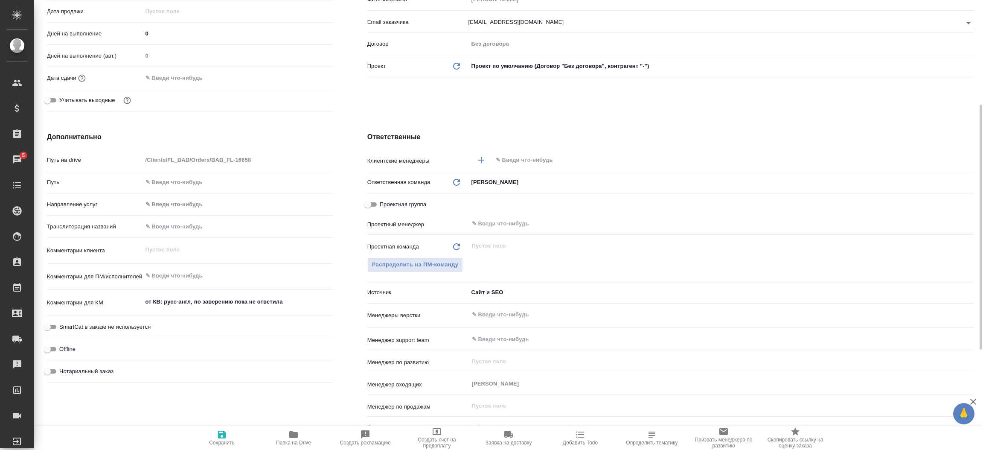
scroll to position [204, 0]
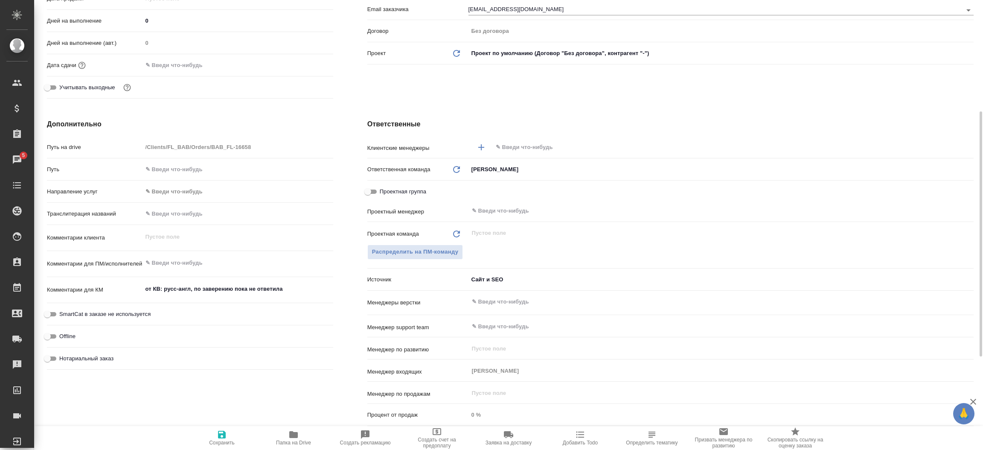
type textarea "x"
click at [295, 285] on textarea "от КВ: русс-англ, по заверению пока не ответила" at bounding box center [238, 289] width 190 height 15
type textarea "x"
type textarea "от КВ: русс-англ, по заверению пока не ответил"
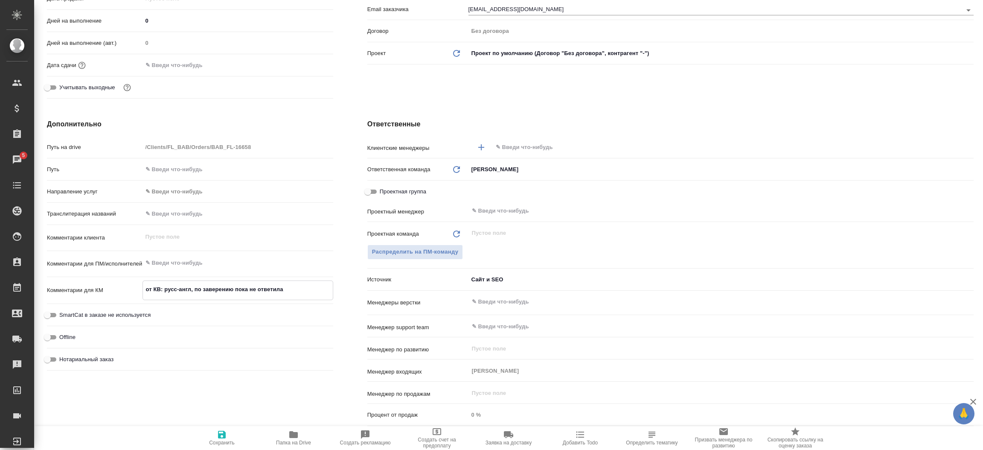
type textarea "x"
type textarea "от КВ: русс-англ, по заверению пока не"
type textarea "x"
type textarea "от КВ: русс-англ, по заверению пока не"
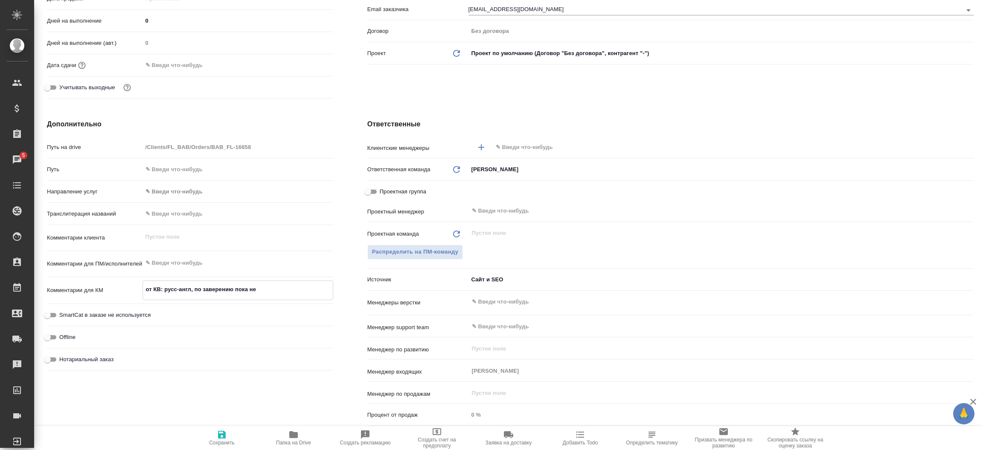
type textarea "x"
type textarea "от КВ: русс-англ, по завер"
type textarea "x"
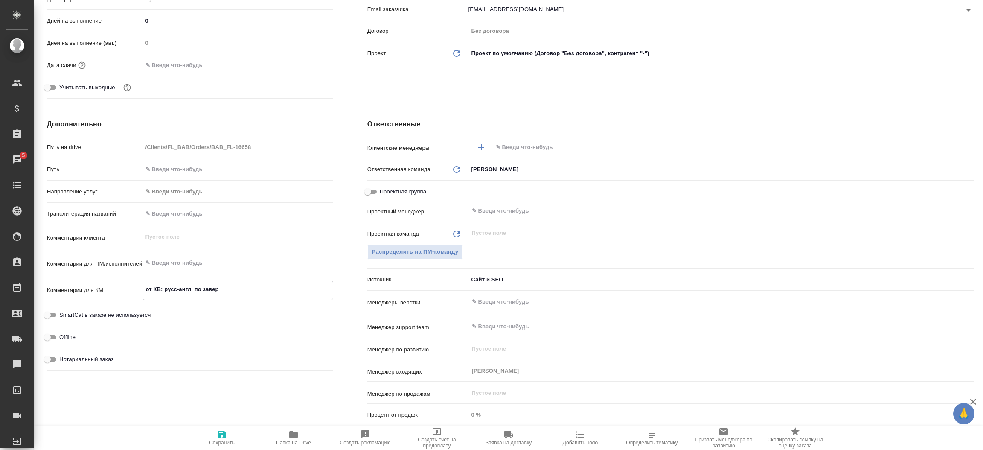
type textarea "от КВ: русс-англ, по заве"
type textarea "x"
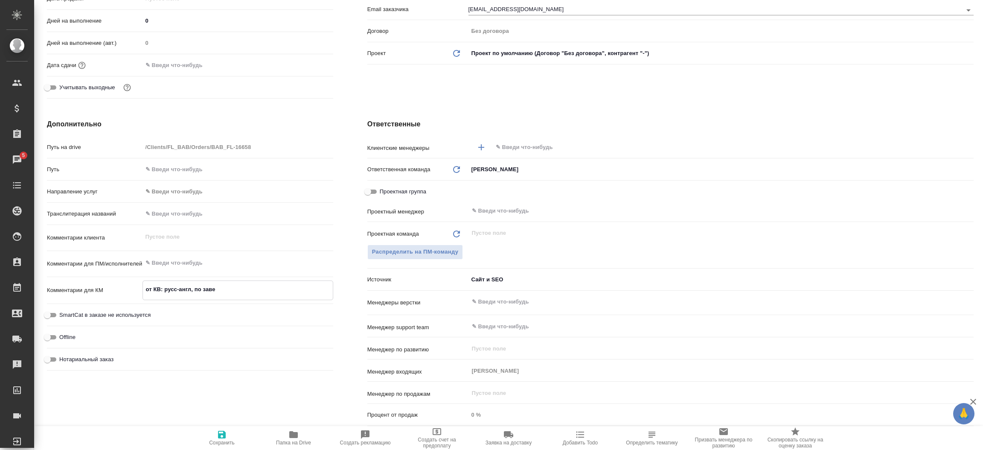
type textarea "x"
type textarea "от КВ: русс-англ, по зав"
type textarea "x"
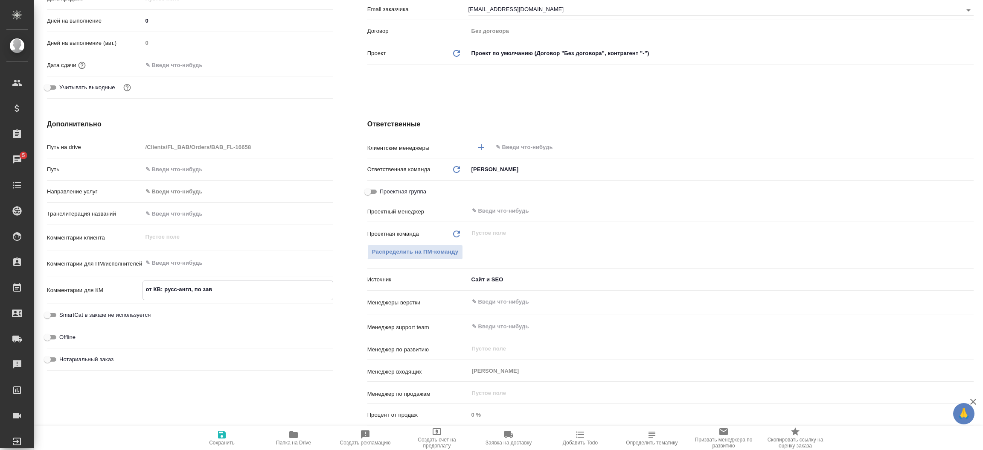
type textarea "от КВ: русс-англ, по за"
type textarea "x"
type textarea "от КВ: русс-англ, по з"
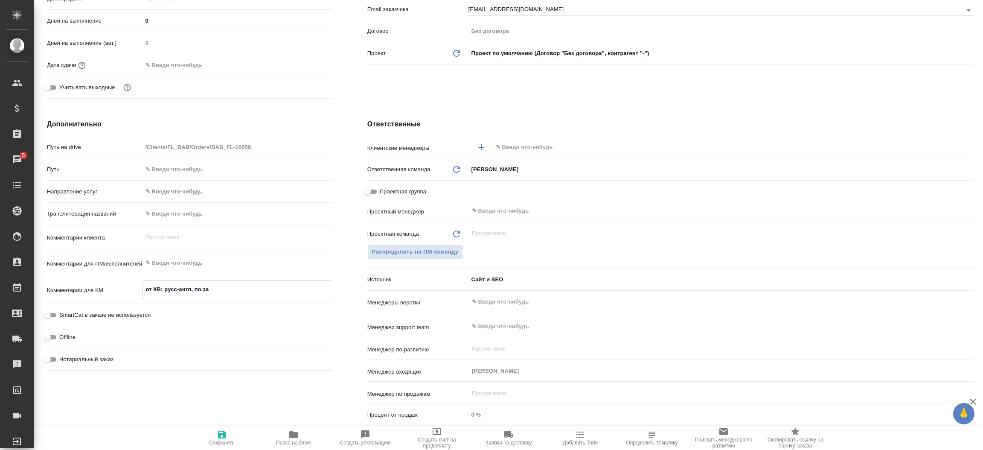
type textarea "x"
click at [229, 429] on span "Сохранить" at bounding box center [221, 437] width 61 height 16
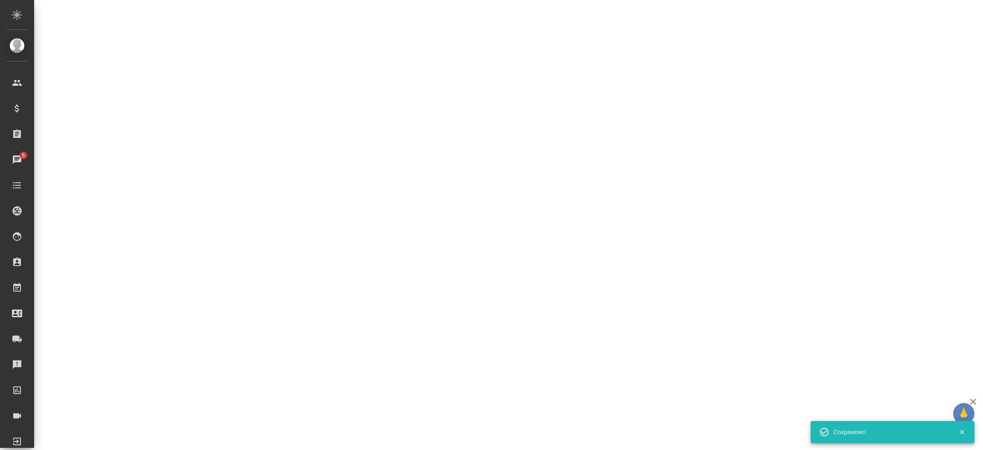
click at [350, 201] on div ".cls-1 fill:#fff; AWATERA [PERSON_NAME]prutko Клиенты Спецификации Заказы 5 Чат…" at bounding box center [491, 225] width 983 height 450
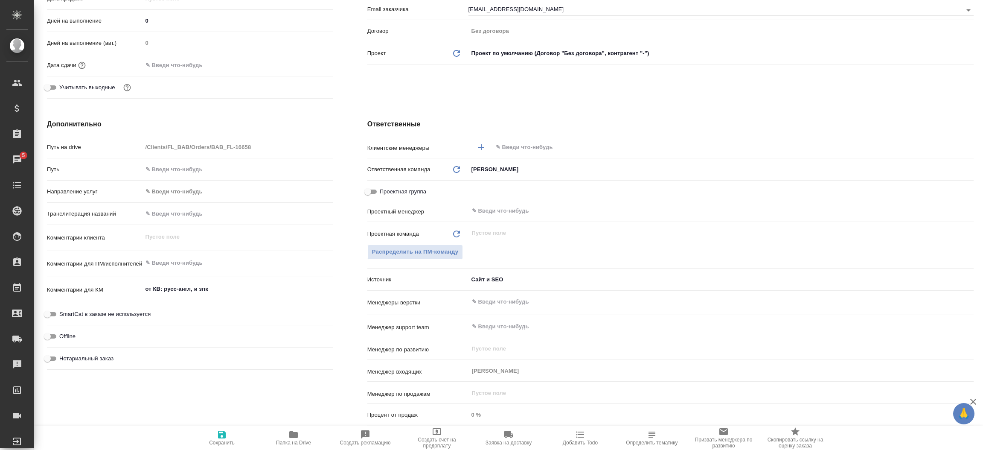
click at [350, 201] on div "Ответственные Клиентские менеджеры ​ Ответственная команда Обновить Бабушкинска…" at bounding box center [670, 274] width 640 height 344
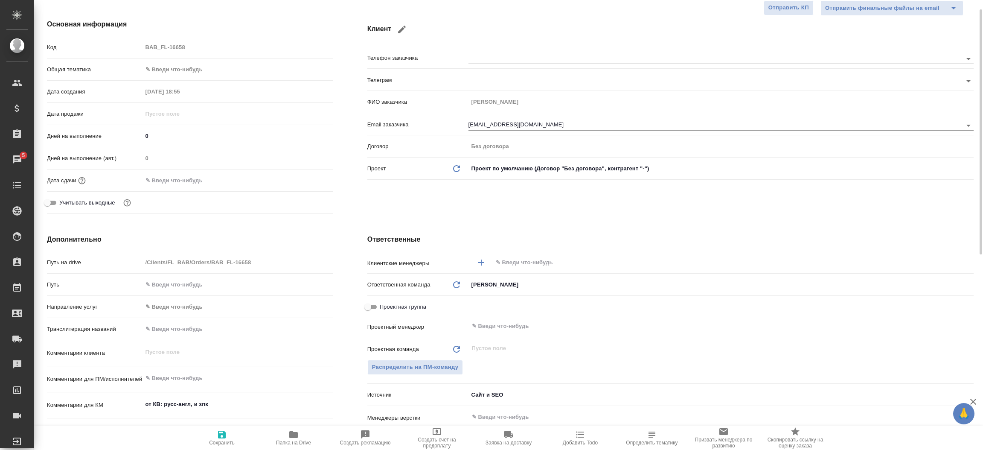
scroll to position [0, 0]
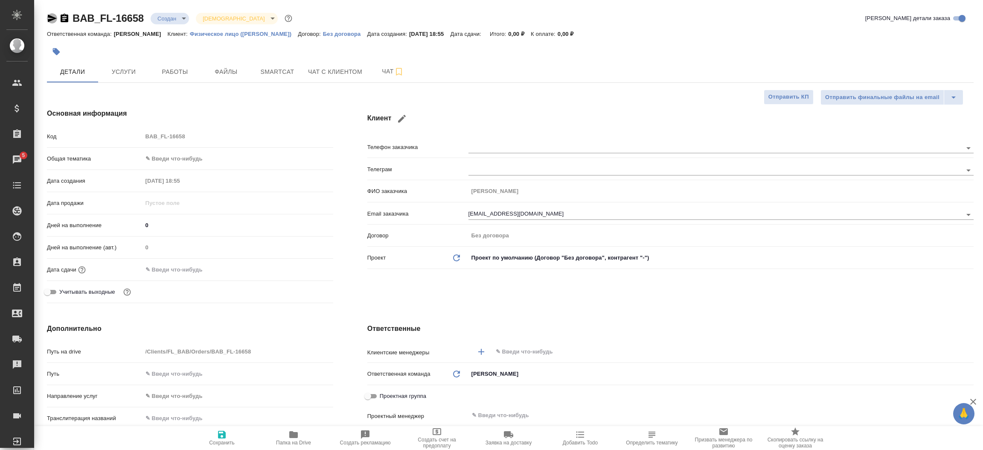
click at [48, 17] on icon "button" at bounding box center [52, 18] width 10 height 10
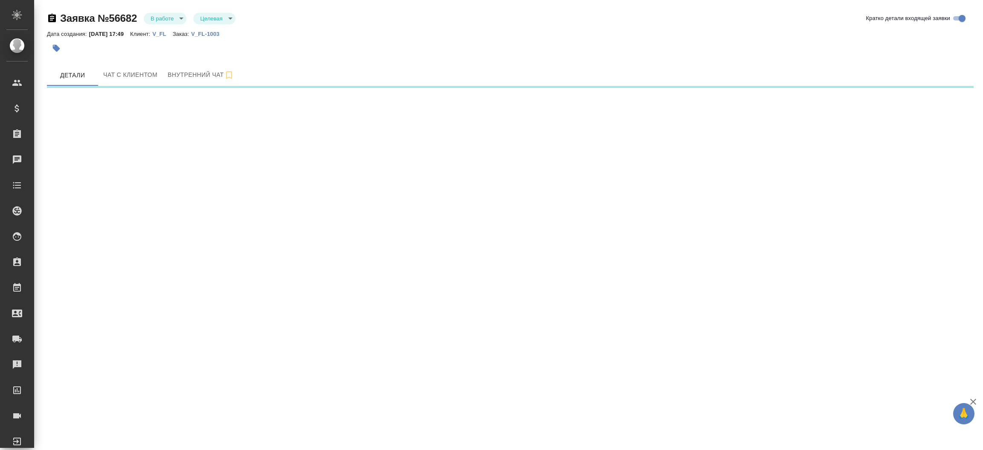
select select "RU"
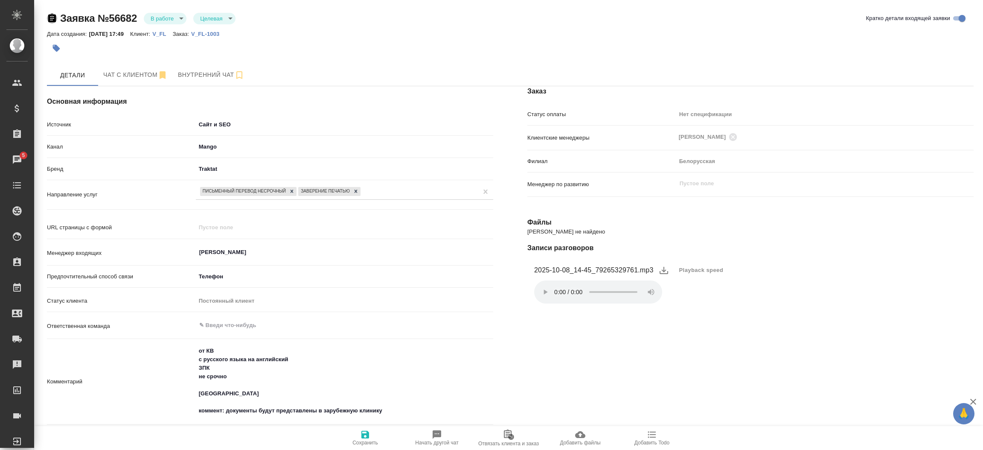
click at [49, 19] on icon "button" at bounding box center [52, 18] width 8 height 9
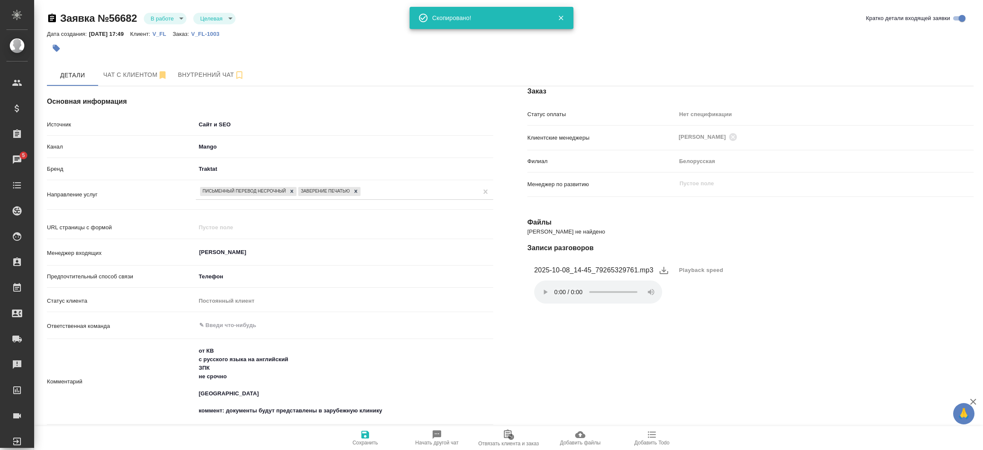
type textarea "x"
